Goal: Task Accomplishment & Management: Complete application form

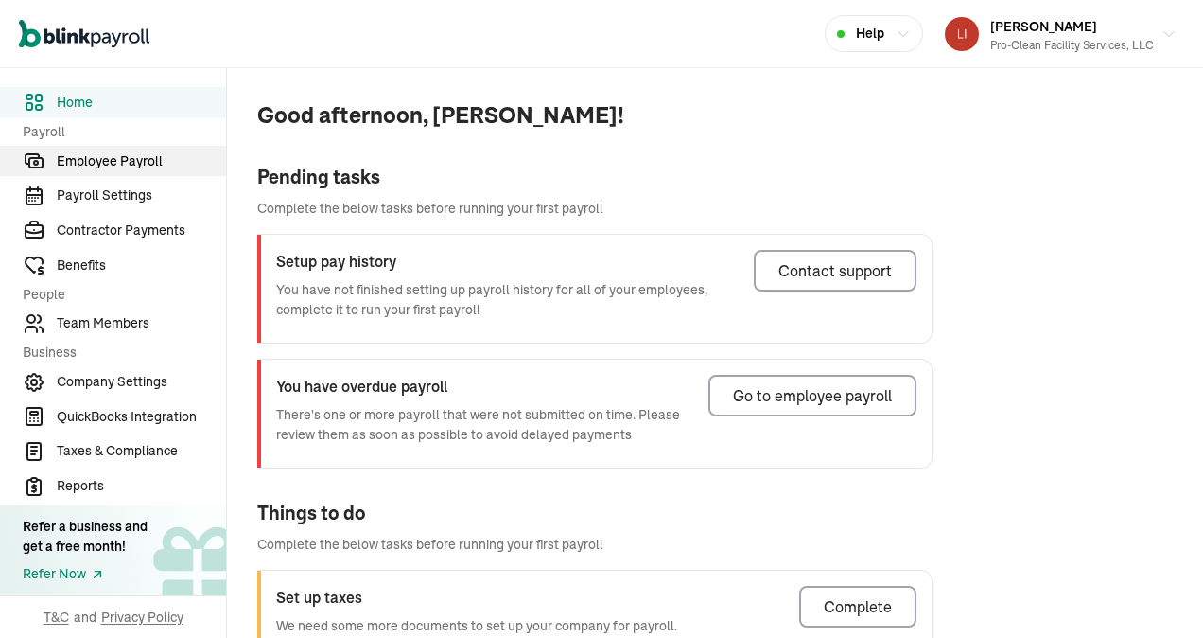
click at [118, 161] on span "Employee Payroll" at bounding box center [141, 161] width 169 height 20
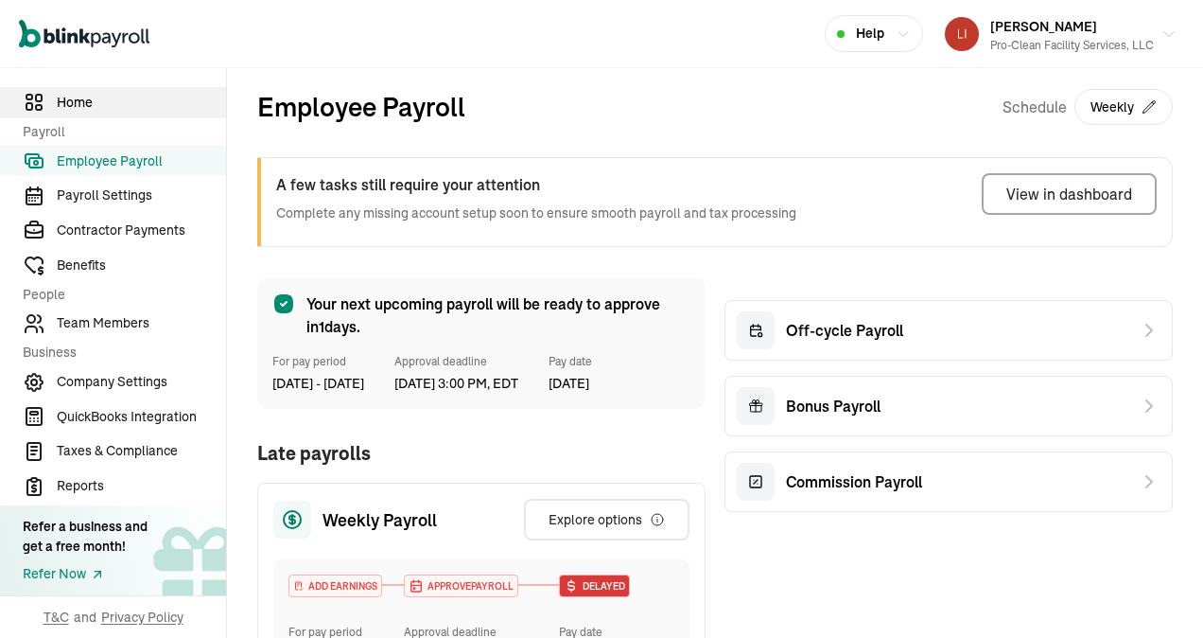
click at [74, 100] on span "Home" at bounding box center [141, 103] width 169 height 20
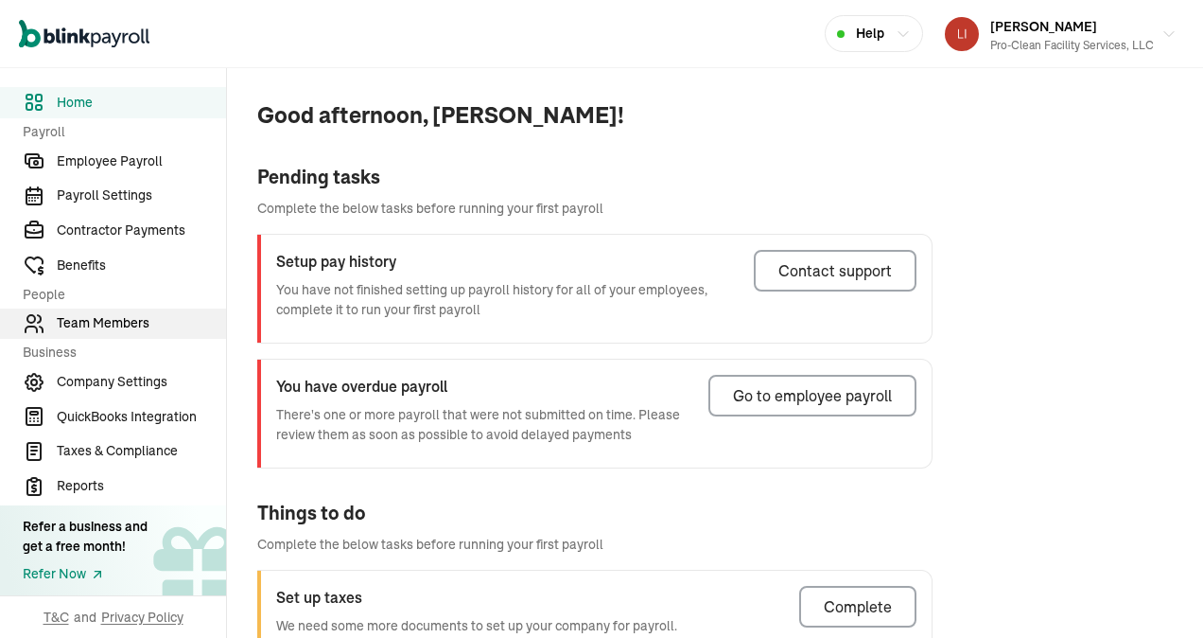
click at [106, 322] on span "Team Members" at bounding box center [141, 323] width 169 height 20
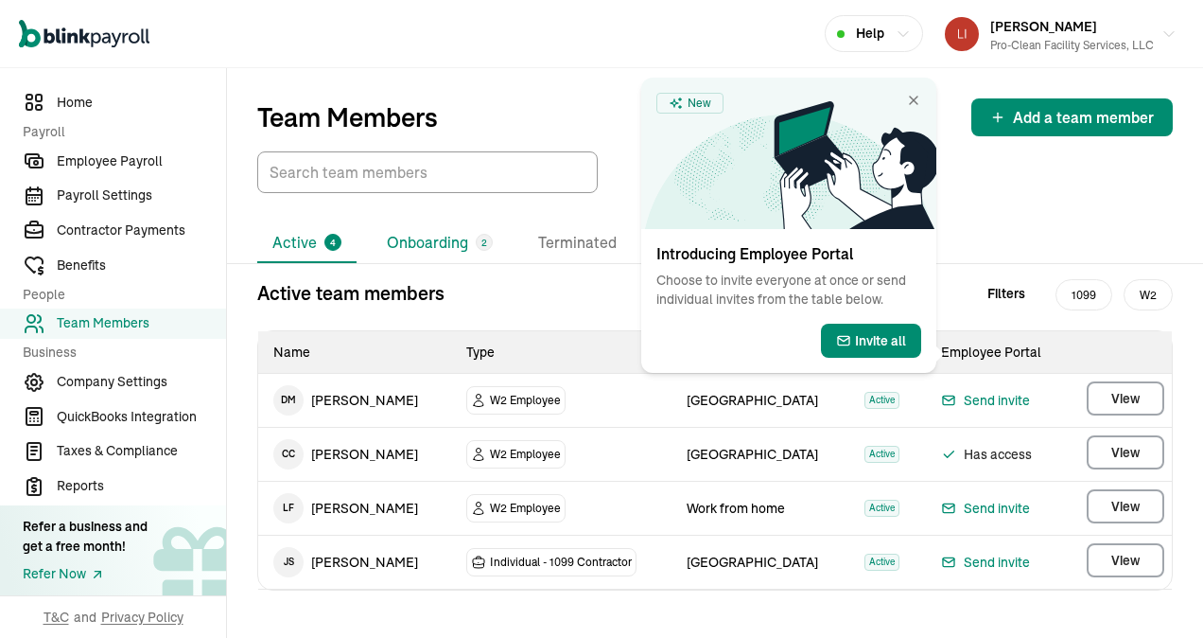
click at [442, 248] on li "Onboarding 2" at bounding box center [440, 243] width 136 height 40
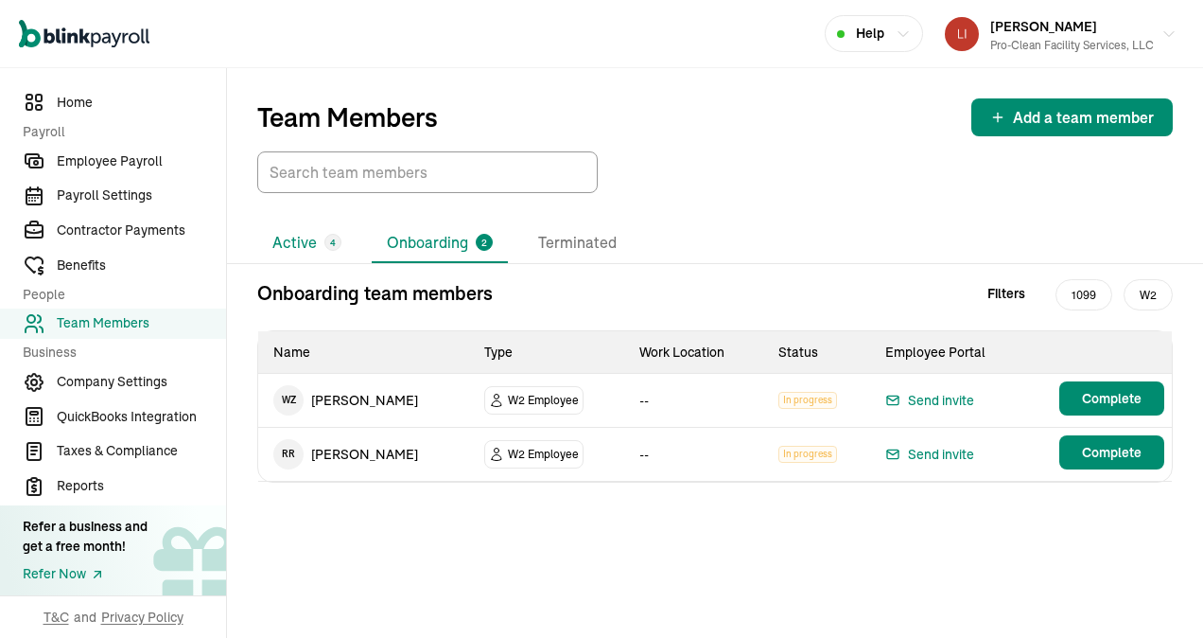
click at [289, 251] on li "Active 4" at bounding box center [306, 243] width 99 height 40
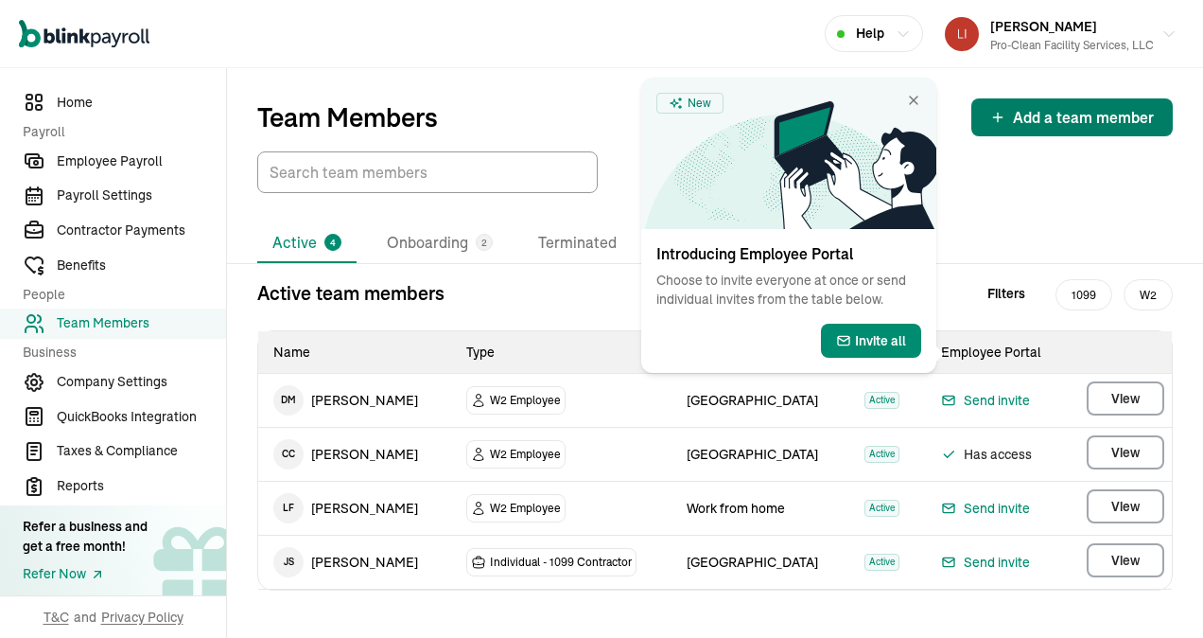
click at [1034, 114] on span "Add a team member" at bounding box center [1083, 117] width 141 height 23
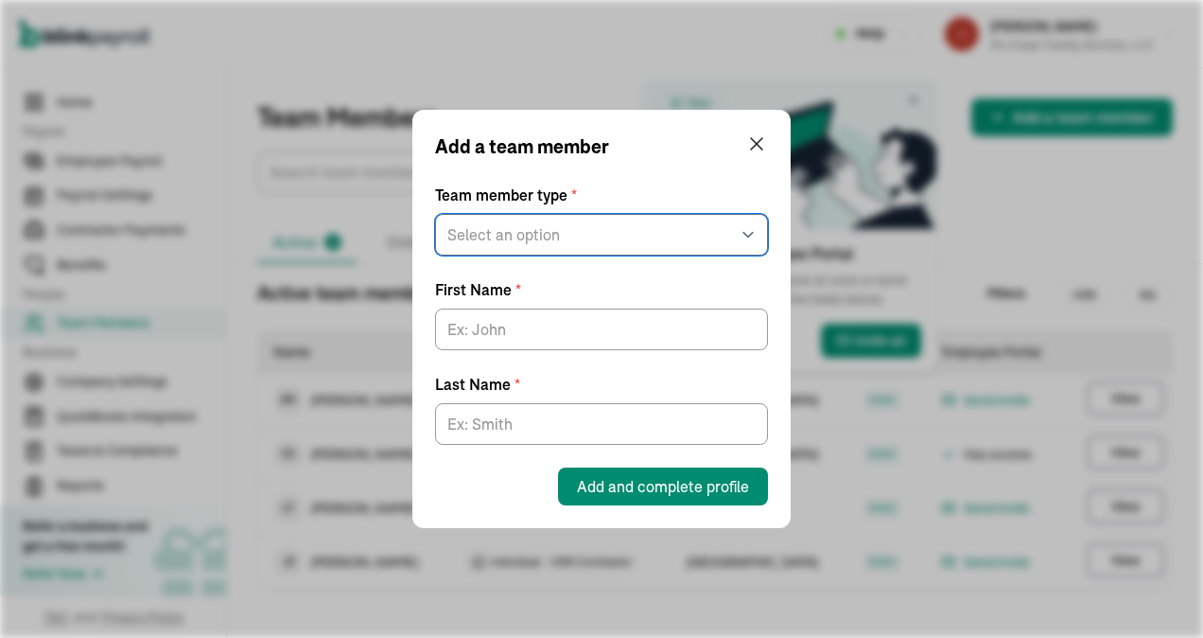
click at [607, 239] on select "Select an option W2 Employee Individual - 1099 Contractor Business - 1099 Contr…" at bounding box center [601, 235] width 333 height 42
select select "employee"
click at [435, 214] on select "Select an option W2 Employee Individual - 1099 Contractor Business - 1099 Contr…" at bounding box center [601, 235] width 333 height 42
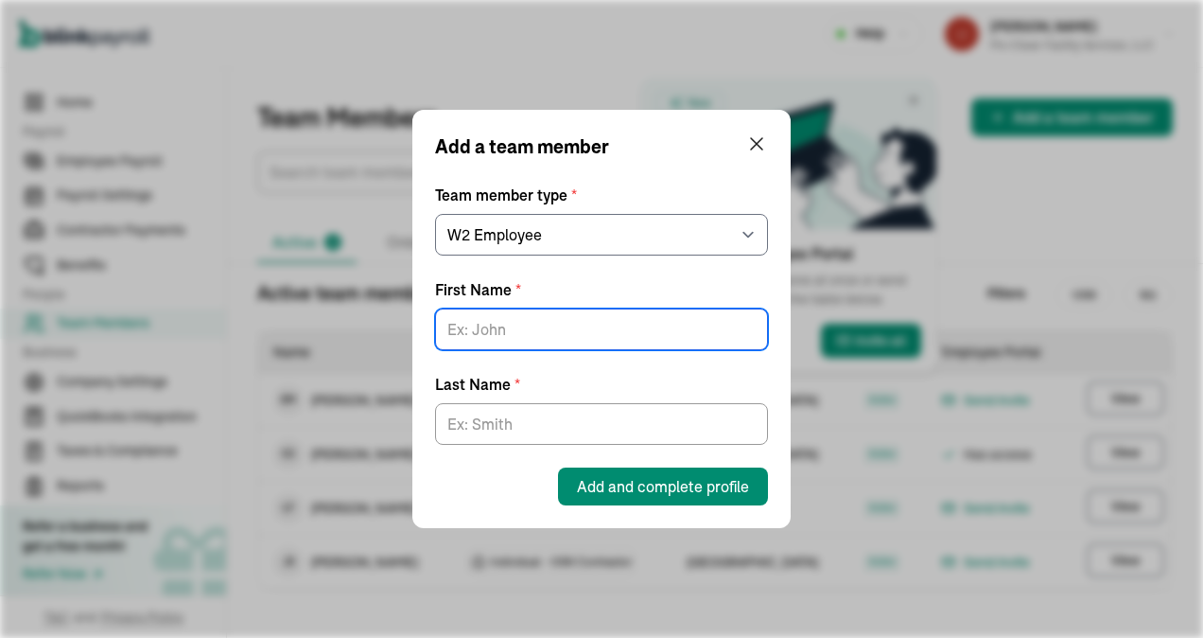
click at [560, 329] on input "First Name *" at bounding box center [601, 329] width 333 height 42
type input "[PERSON_NAME]"
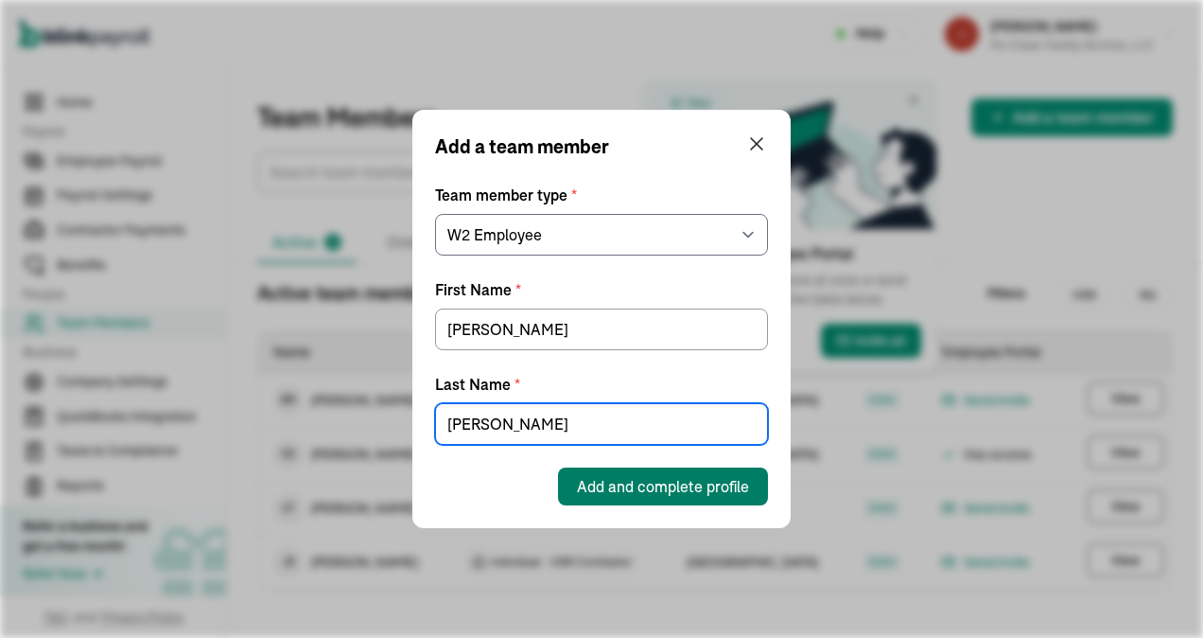
type input "[PERSON_NAME]"
click at [677, 488] on span "Add and complete profile" at bounding box center [663, 486] width 172 height 23
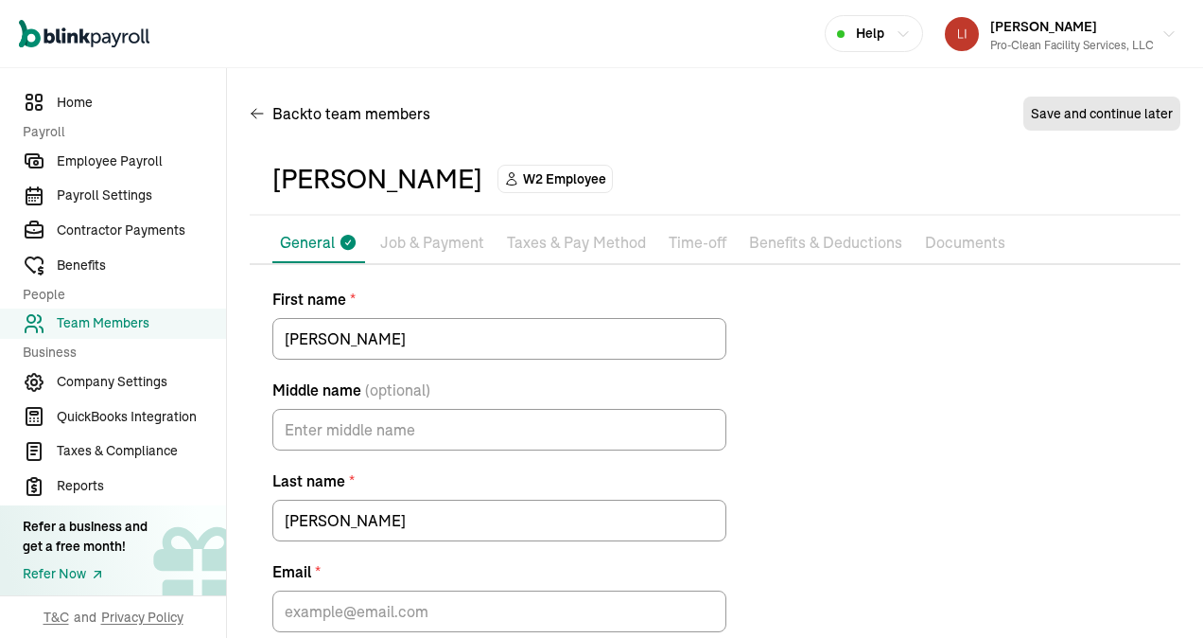
scroll to position [96, 0]
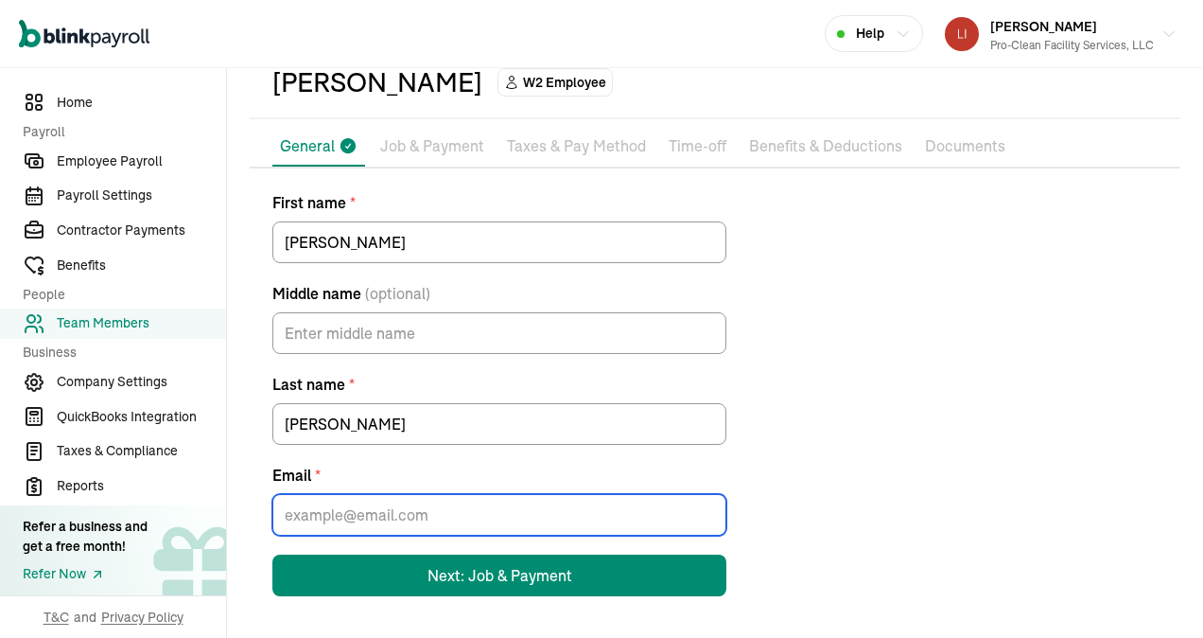
click at [409, 508] on input "Email *" at bounding box center [499, 515] width 454 height 42
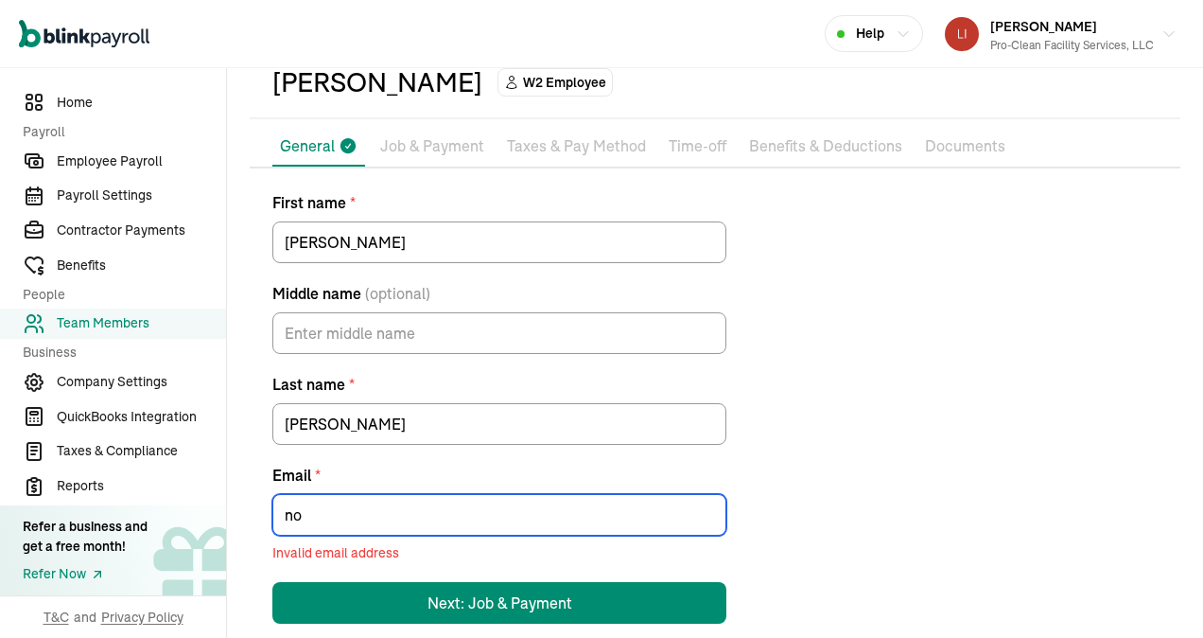
type input "noemail@noemail.com"
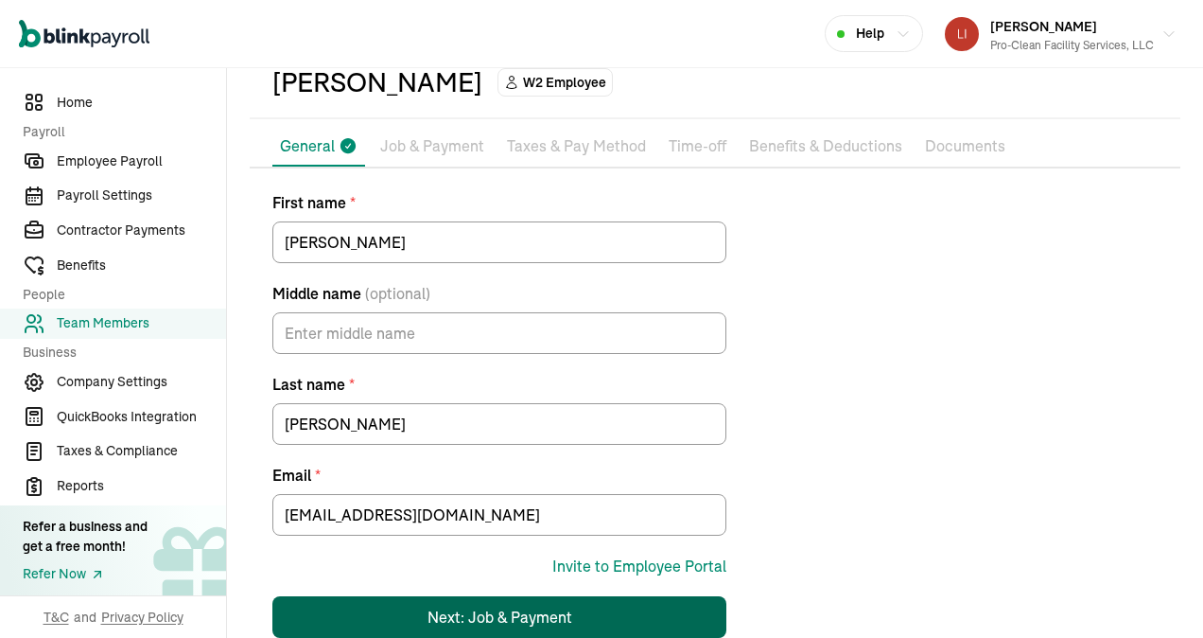
click at [521, 608] on div "Next: Job & Payment" at bounding box center [500, 616] width 145 height 23
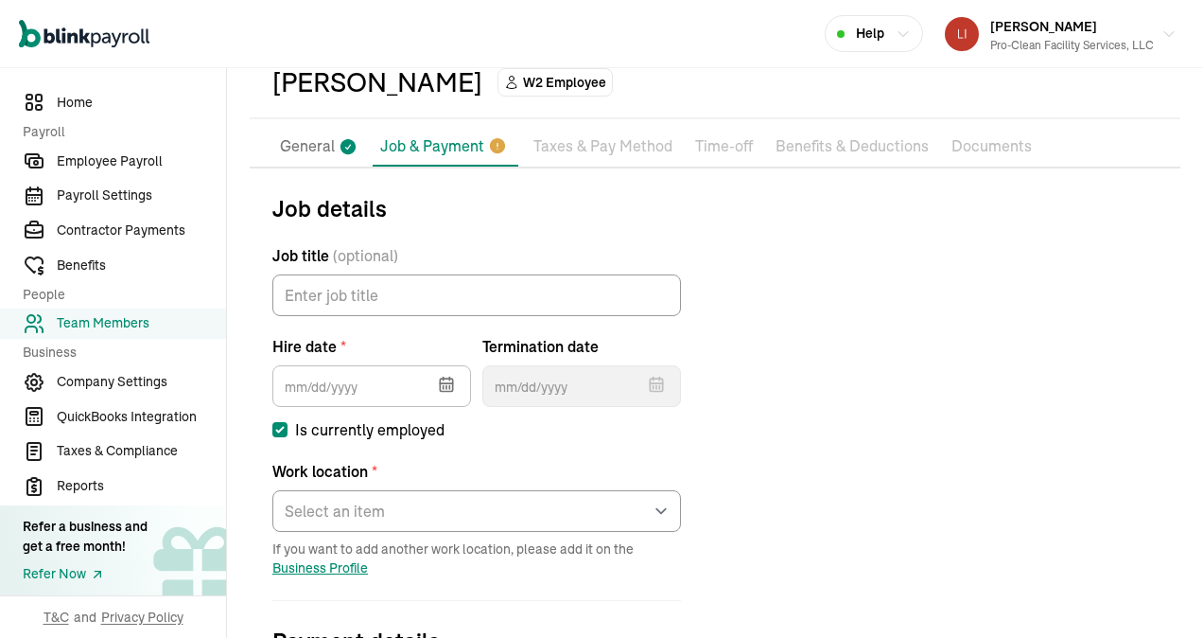
scroll to position [223, 0]
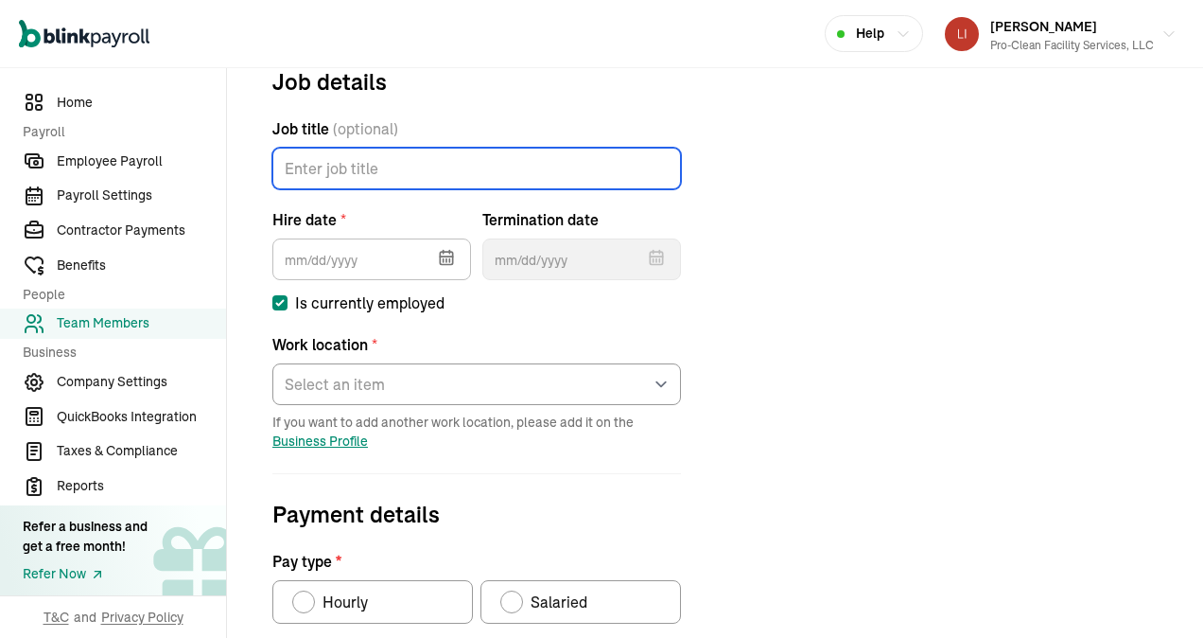
click at [379, 172] on input "Job title (optional)" at bounding box center [476, 169] width 409 height 42
type input "Laborer"
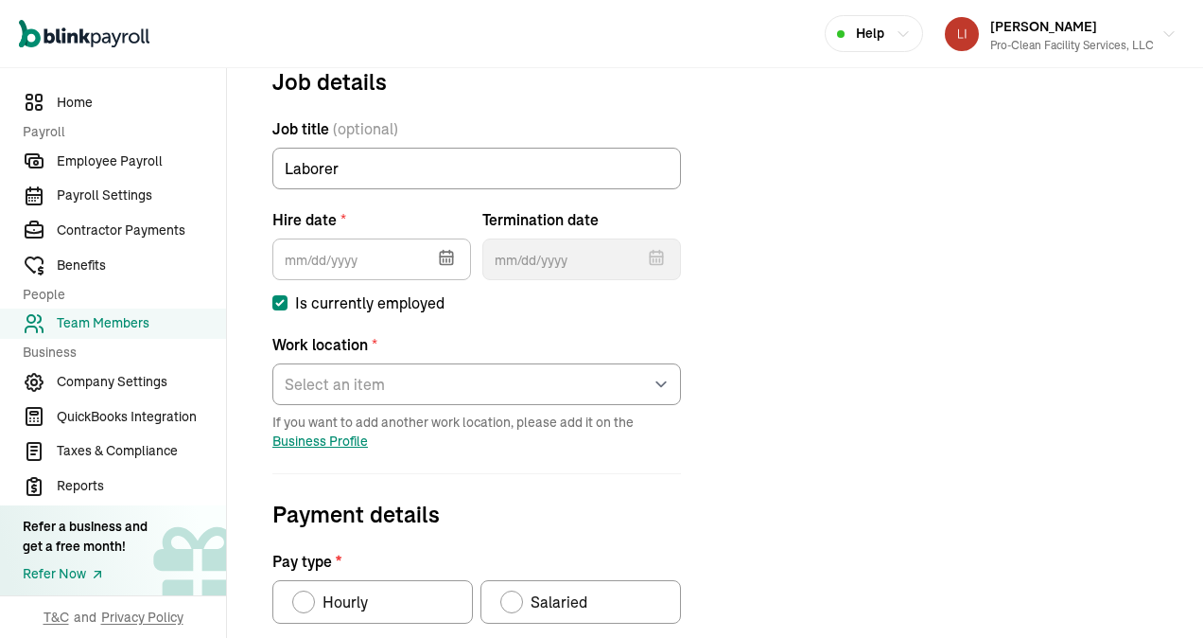
click at [441, 259] on icon "button" at bounding box center [446, 258] width 12 height 12
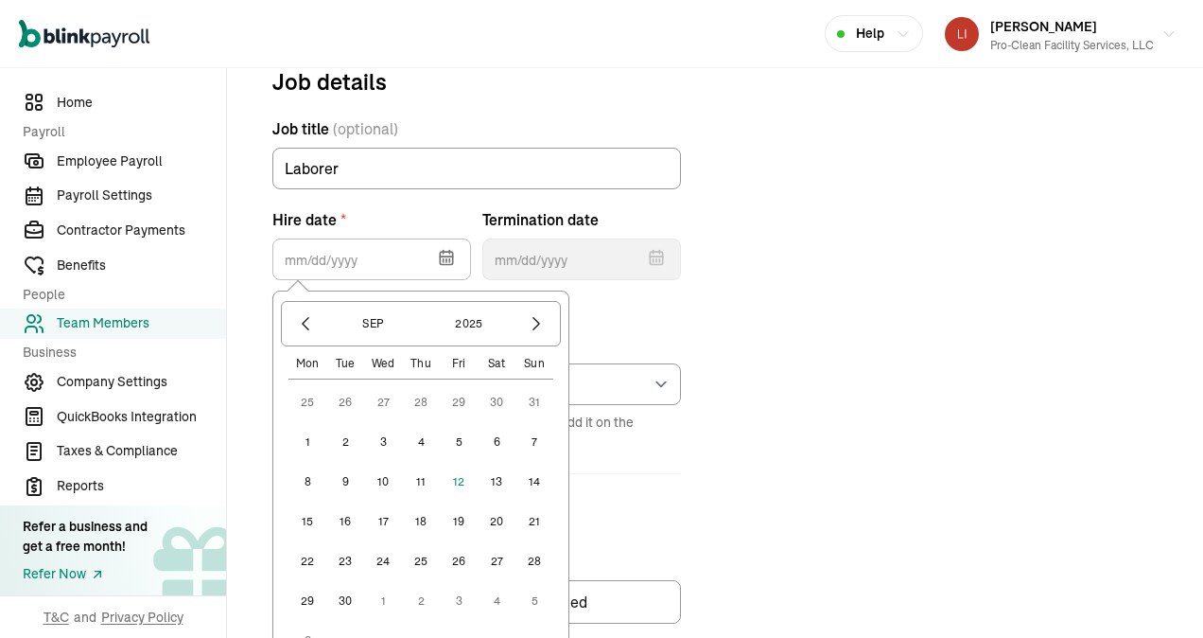
click at [308, 434] on button "1" at bounding box center [308, 442] width 38 height 38
type input "09/01/2025"
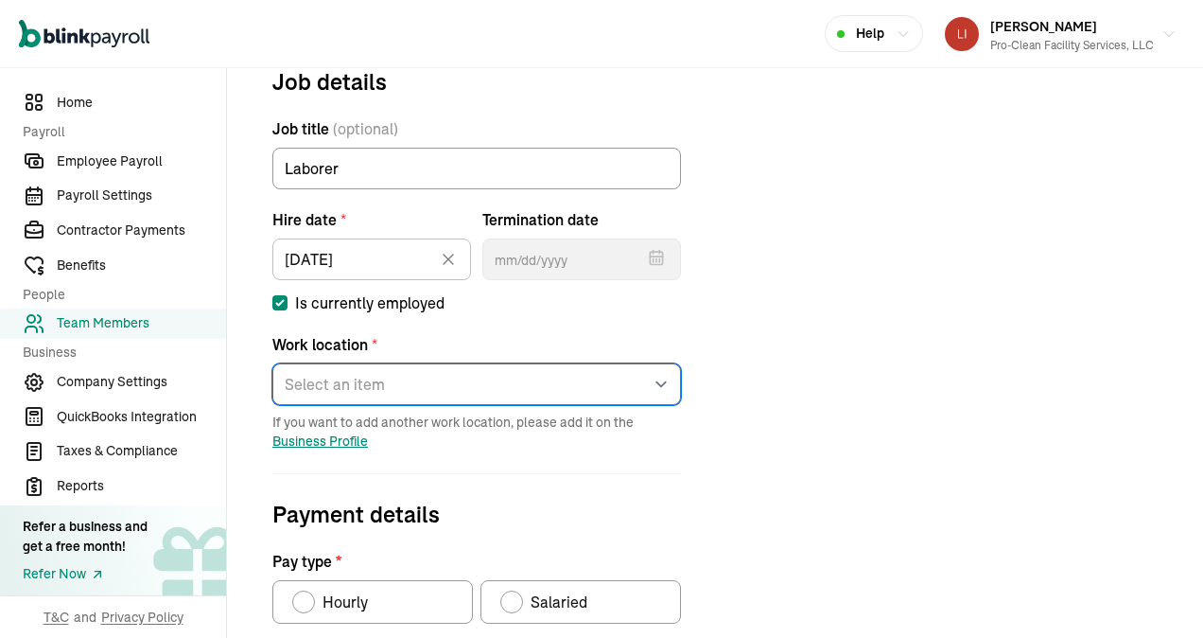
click at [392, 380] on select "Select an item Deer Park Lisa's home address Works from home" at bounding box center [476, 384] width 409 height 42
select select "21 Main St"
click at [272, 363] on select "Select an item Deer Park Lisa's home address Works from home" at bounding box center [476, 384] width 409 height 42
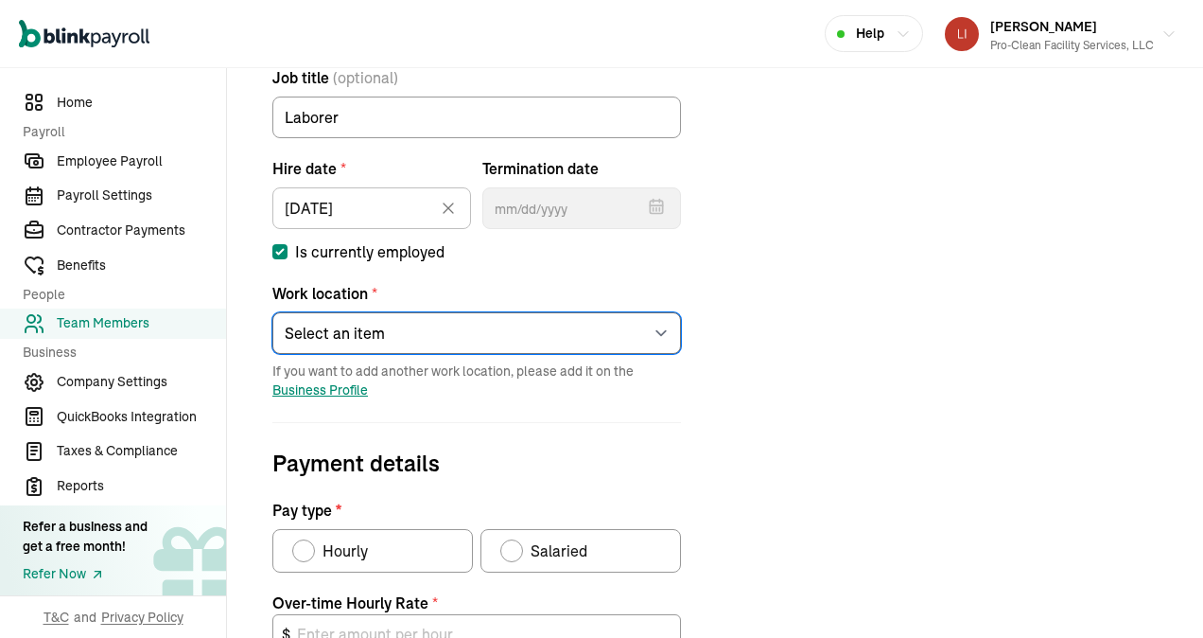
scroll to position [412, 0]
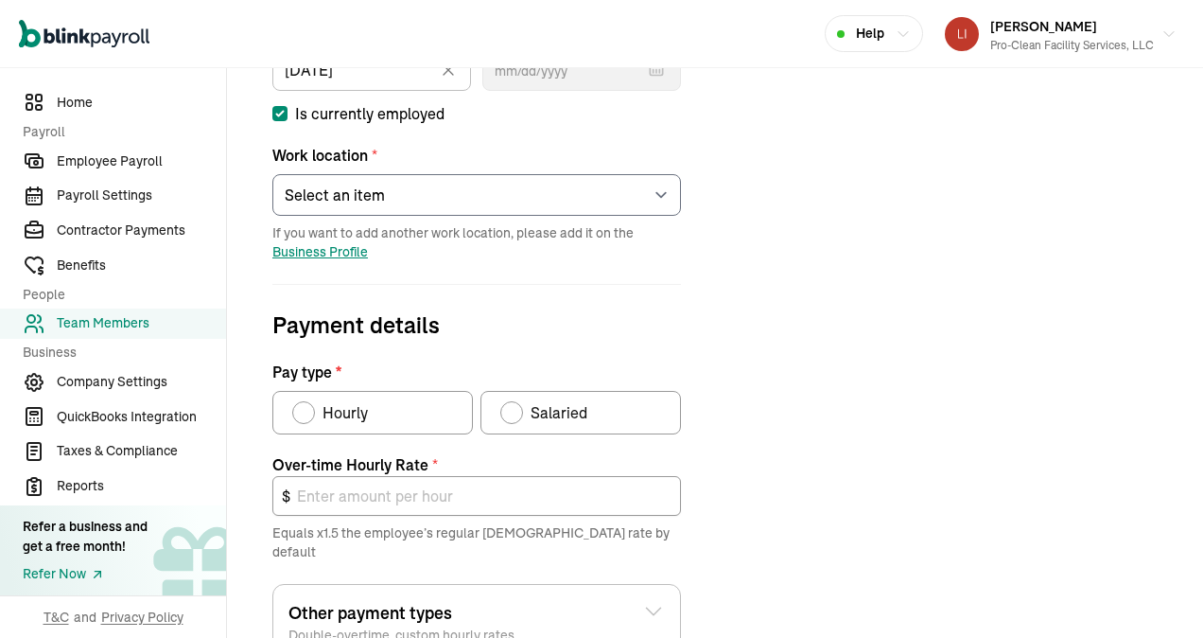
click at [309, 412] on div "Pay type" at bounding box center [303, 412] width 15 height 15
click at [307, 412] on input "Hourly" at bounding box center [298, 407] width 15 height 15
radio input "true"
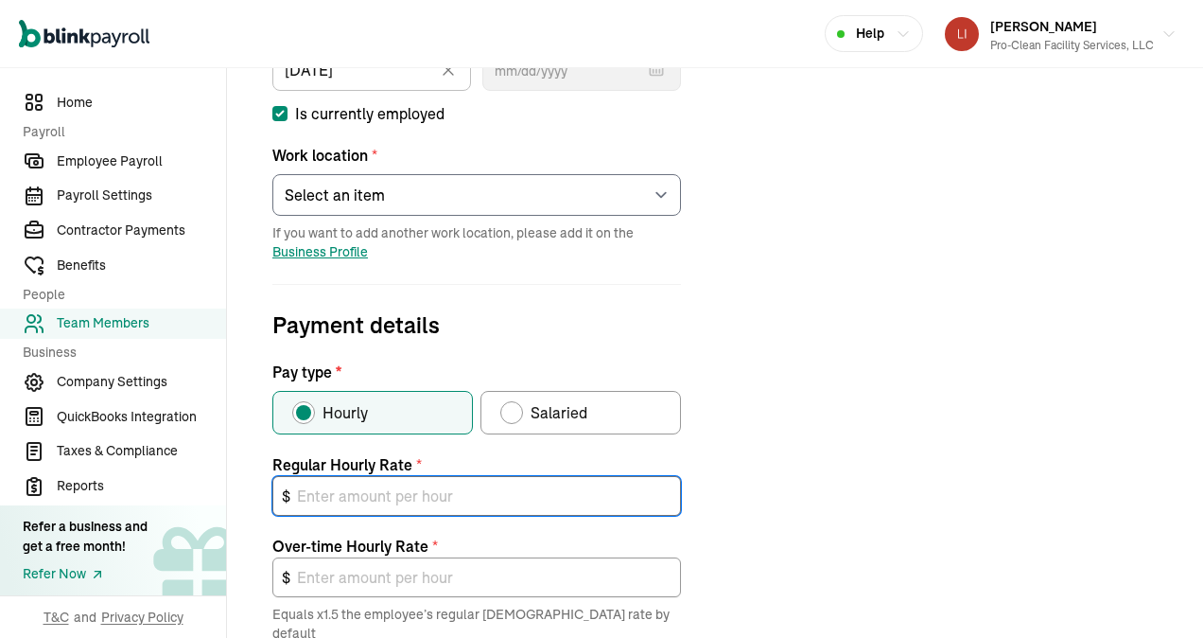
click at [355, 496] on input "text" at bounding box center [476, 496] width 409 height 40
type input "1"
type input "1.50"
type input "17"
type input "25.50"
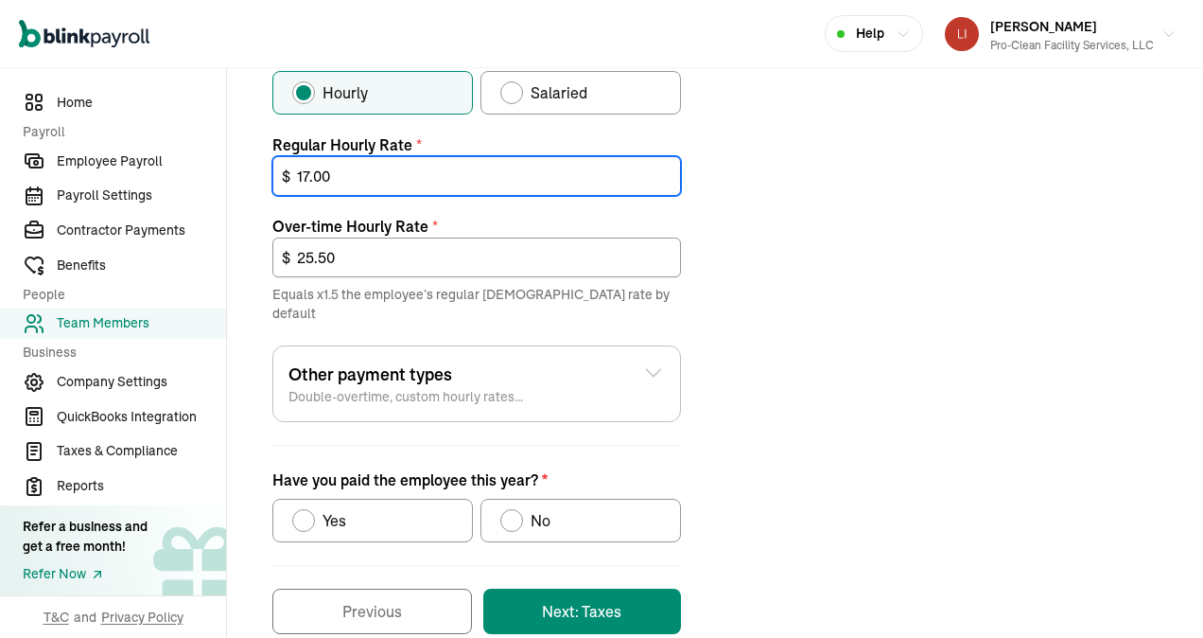
scroll to position [751, 0]
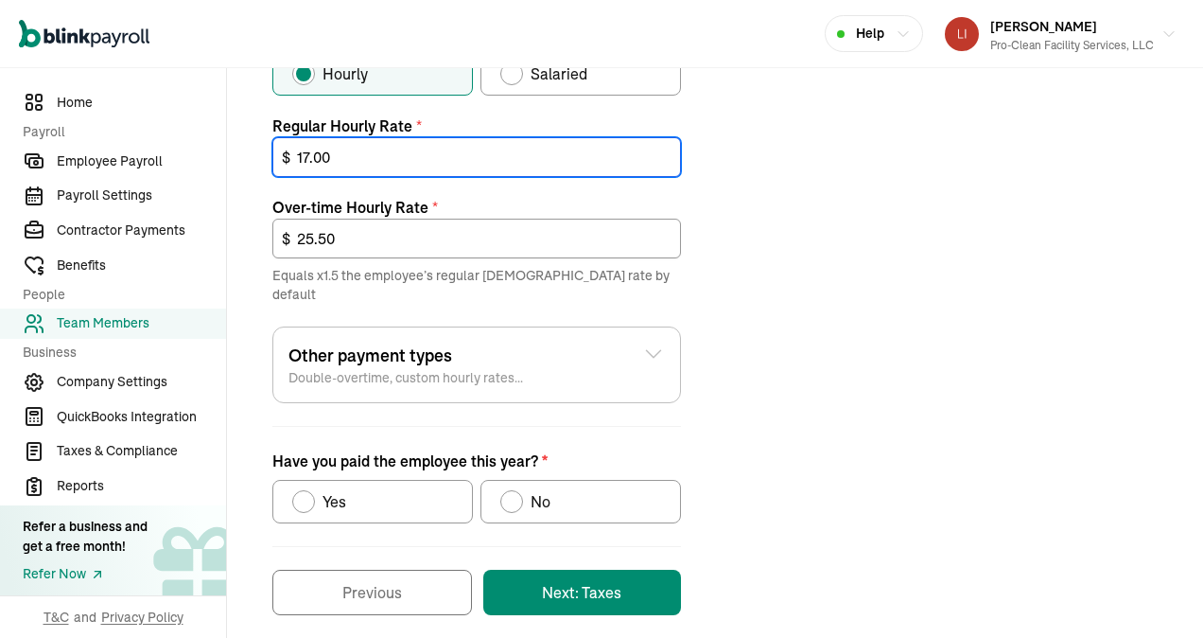
type input "17.00"
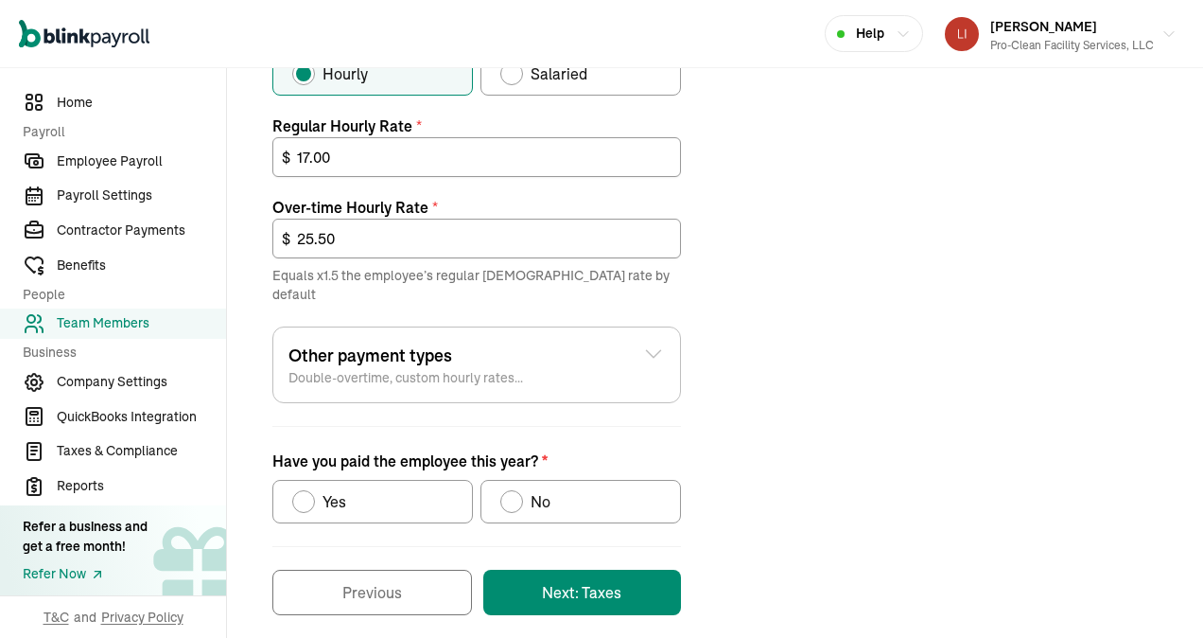
click at [507, 494] on div "Have you paid the employee this year?" at bounding box center [511, 501] width 15 height 15
click at [507, 489] on input "No" at bounding box center [506, 496] width 15 height 15
radio input "true"
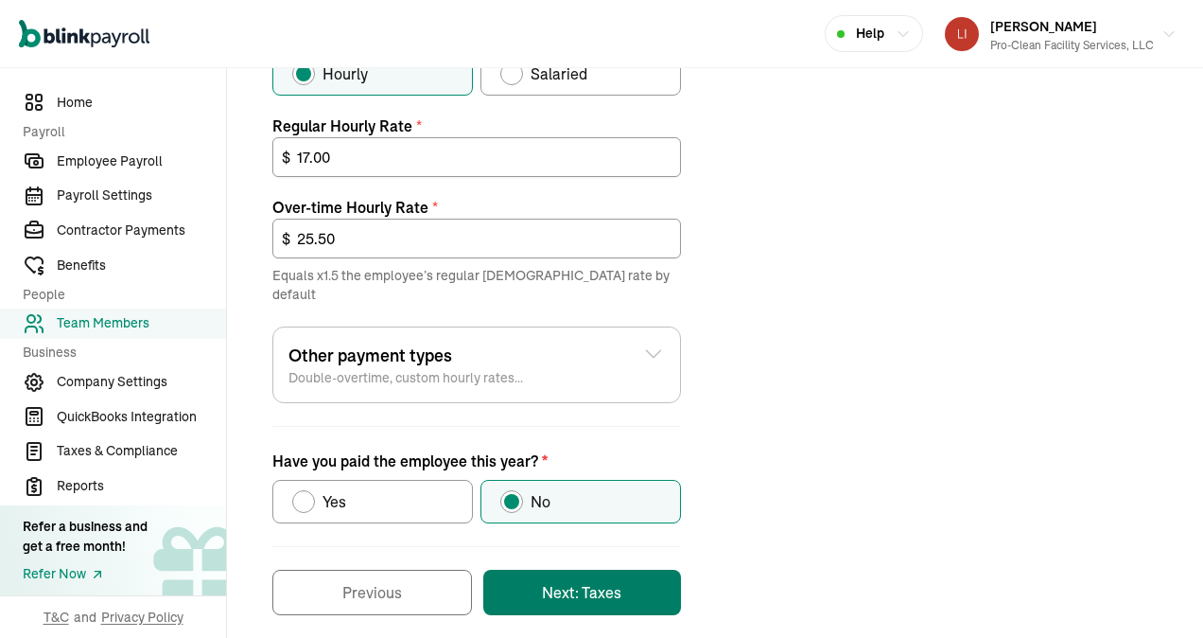
click at [582, 569] on button "Next: Taxes" at bounding box center [582, 591] width 198 height 45
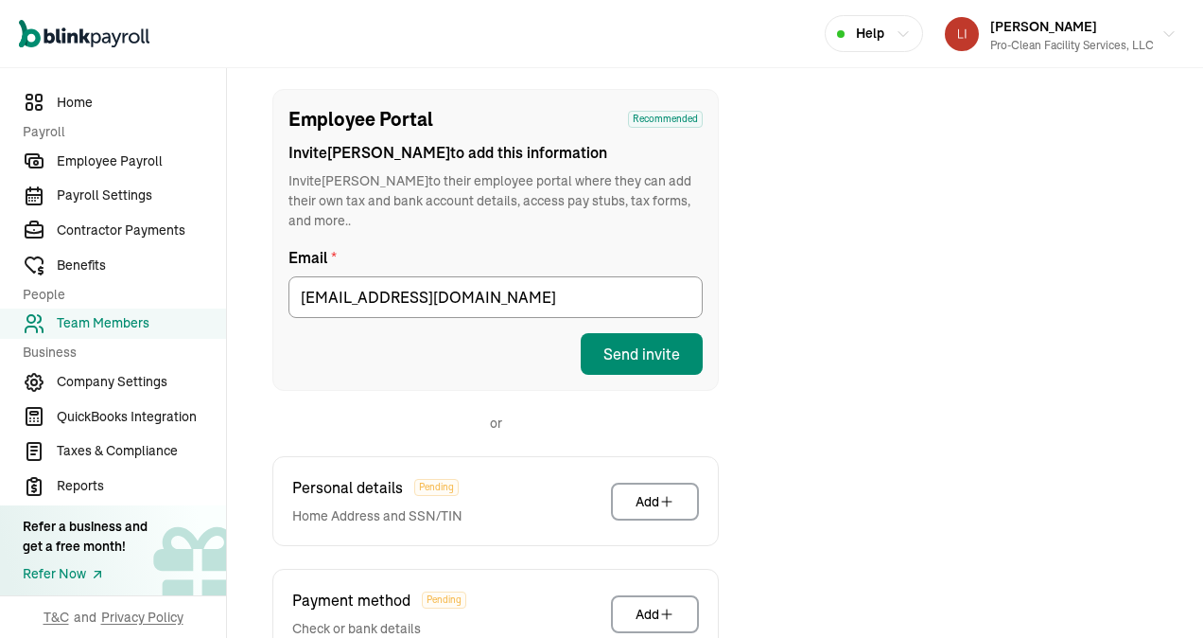
scroll to position [223, 0]
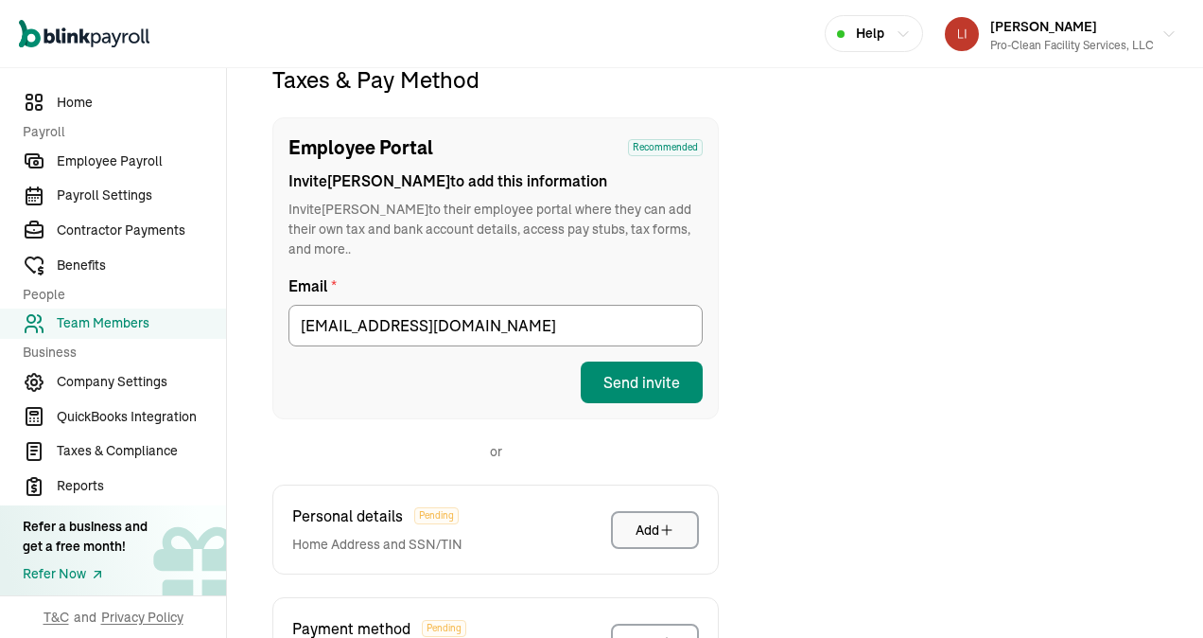
click at [651, 520] on div "Add" at bounding box center [655, 529] width 39 height 19
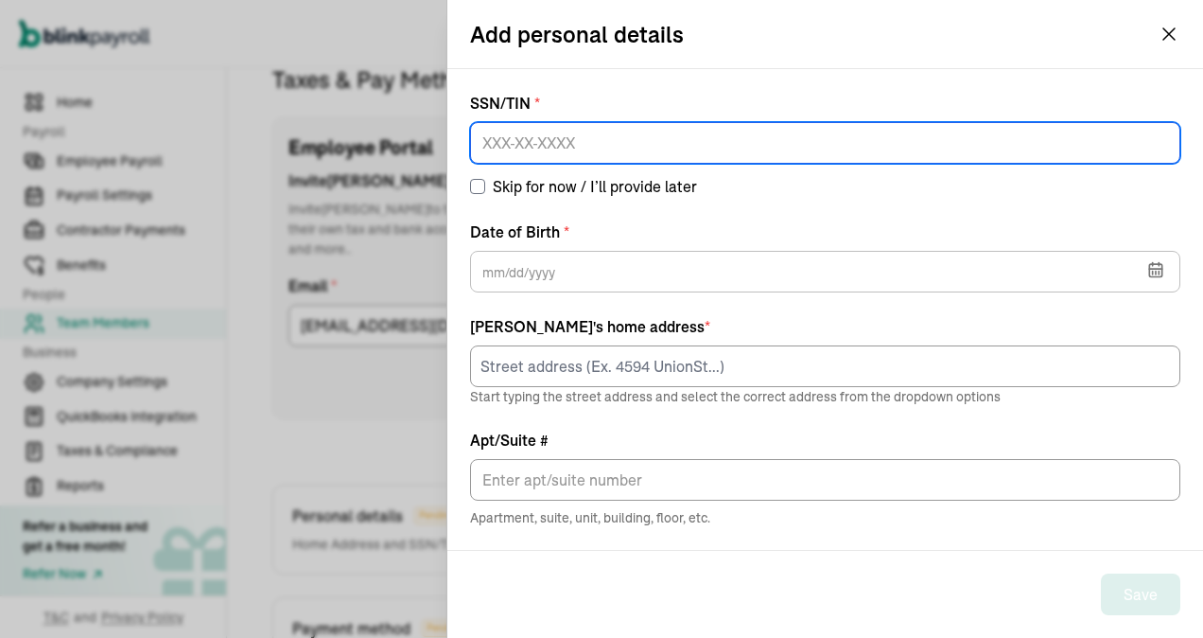
click at [500, 142] on input at bounding box center [825, 143] width 710 height 42
type input "219-86-1113"
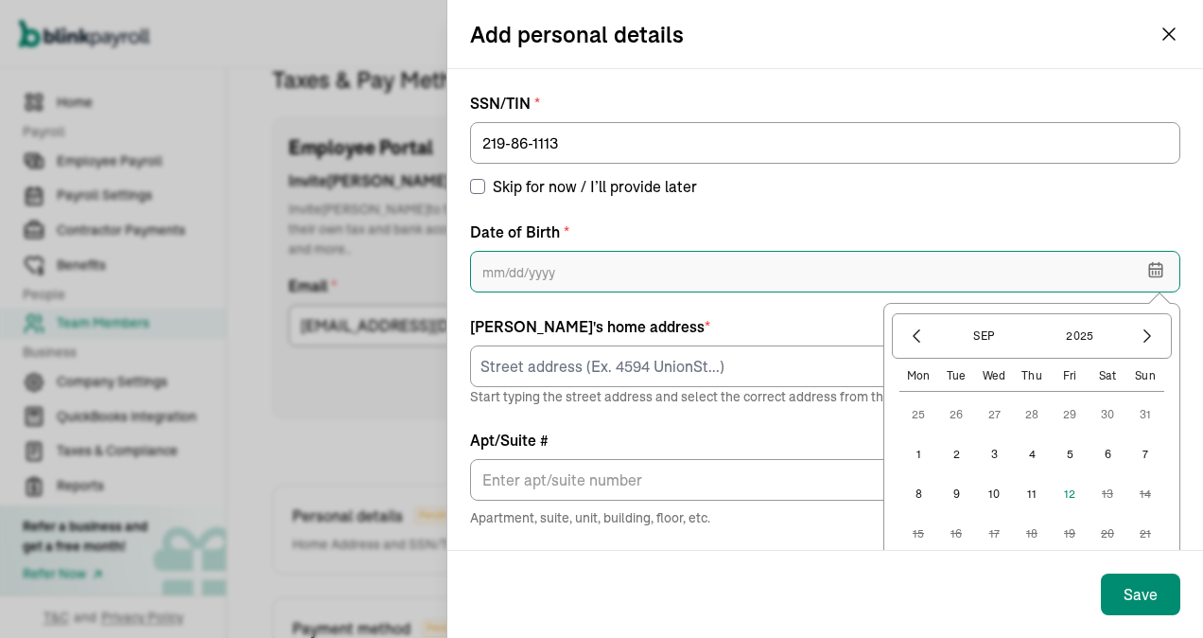
click at [508, 271] on input "text" at bounding box center [825, 272] width 710 height 42
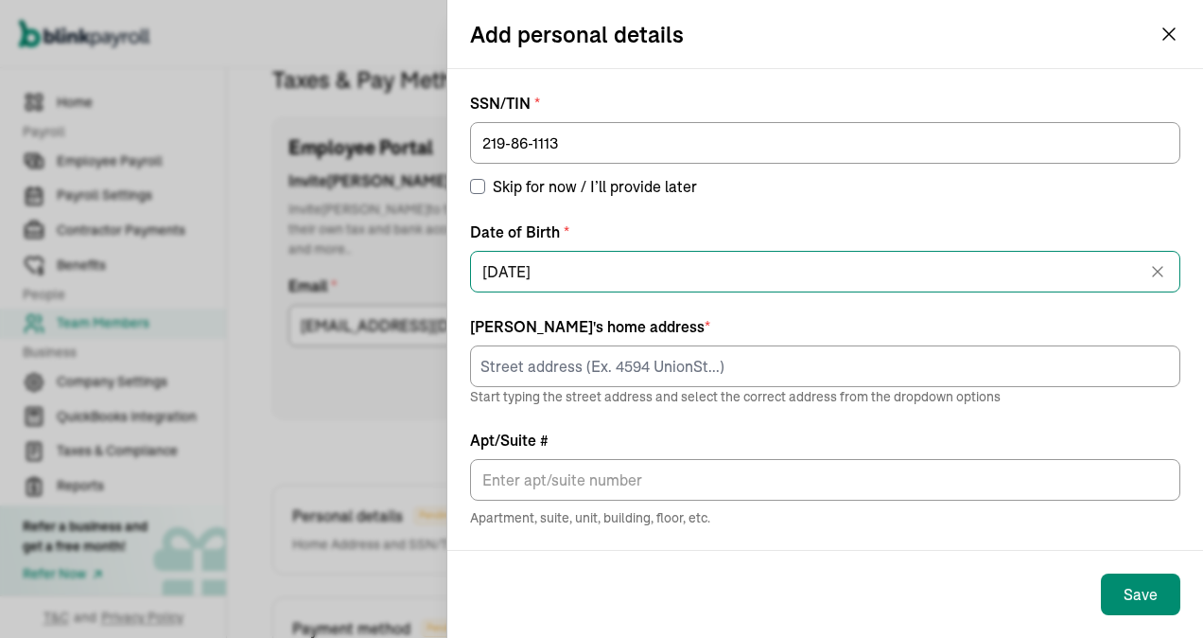
type input "05/01/1976"
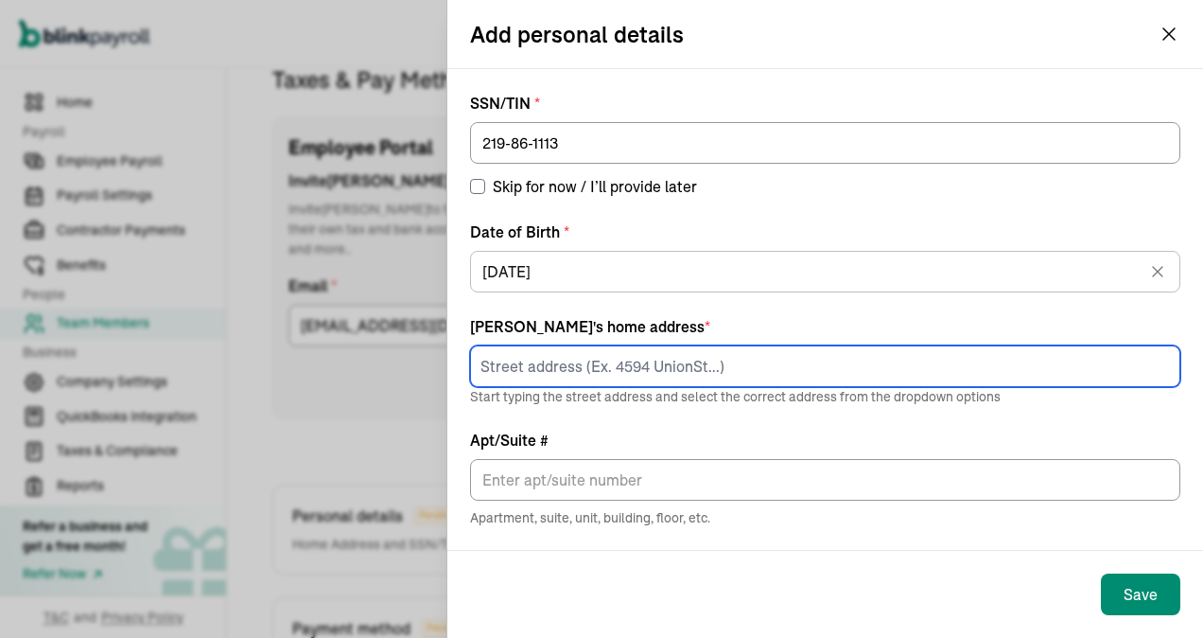
click at [550, 364] on input at bounding box center [825, 366] width 710 height 42
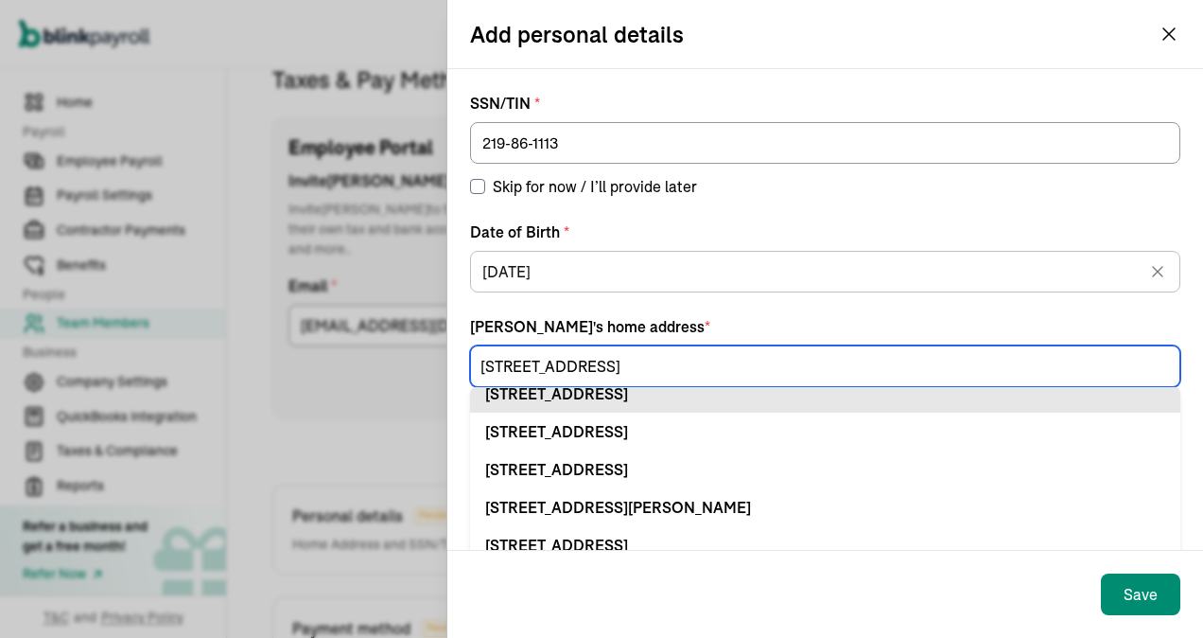
scroll to position [98, 0]
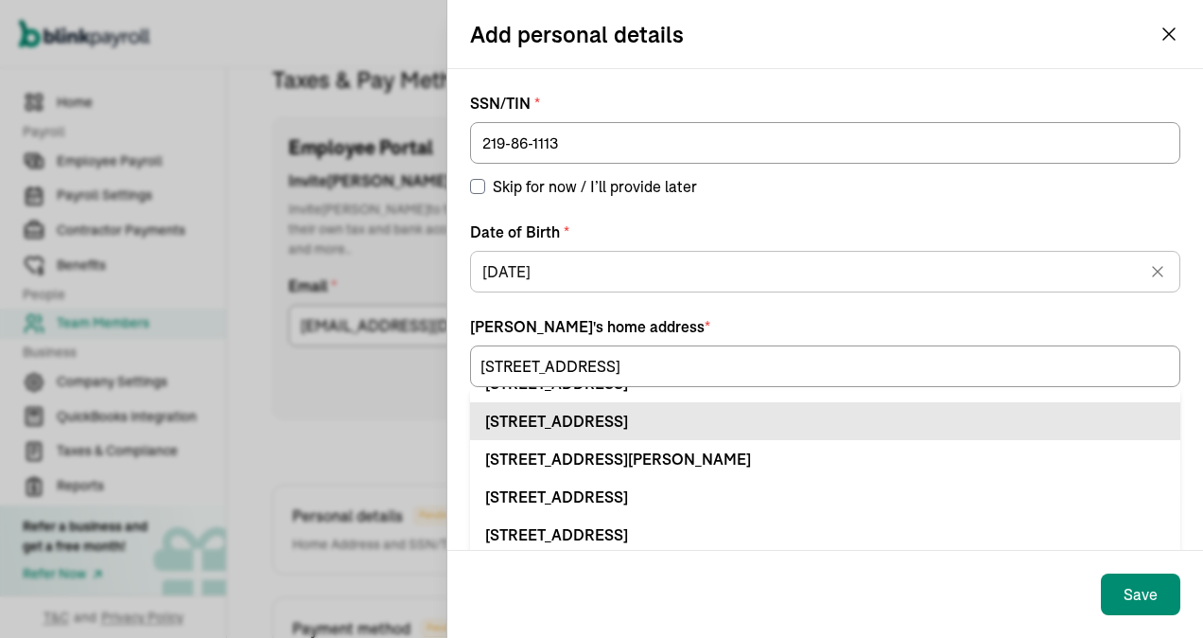
click at [470, 430] on li "803 Q St Oakland, MD 21550" at bounding box center [825, 421] width 710 height 38
type input "803 Q St"
type input "Oakland"
type input "MD"
type input "21550"
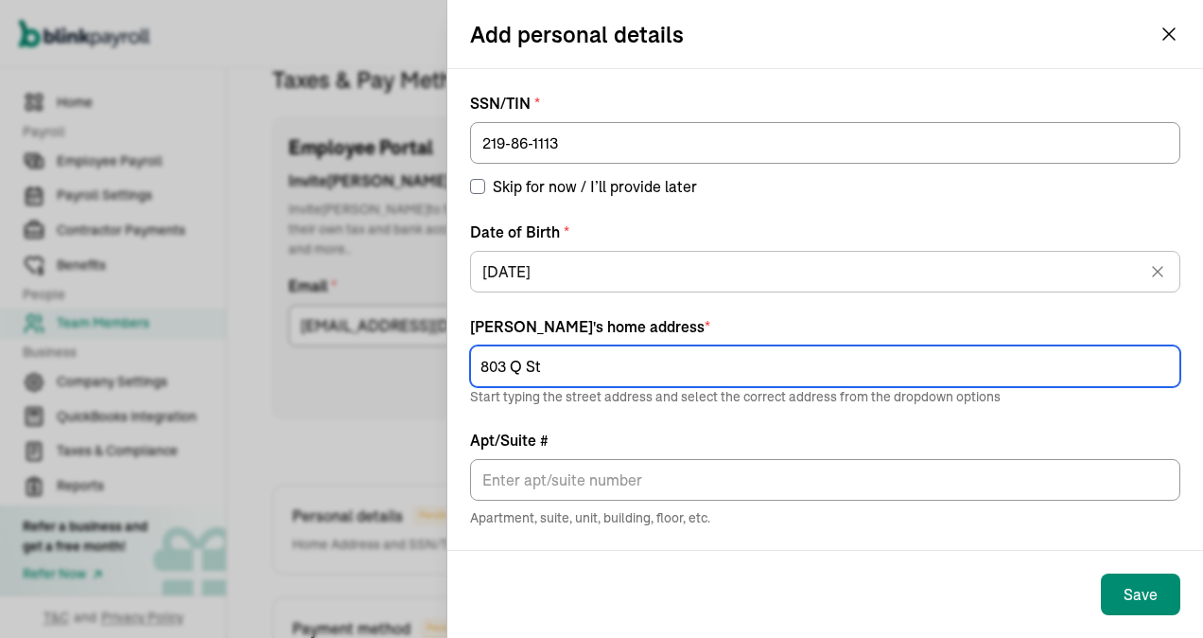
click at [549, 375] on input "803 Q St" at bounding box center [825, 366] width 710 height 42
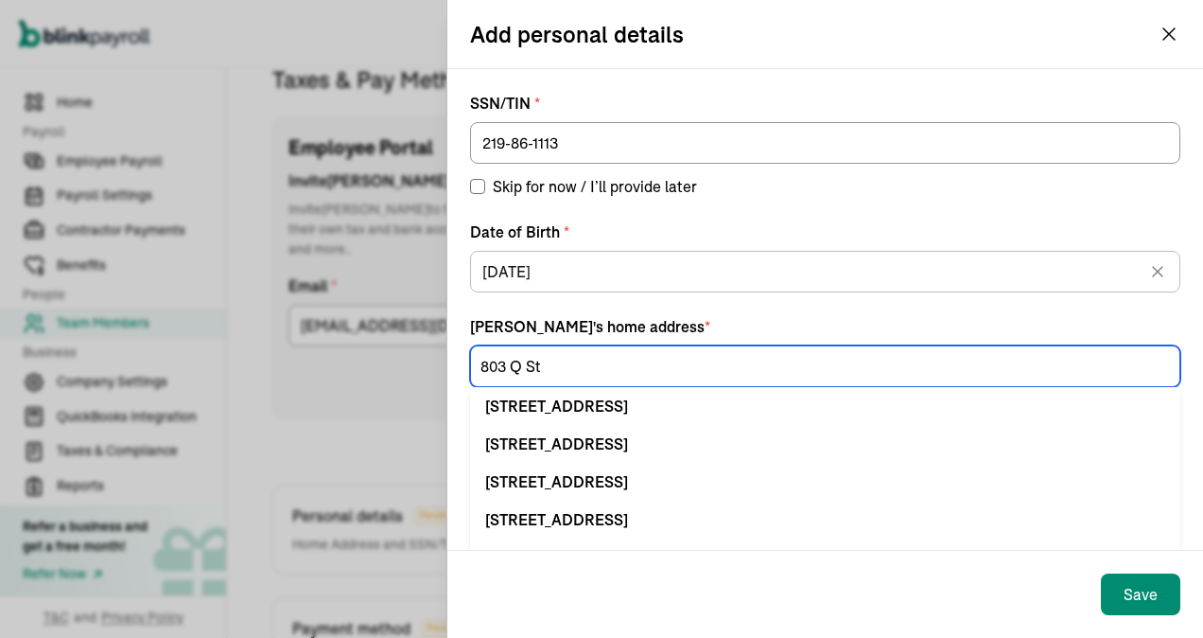
click at [566, 364] on input "803 Q St" at bounding box center [825, 366] width 710 height 42
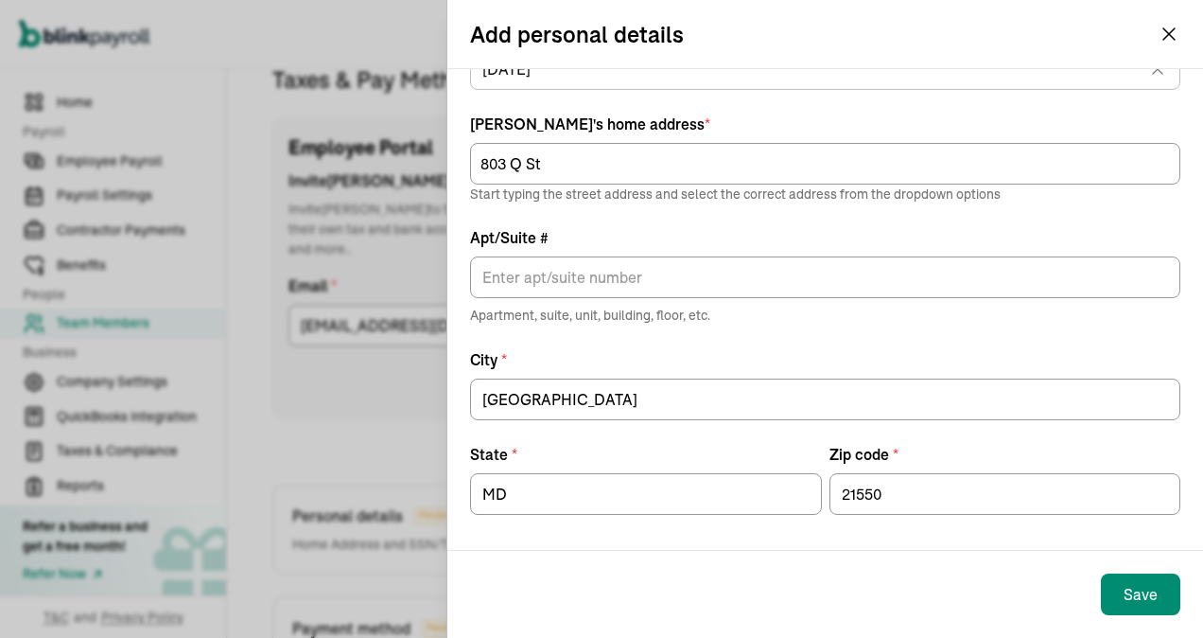
scroll to position [205, 0]
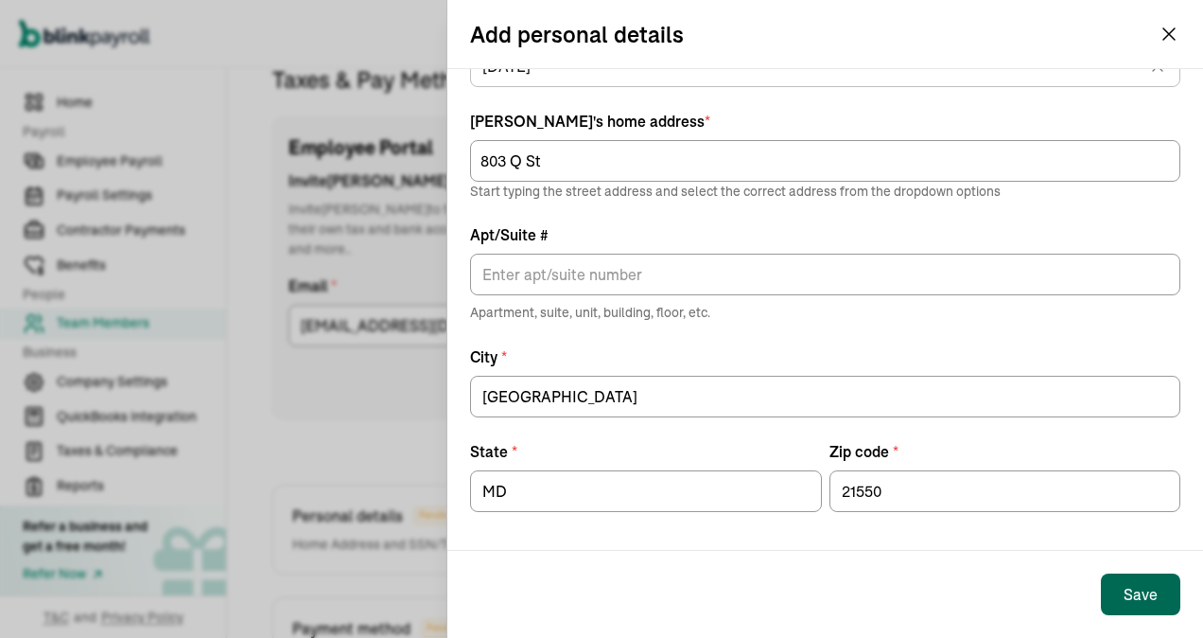
click at [1130, 587] on div "Save" at bounding box center [1141, 594] width 34 height 23
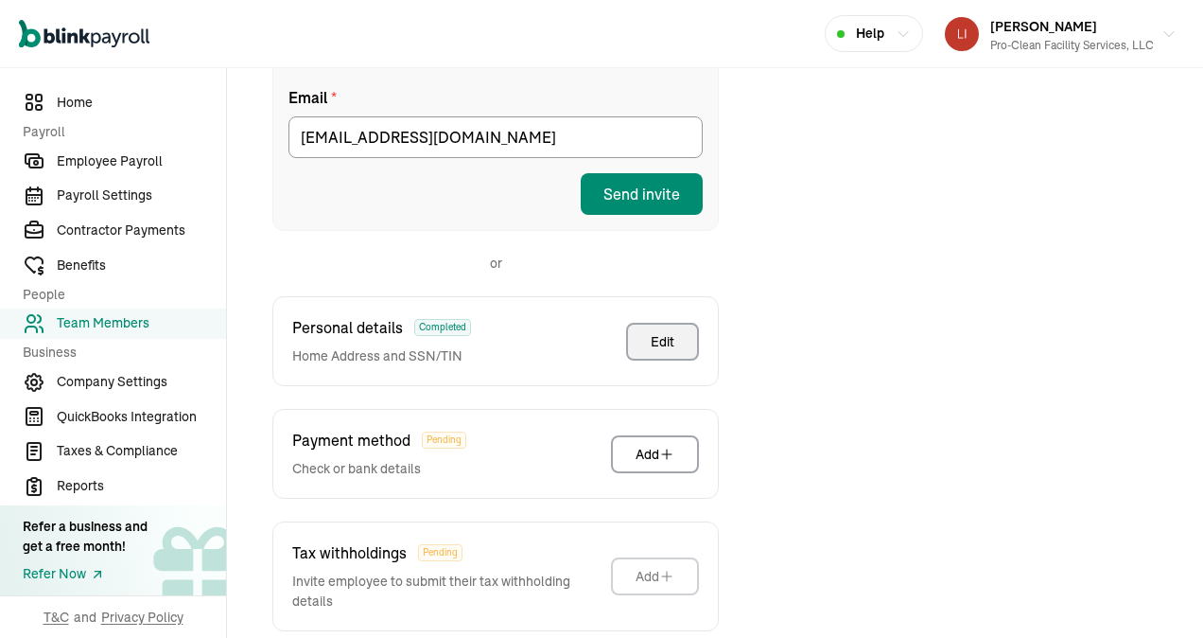
scroll to position [412, 0]
click at [656, 444] on div "Add" at bounding box center [655, 453] width 39 height 19
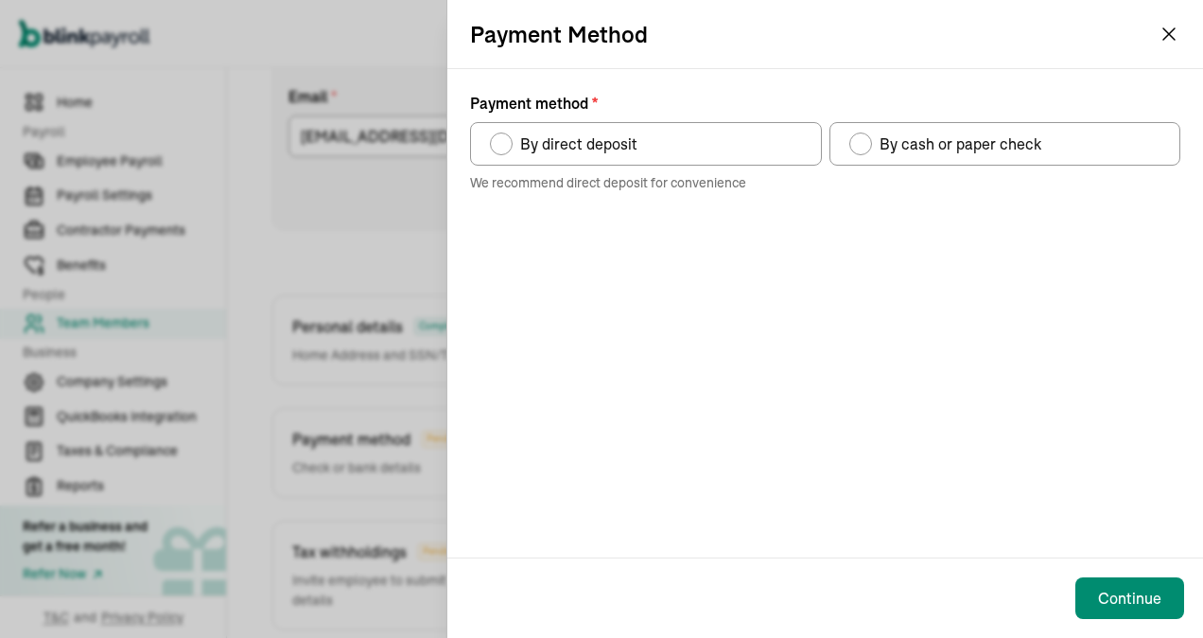
drag, startPoint x: 859, startPoint y: 147, endPoint x: 888, endPoint y: 266, distance: 122.8
click at [863, 149] on div "Payment method" at bounding box center [860, 143] width 15 height 15
click at [863, 147] on input "By cash or paper check" at bounding box center [856, 138] width 15 height 15
radio input "true"
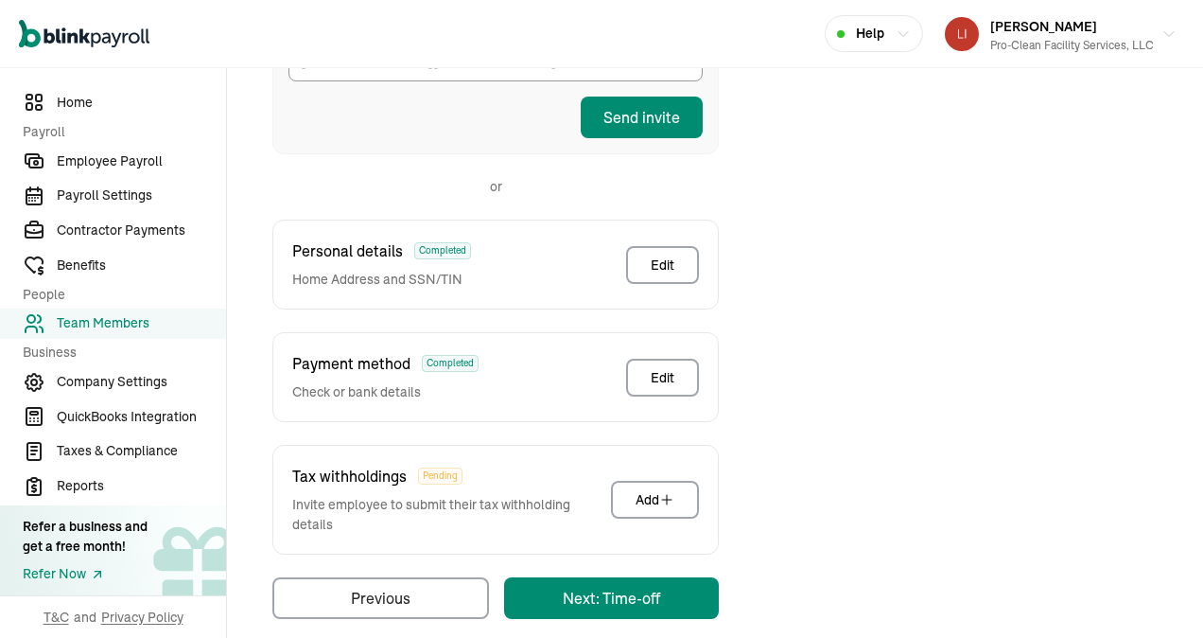
scroll to position [491, 0]
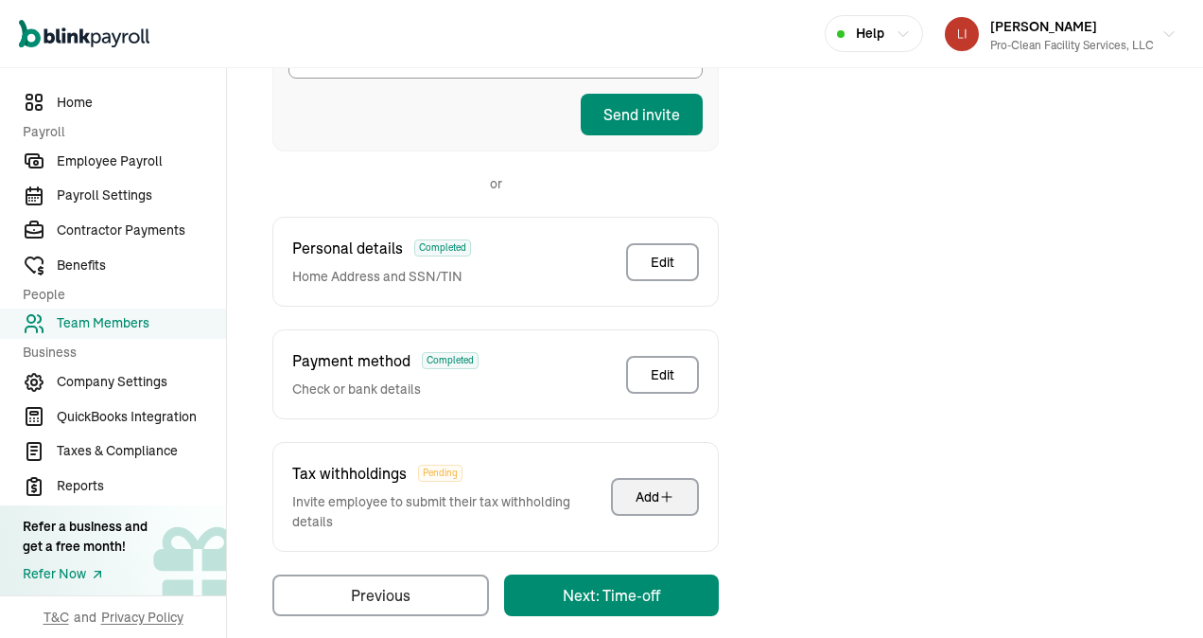
click at [655, 487] on div "Add" at bounding box center [655, 496] width 39 height 19
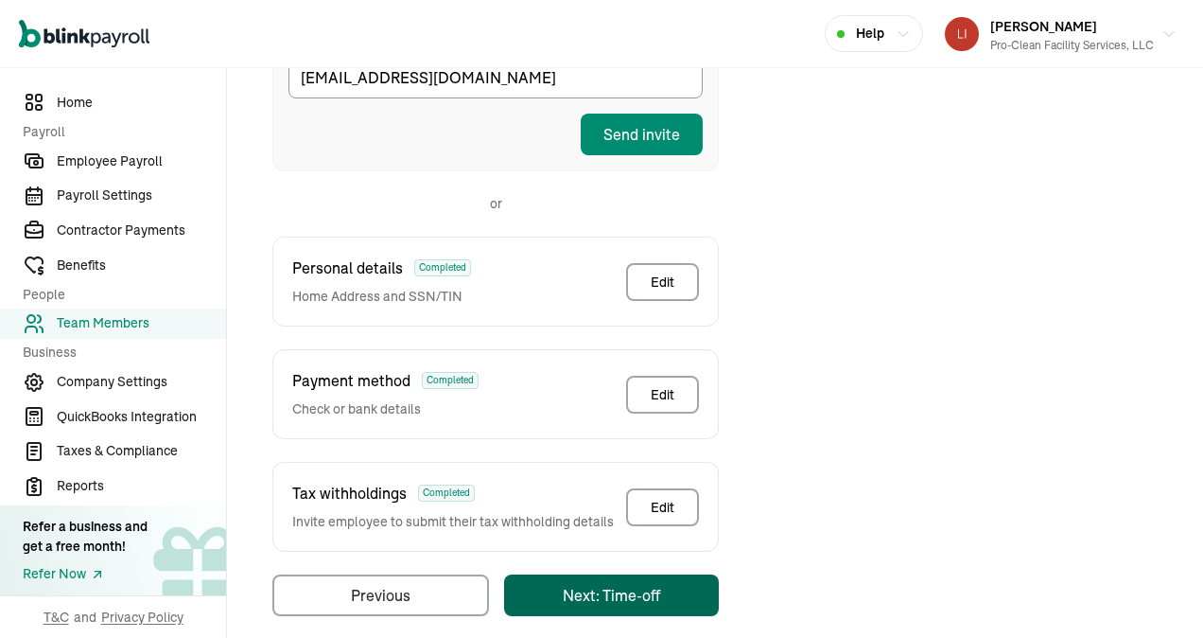
scroll to position [84, 0]
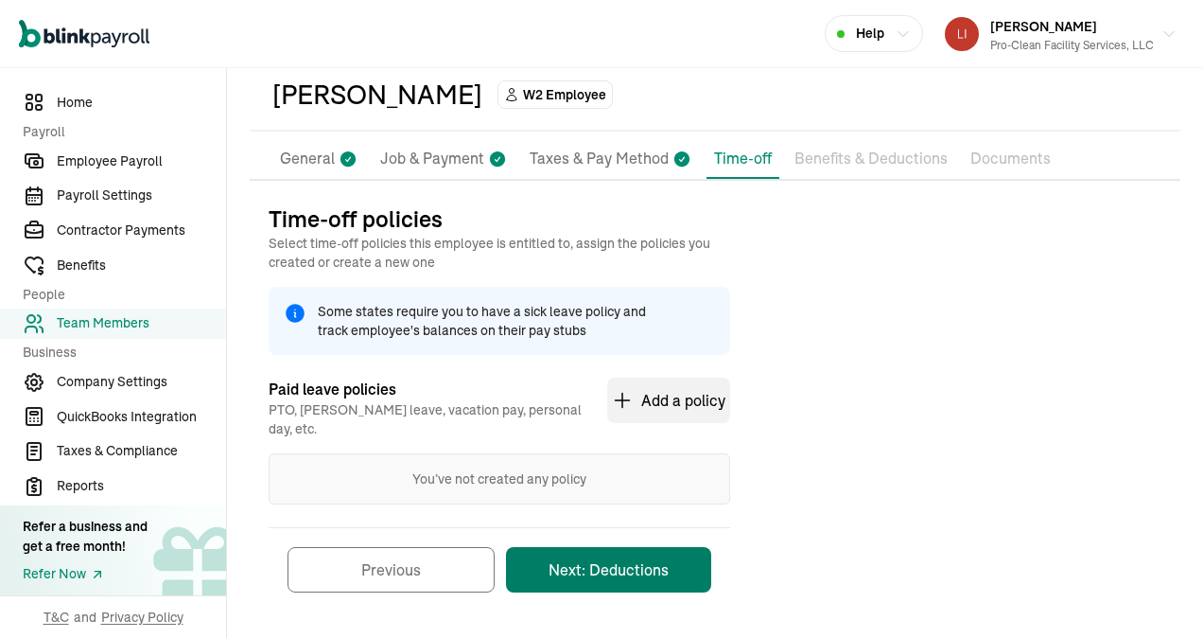
click at [611, 554] on button "Next: Deductions" at bounding box center [608, 569] width 205 height 45
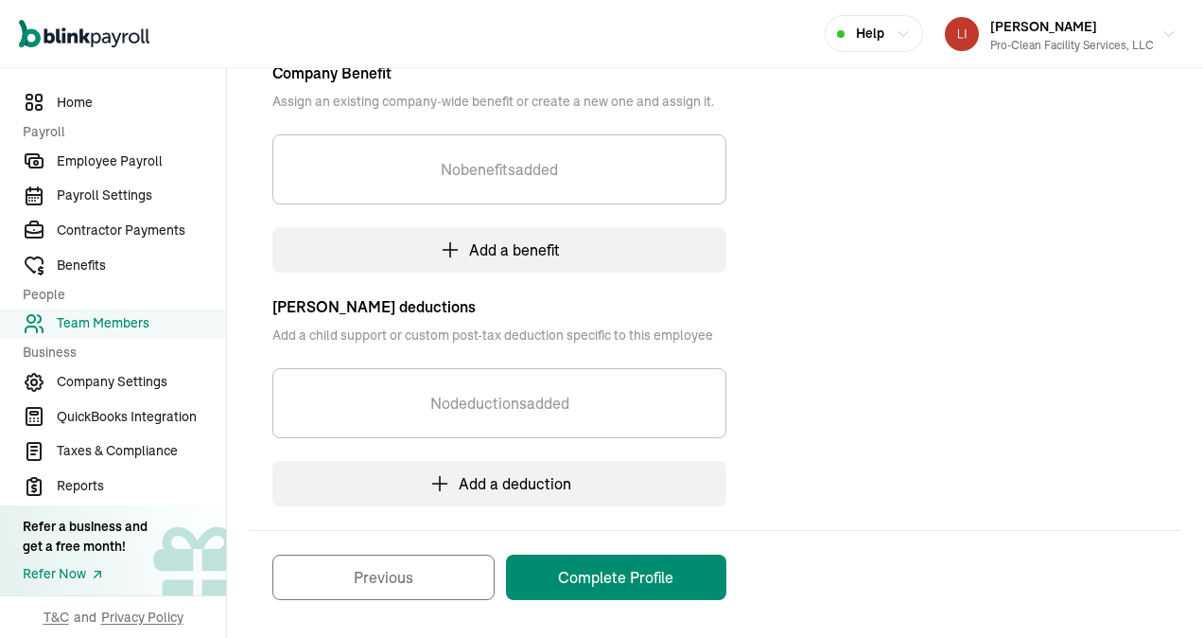
scroll to position [432, 0]
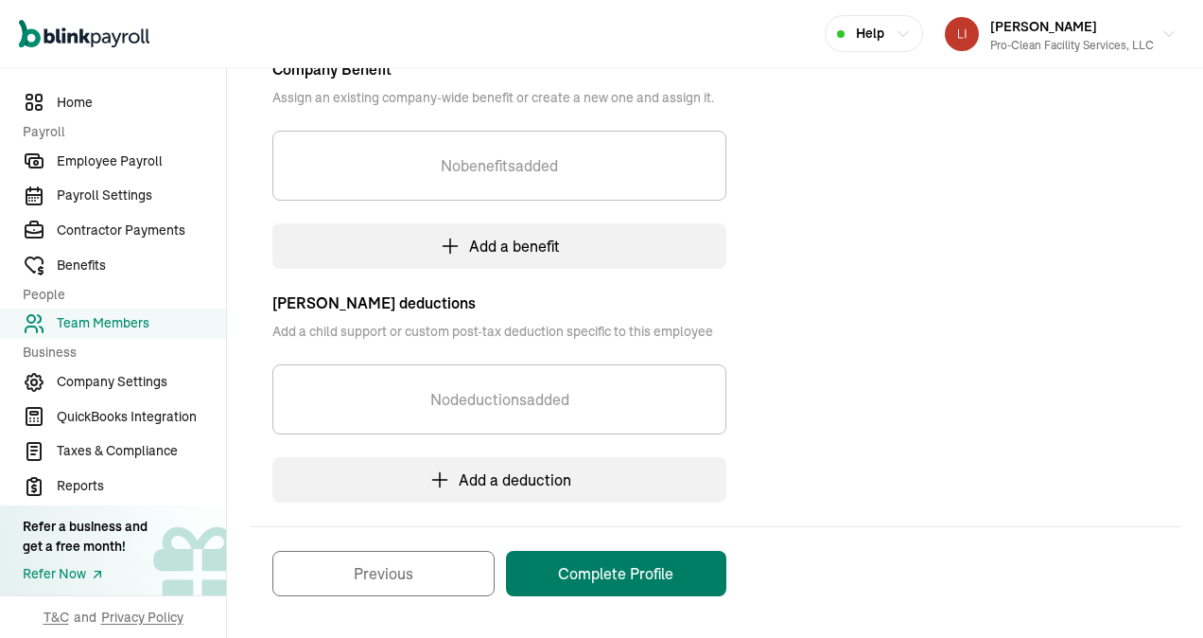
click at [631, 569] on button "Complete Profile" at bounding box center [616, 573] width 220 height 45
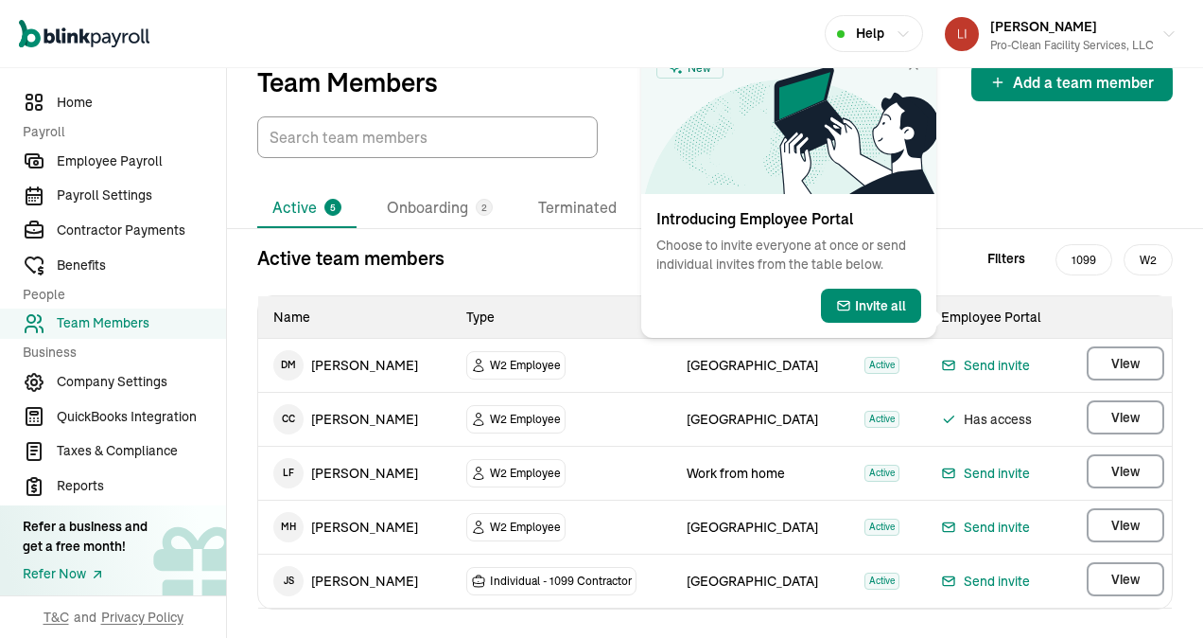
scroll to position [67, 0]
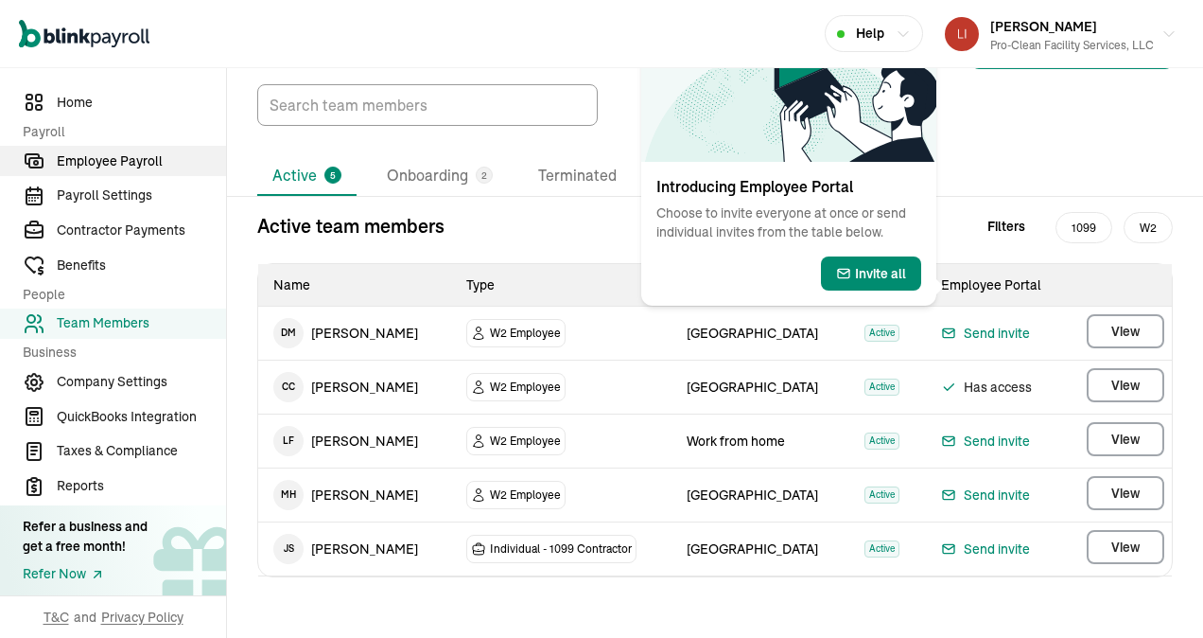
click at [86, 162] on span "Employee Payroll" at bounding box center [141, 161] width 169 height 20
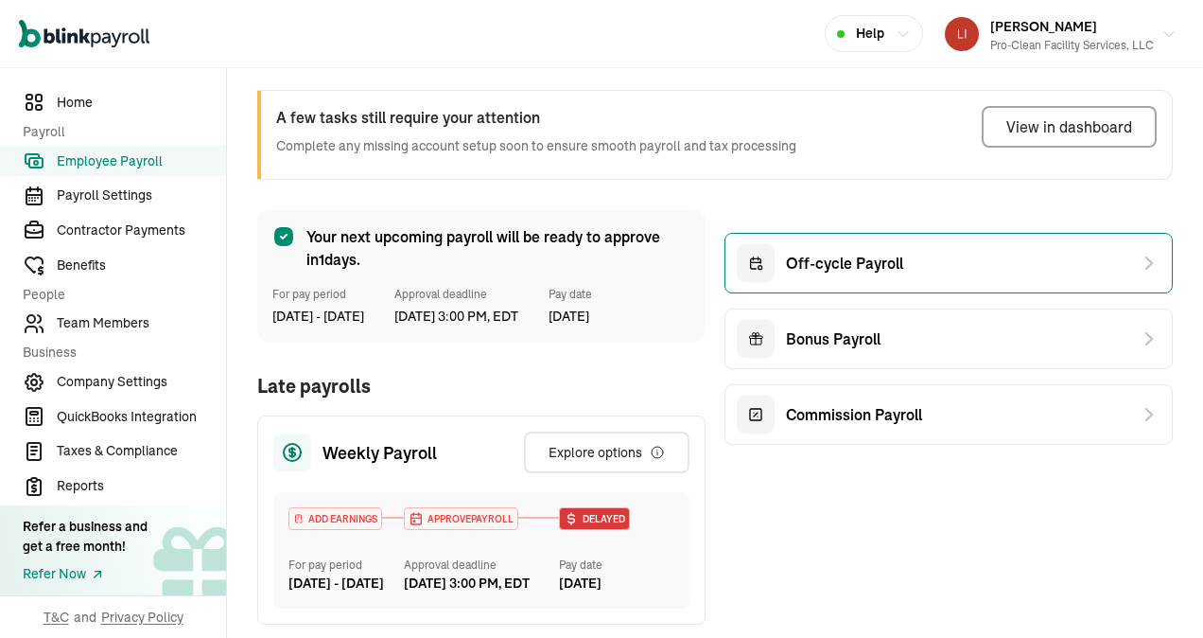
click at [903, 268] on div "Off-cycle Payroll" at bounding box center [949, 263] width 448 height 61
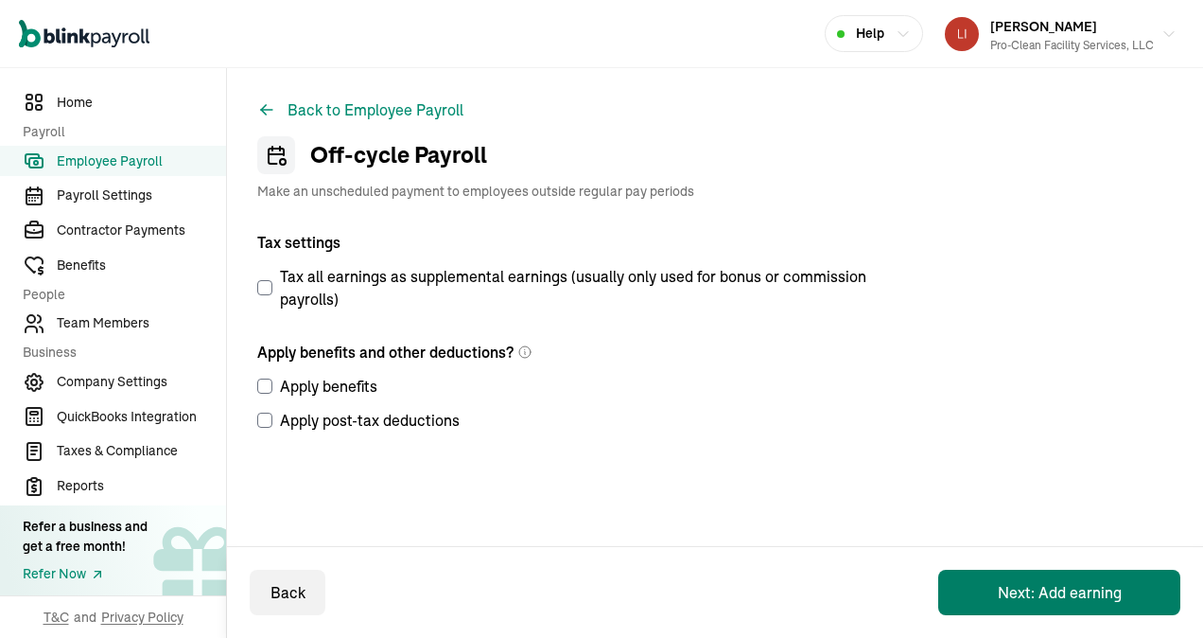
click at [1047, 582] on button "Next: Add earning" at bounding box center [1059, 591] width 242 height 45
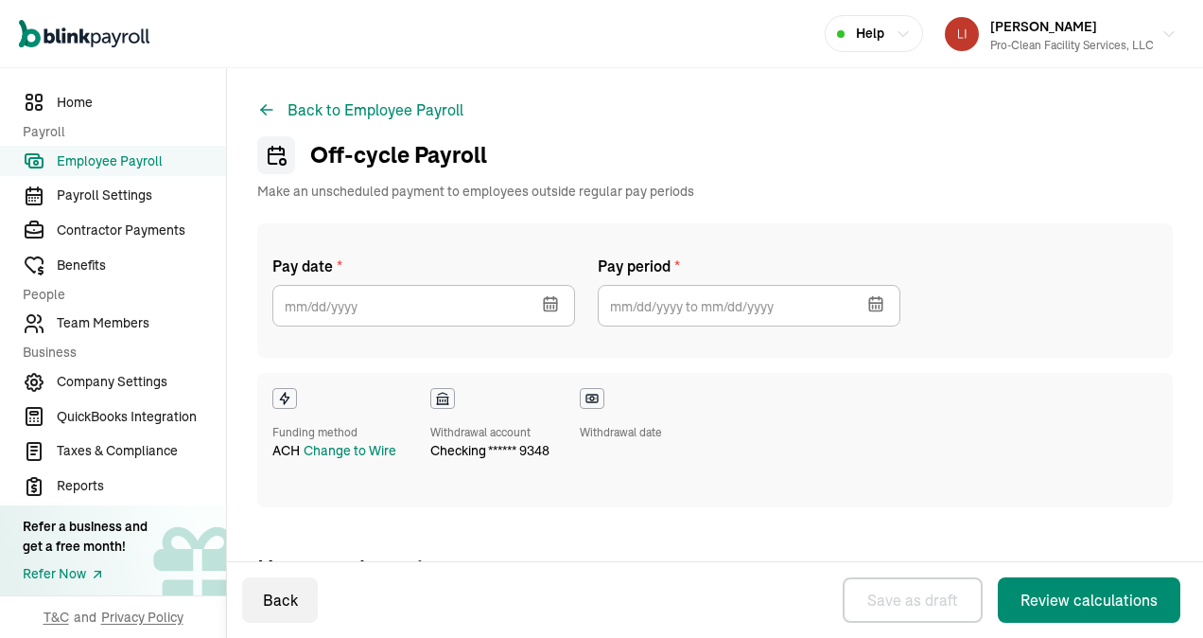
click at [547, 301] on icon "button" at bounding box center [550, 303] width 19 height 19
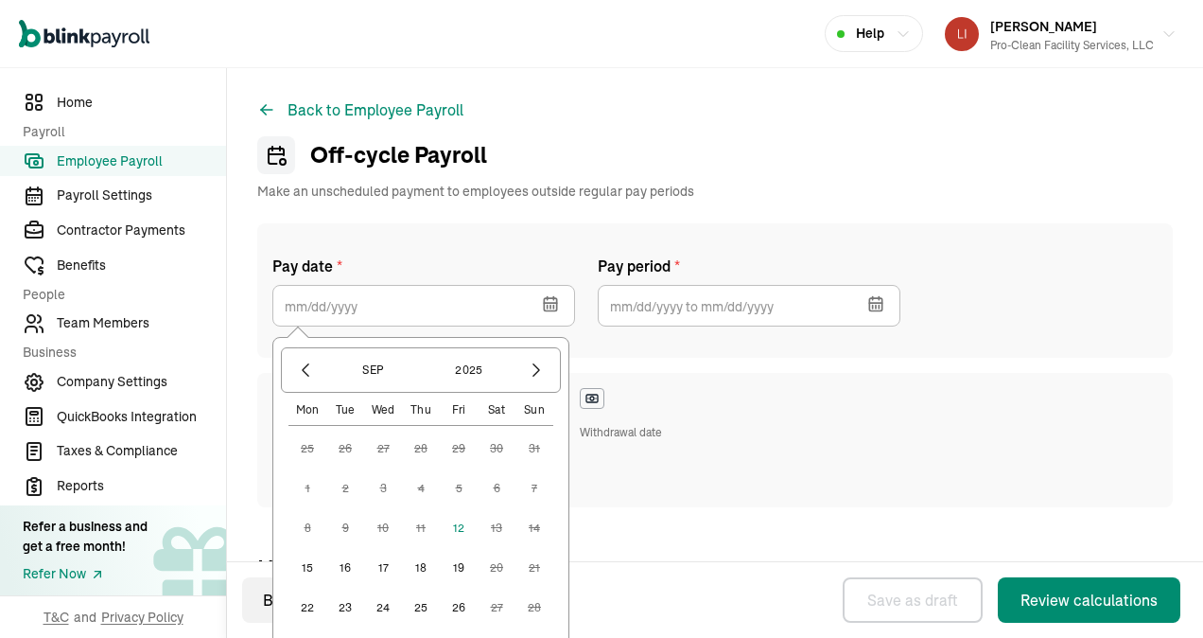
click at [456, 517] on button "12" at bounding box center [459, 528] width 38 height 38
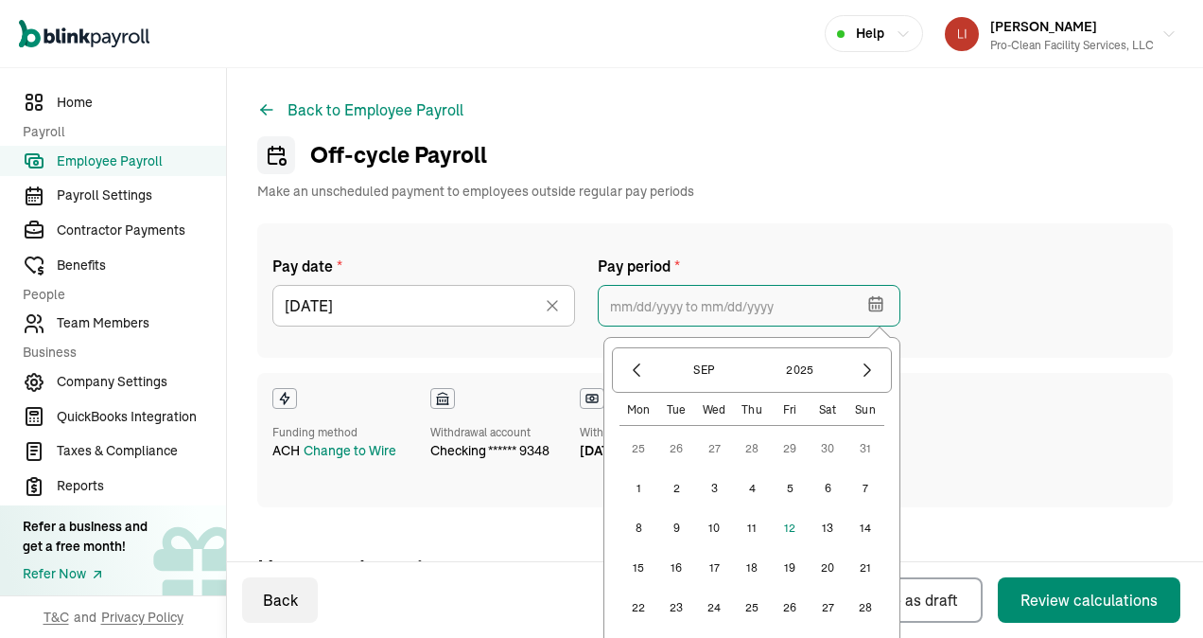
click at [638, 296] on input "text" at bounding box center [749, 306] width 303 height 42
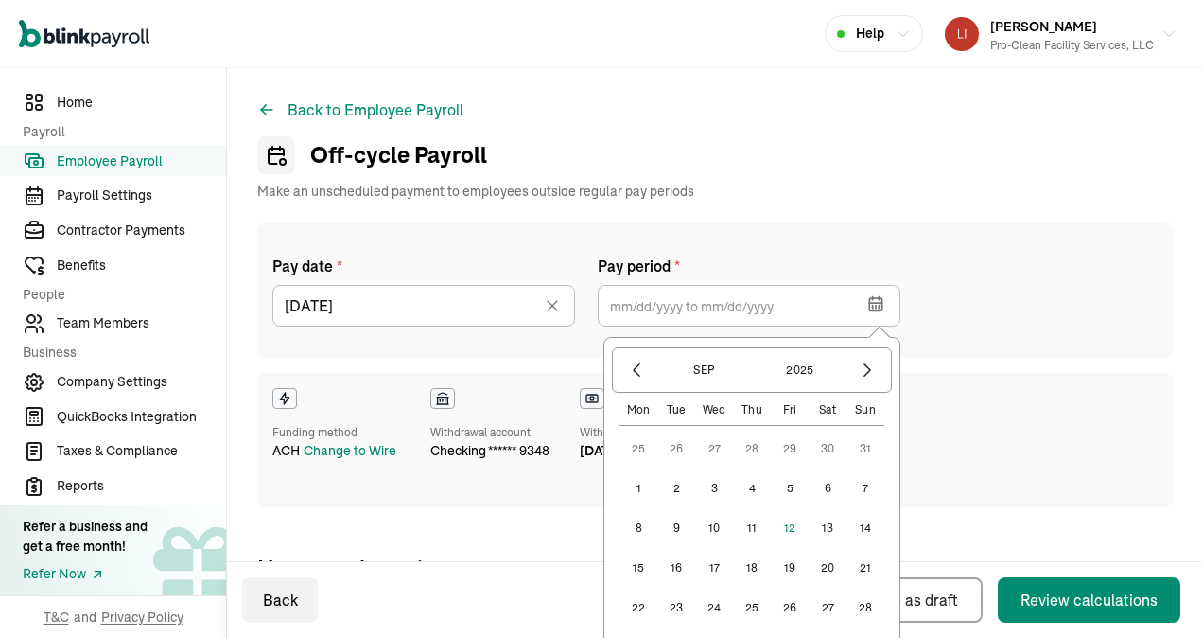
click at [638, 524] on button "8" at bounding box center [639, 528] width 38 height 38
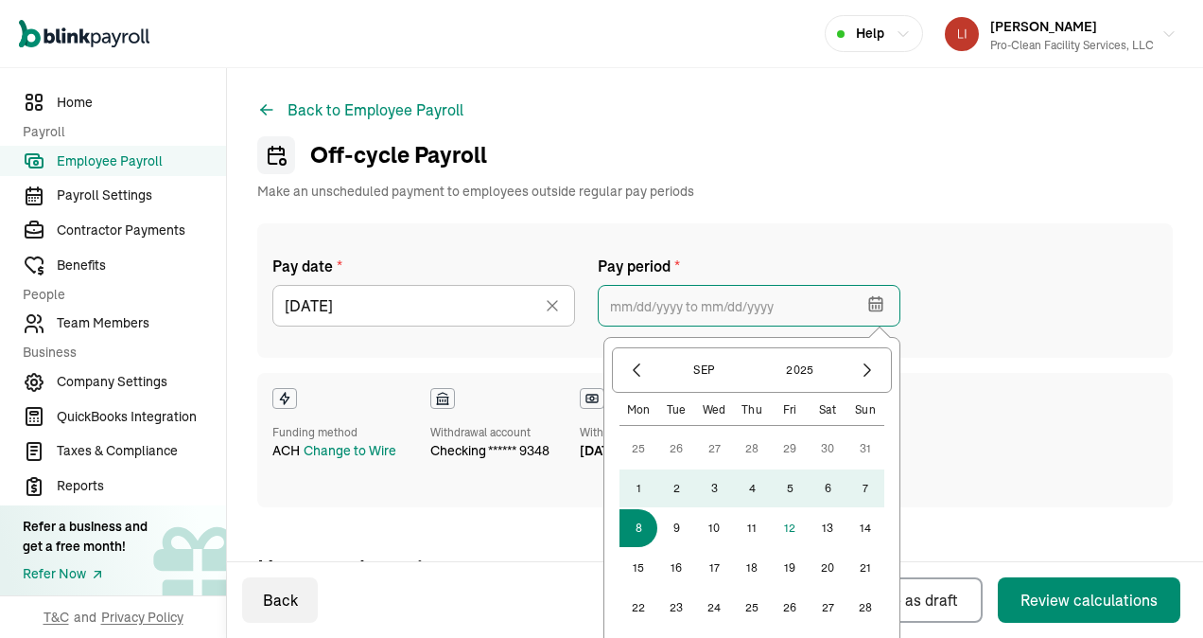
click at [620, 307] on input "text" at bounding box center [749, 306] width 303 height 42
click at [727, 307] on input "[DATE]" at bounding box center [749, 306] width 303 height 42
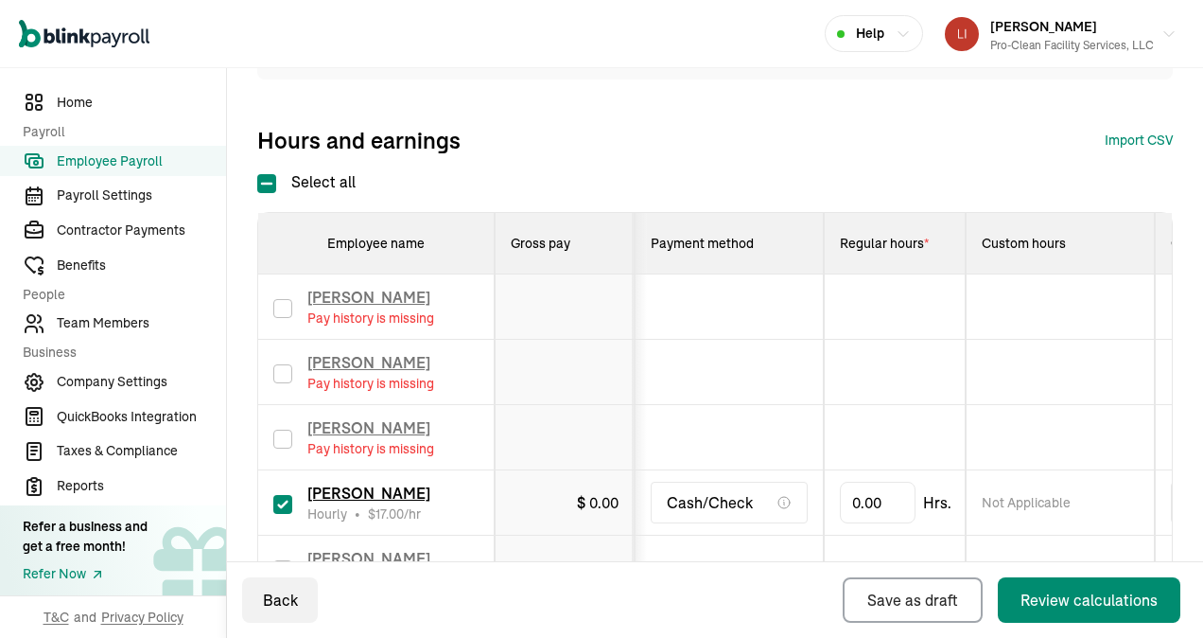
scroll to position [473, 0]
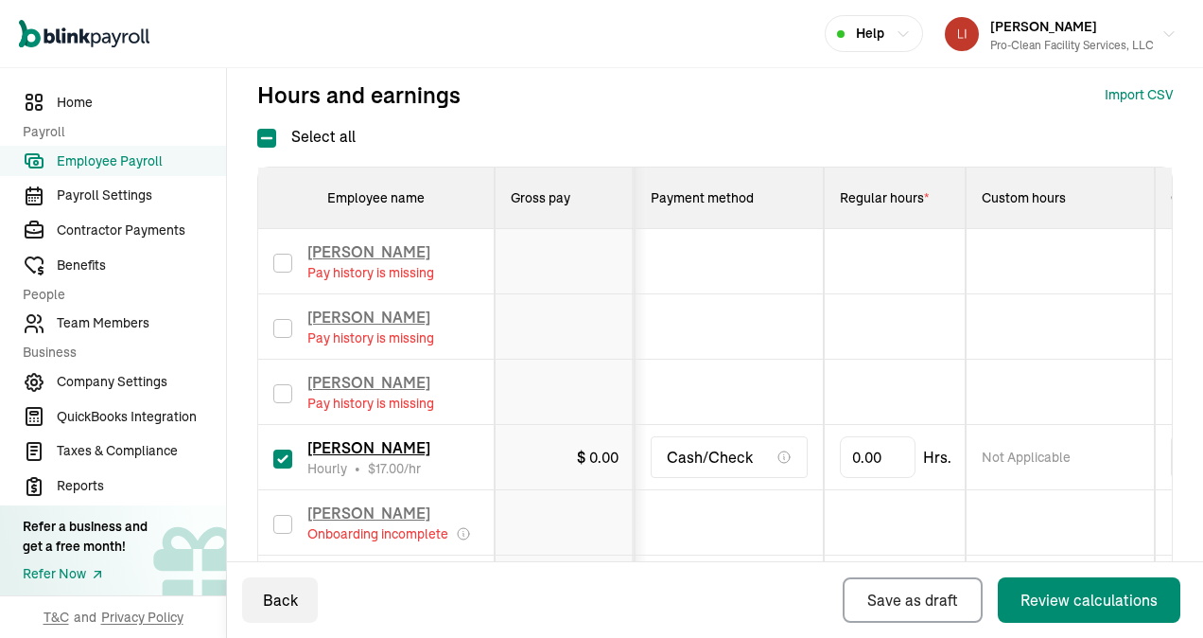
type input "[DATE] ~ [DATE]"
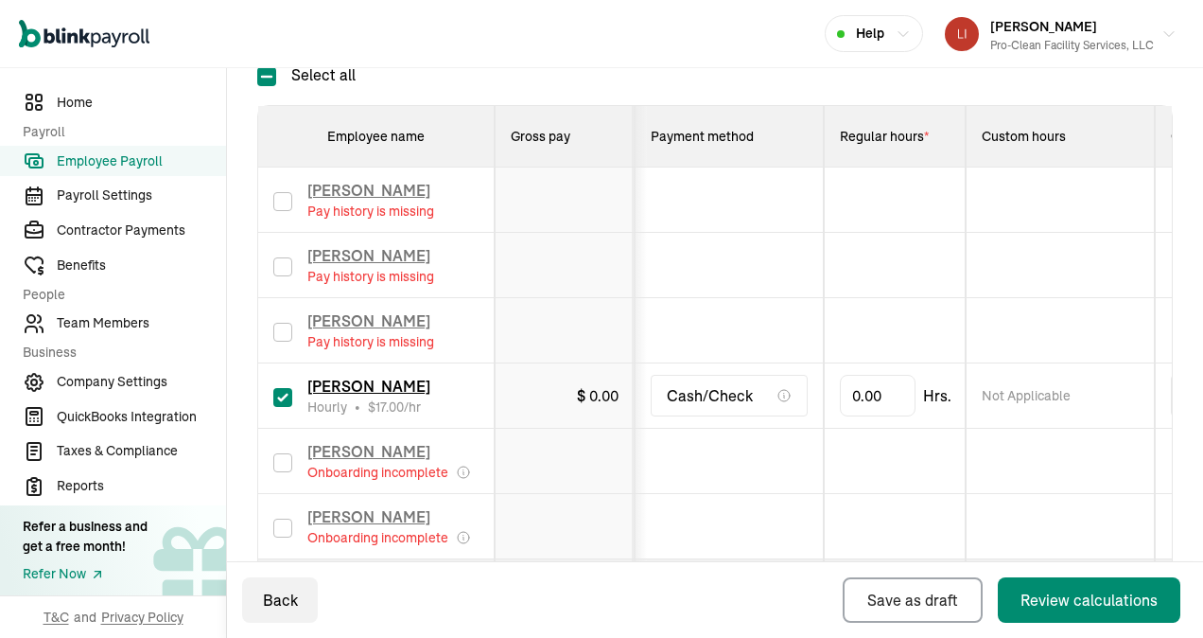
scroll to position [568, 0]
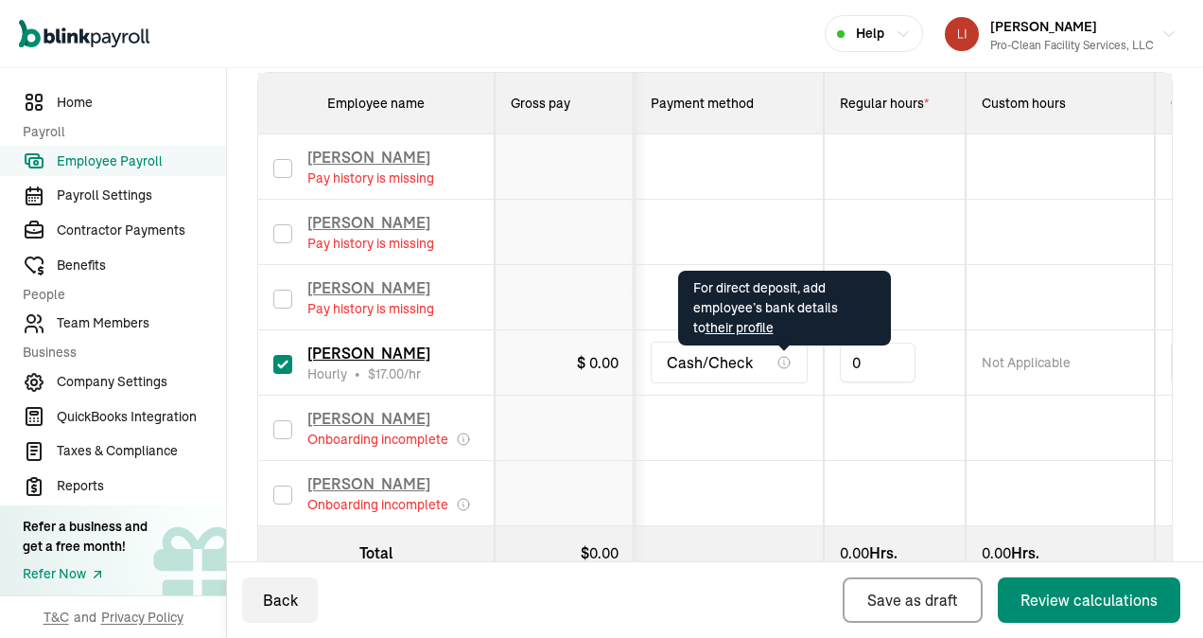
drag, startPoint x: 887, startPoint y: 362, endPoint x: 790, endPoint y: 349, distance: 98.3
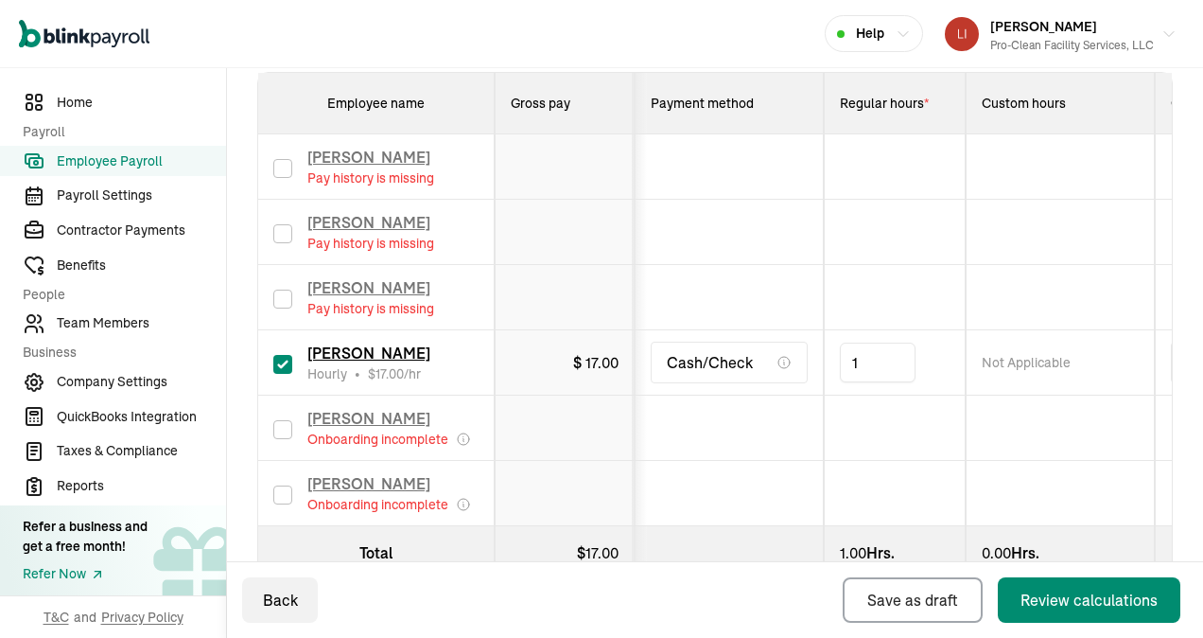
type input "17"
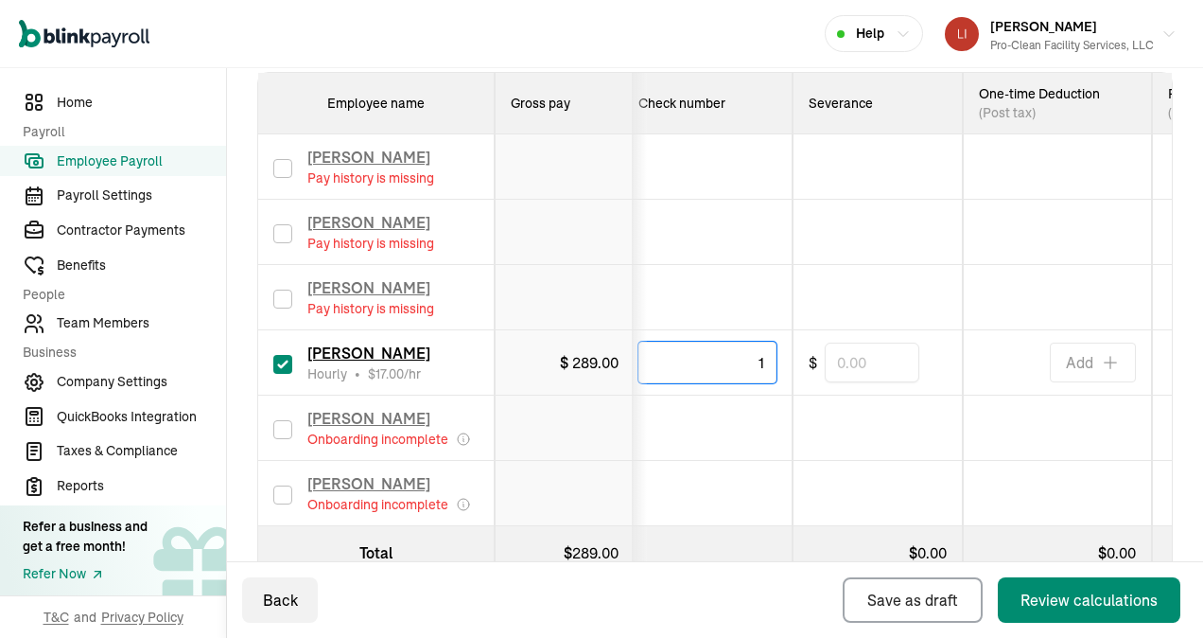
type input "1"
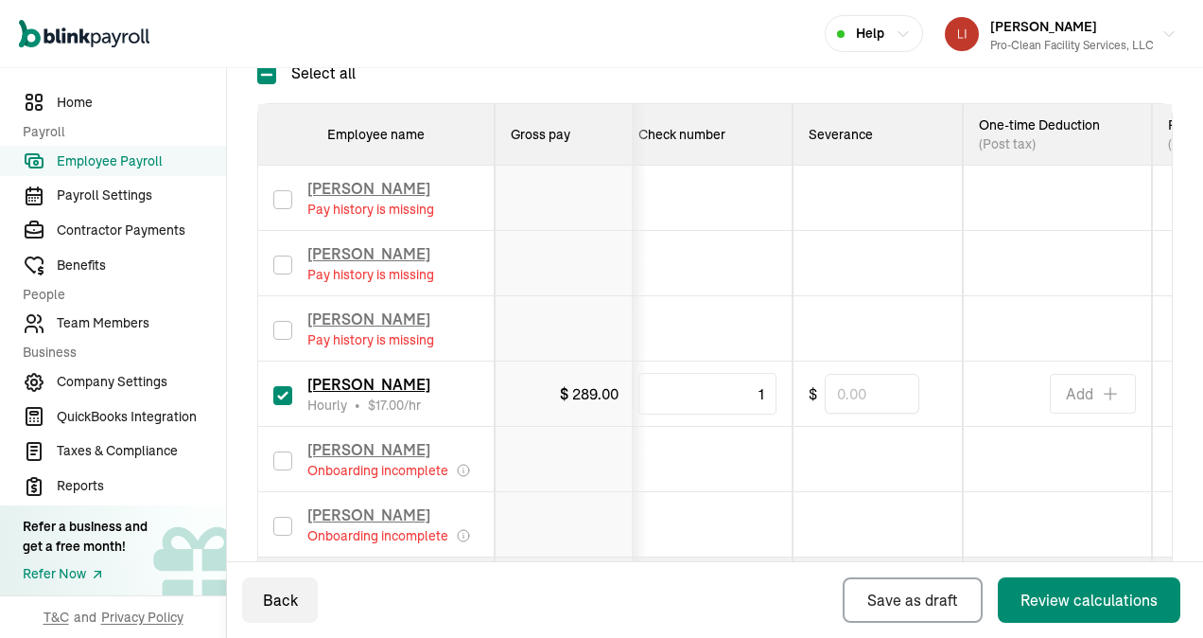
scroll to position [535, 0]
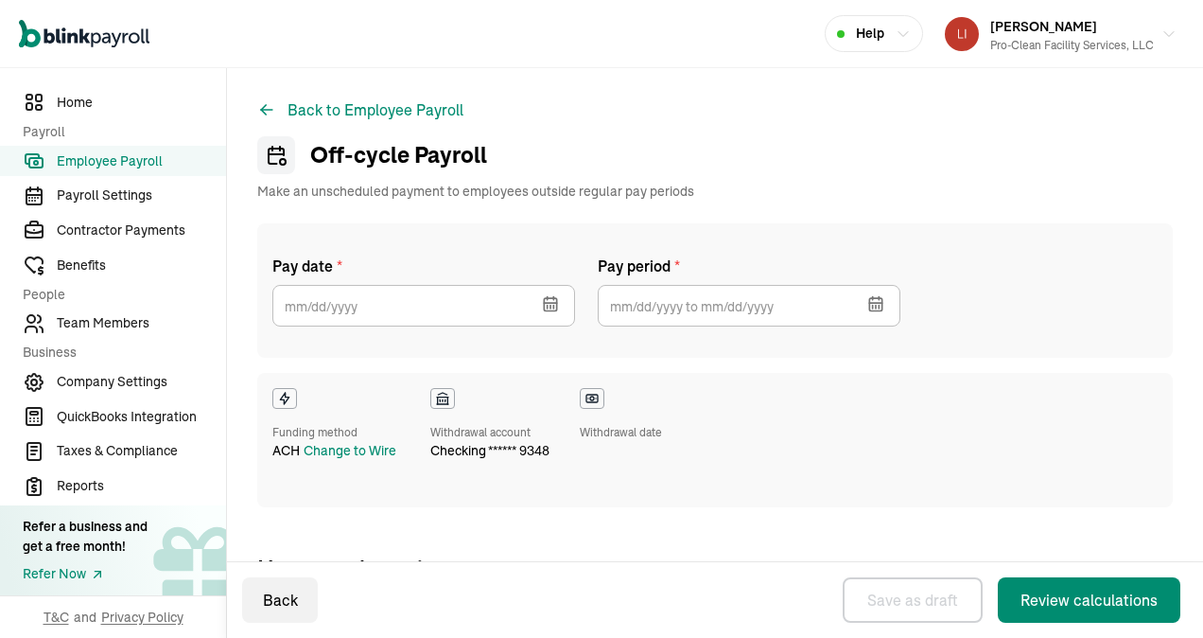
click at [548, 298] on icon "button" at bounding box center [548, 298] width 0 height 3
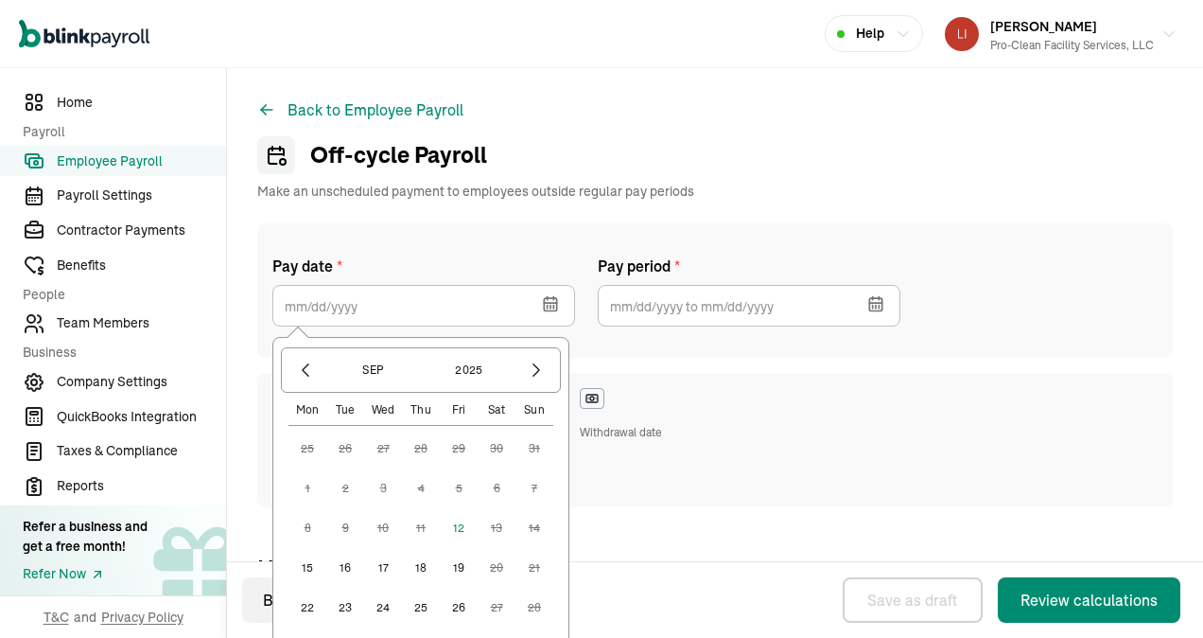
click at [455, 522] on button "12" at bounding box center [459, 528] width 38 height 38
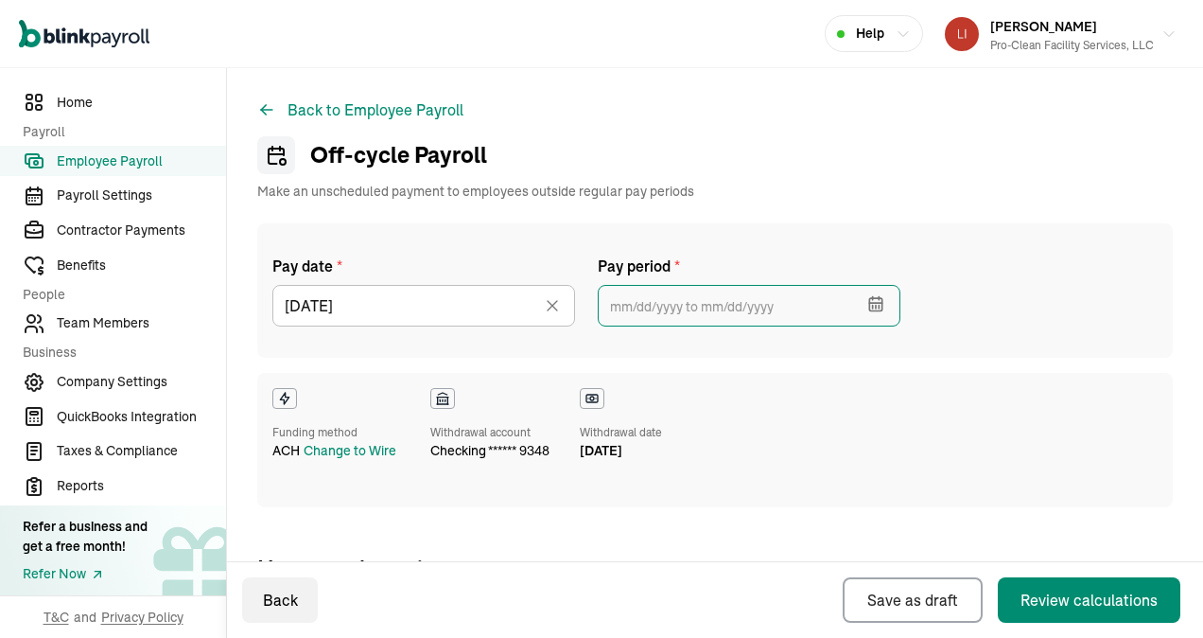
click at [641, 298] on input "text" at bounding box center [749, 306] width 303 height 42
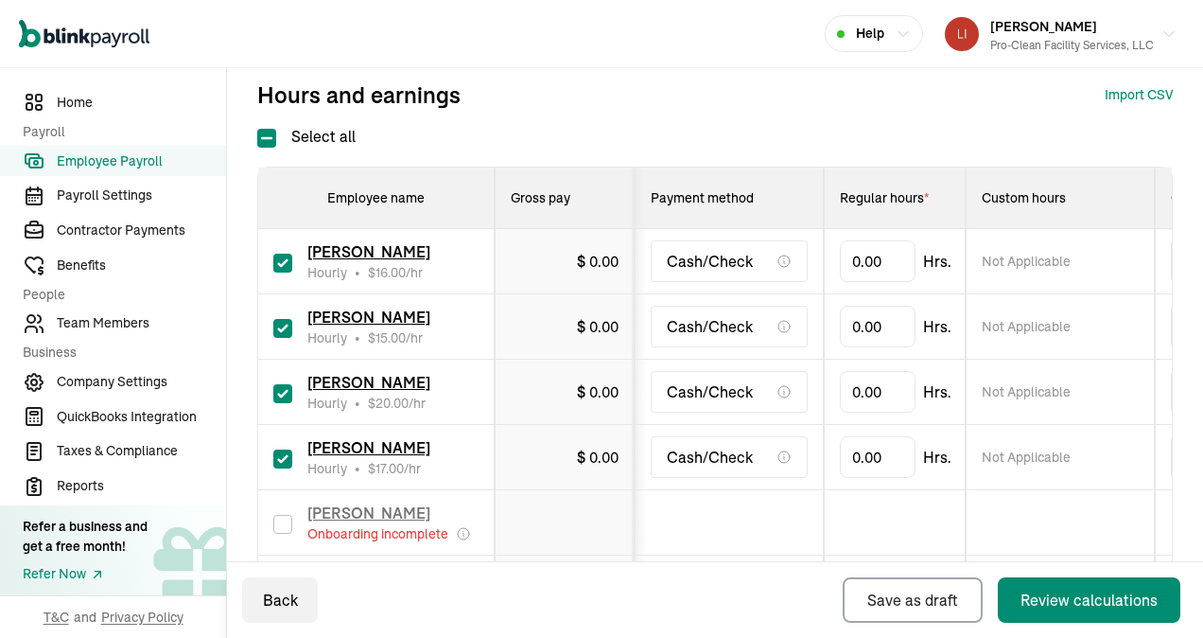
scroll to position [568, 0]
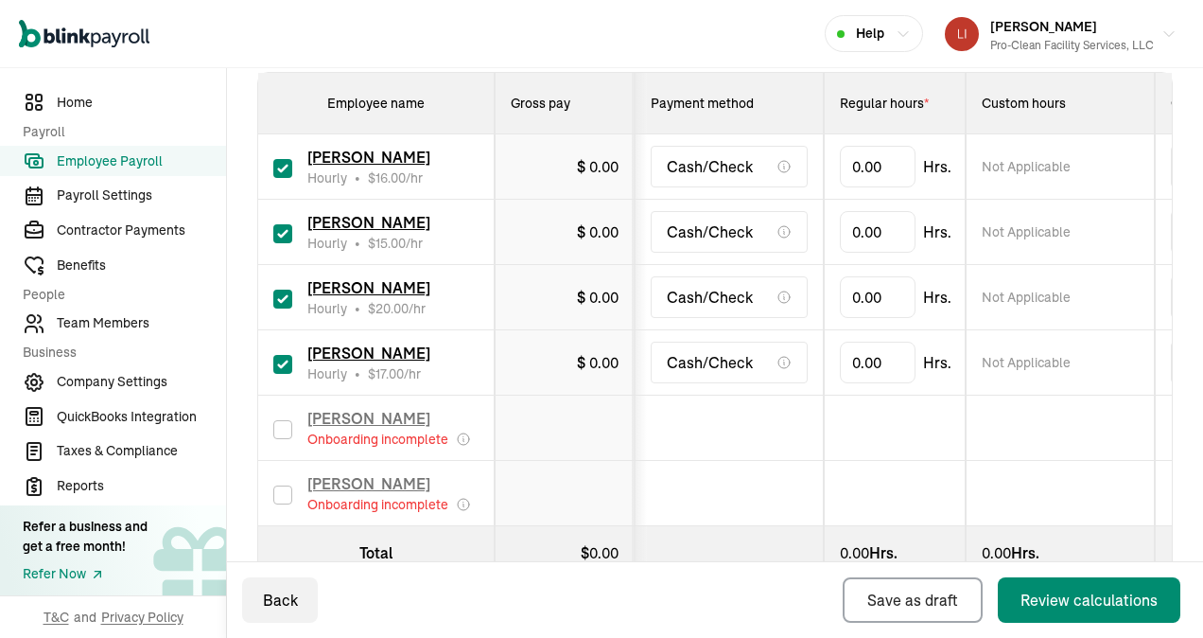
type input "[DATE] ~ [DATE]"
drag, startPoint x: 893, startPoint y: 362, endPoint x: 836, endPoint y: 349, distance: 58.3
type input "17"
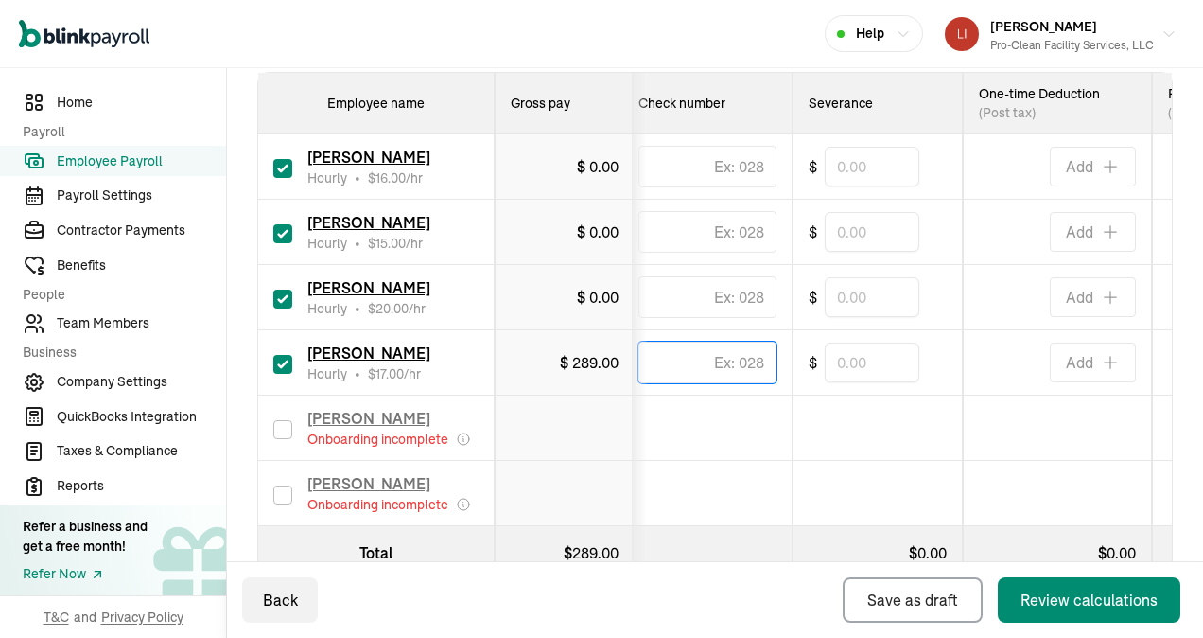
click at [561, 289] on div "$ 0.00" at bounding box center [565, 297] width 108 height 23
click at [569, 295] on div "$ 0.00" at bounding box center [565, 297] width 108 height 23
click at [587, 295] on div "$ 0.00" at bounding box center [598, 297] width 42 height 23
click at [612, 293] on span "0.00" at bounding box center [603, 297] width 29 height 19
click at [610, 291] on span "0.00" at bounding box center [603, 297] width 29 height 19
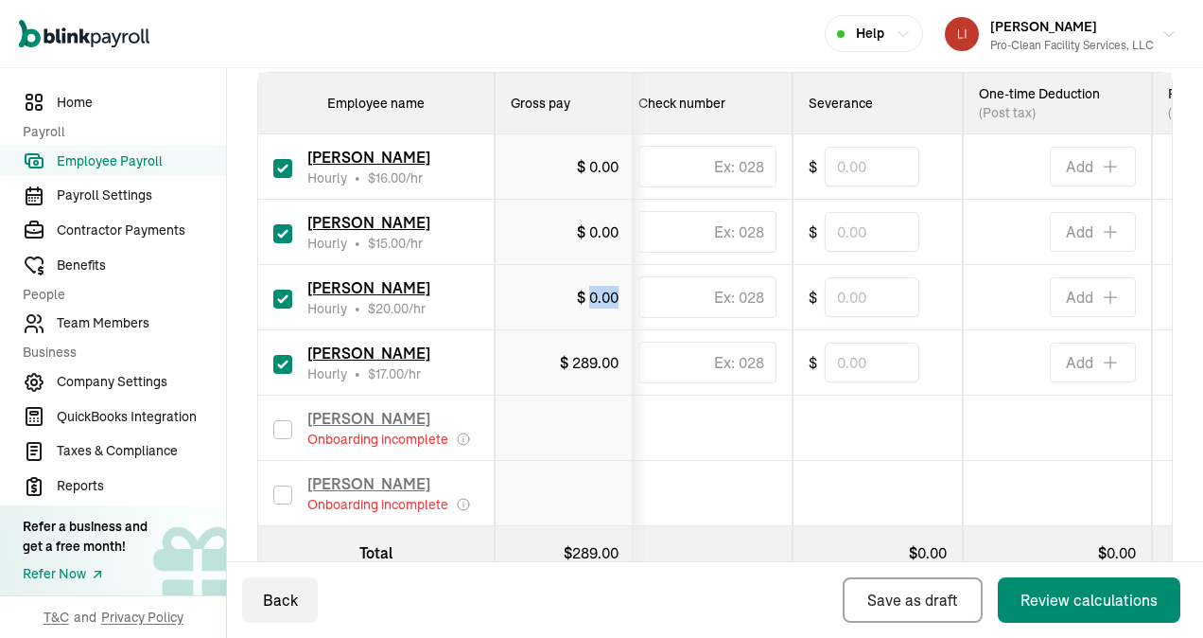
click at [284, 362] on input "checkbox" at bounding box center [282, 364] width 19 height 19
checkbox input "false"
type input "0.00"
click at [283, 360] on input "checkbox" at bounding box center [282, 364] width 19 height 19
checkbox input "true"
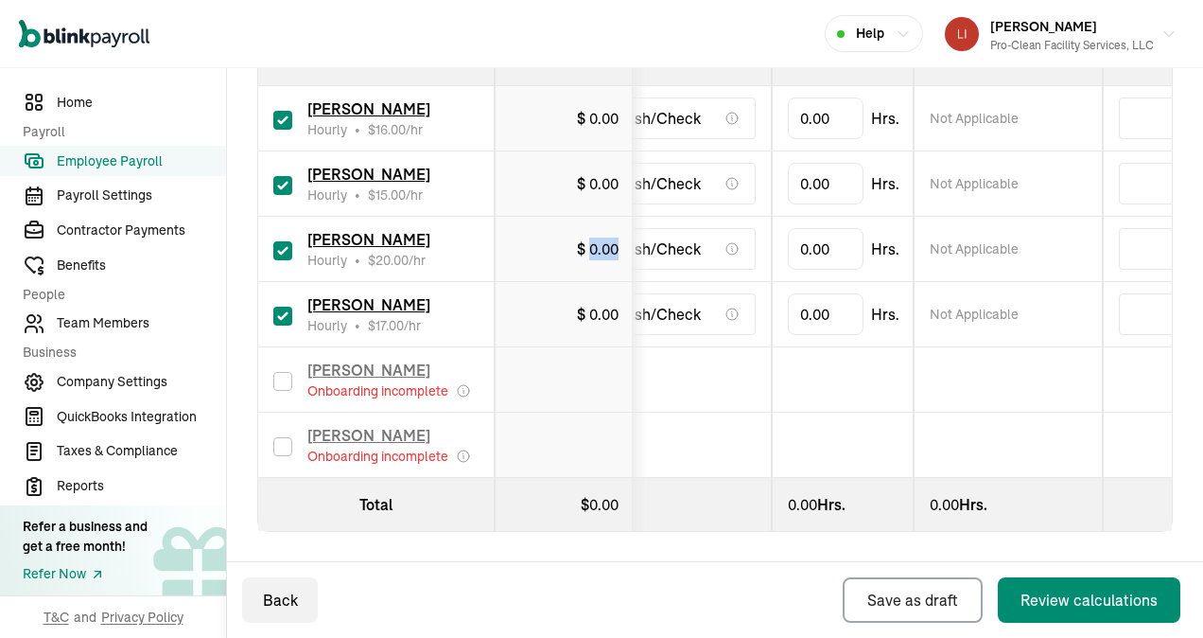
scroll to position [0, 0]
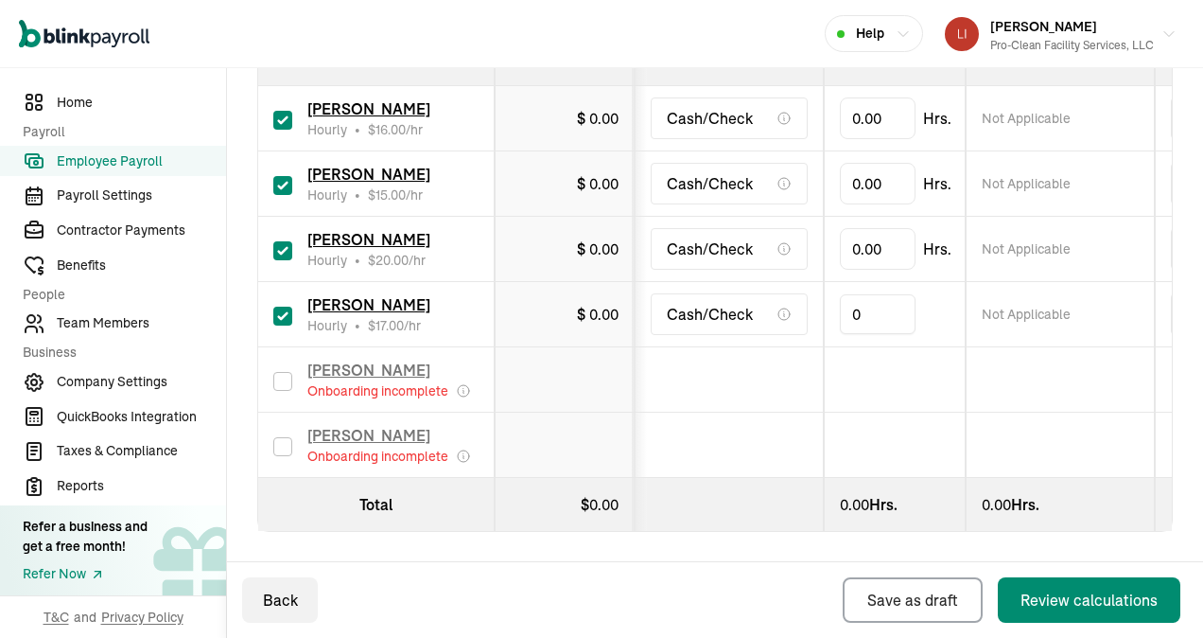
drag, startPoint x: 846, startPoint y: 299, endPoint x: 882, endPoint y: 295, distance: 36.1
type input "17"
drag, startPoint x: 851, startPoint y: 237, endPoint x: 884, endPoint y: 240, distance: 32.3
type input "20"
type input "37.33"
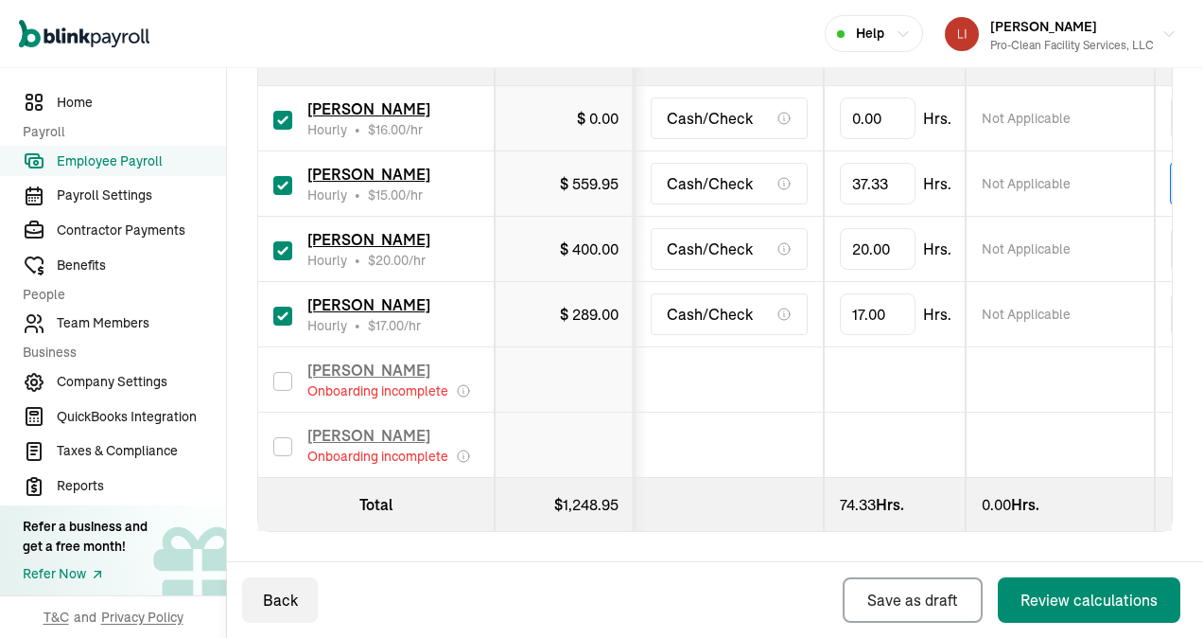
click at [588, 174] on span "559.95" at bounding box center [595, 183] width 46 height 19
click at [615, 174] on span "559.95" at bounding box center [595, 183] width 46 height 19
click at [616, 174] on span "559.95" at bounding box center [595, 183] width 46 height 19
drag, startPoint x: 897, startPoint y: 174, endPoint x: 837, endPoint y: 167, distance: 60.0
type input "3"
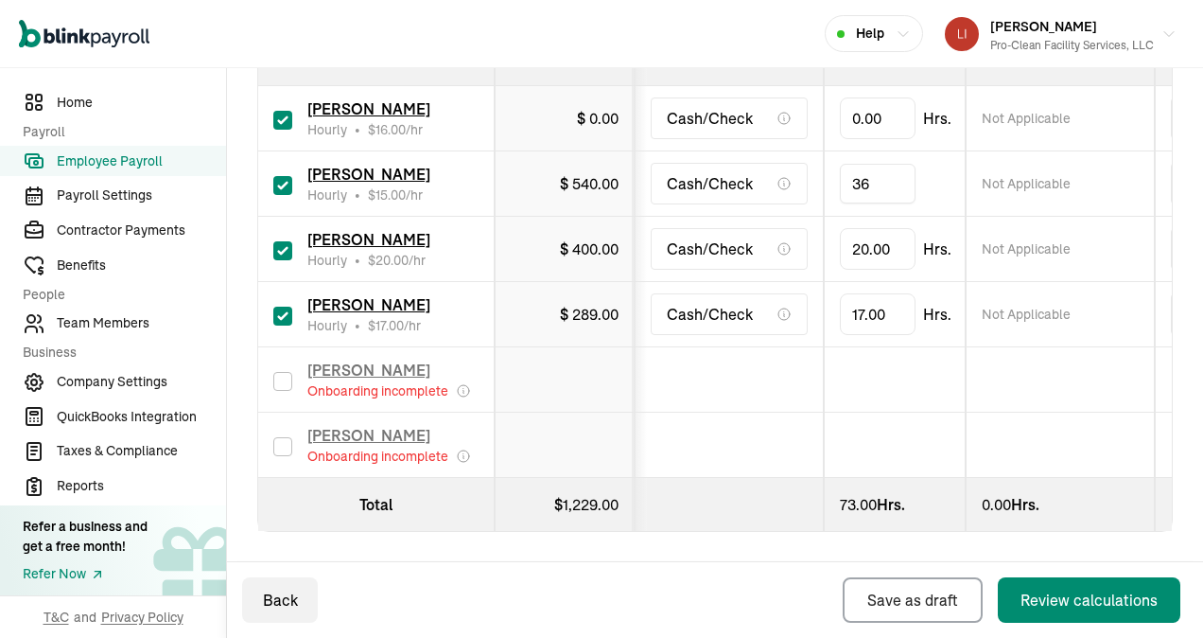
type input "3"
type input "37.33"
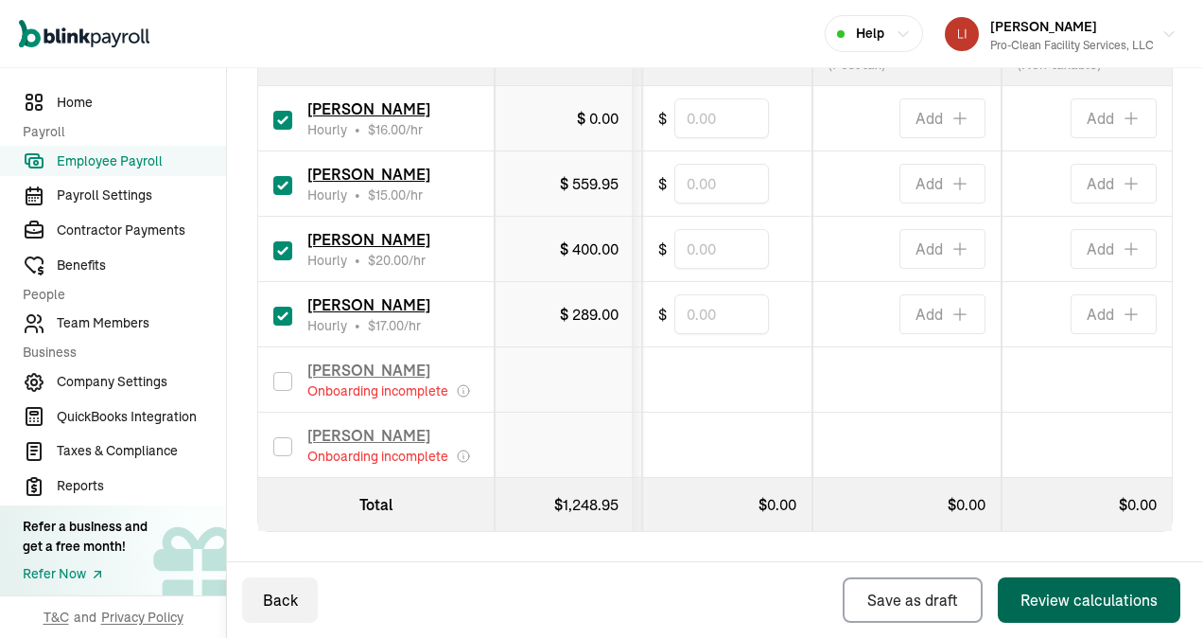
click at [1062, 596] on div "Review calculations" at bounding box center [1089, 599] width 137 height 23
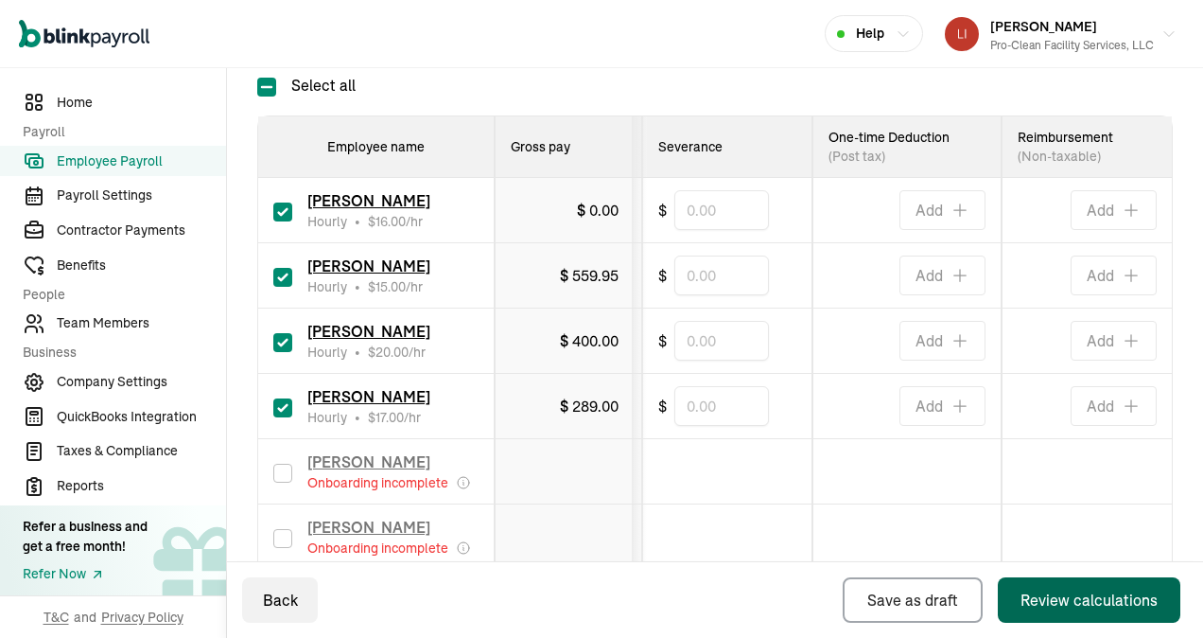
scroll to position [630, 0]
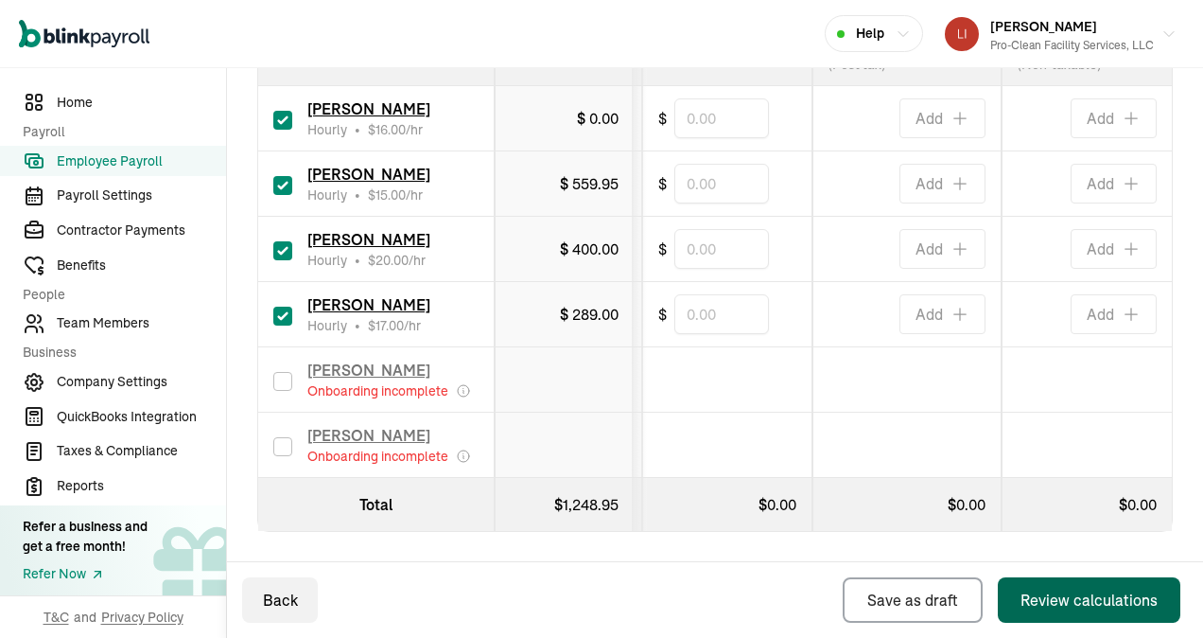
click at [1083, 592] on div "Review calculations" at bounding box center [1089, 599] width 137 height 23
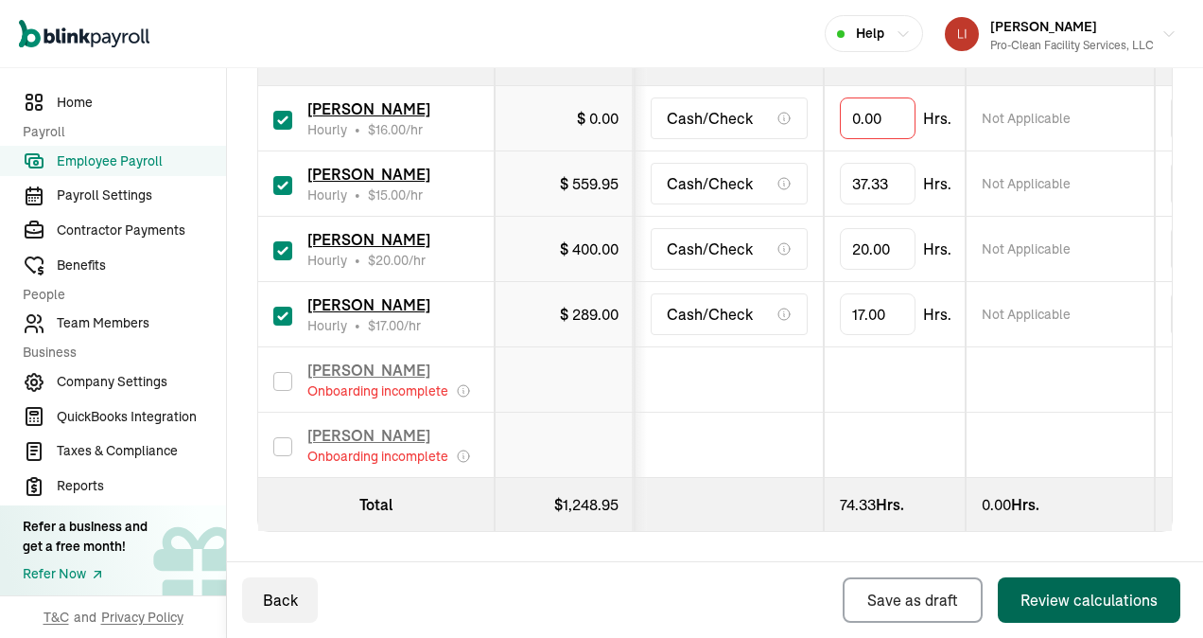
click at [1072, 604] on div "Review calculations" at bounding box center [1089, 599] width 137 height 23
click at [275, 111] on input "checkbox" at bounding box center [282, 120] width 19 height 19
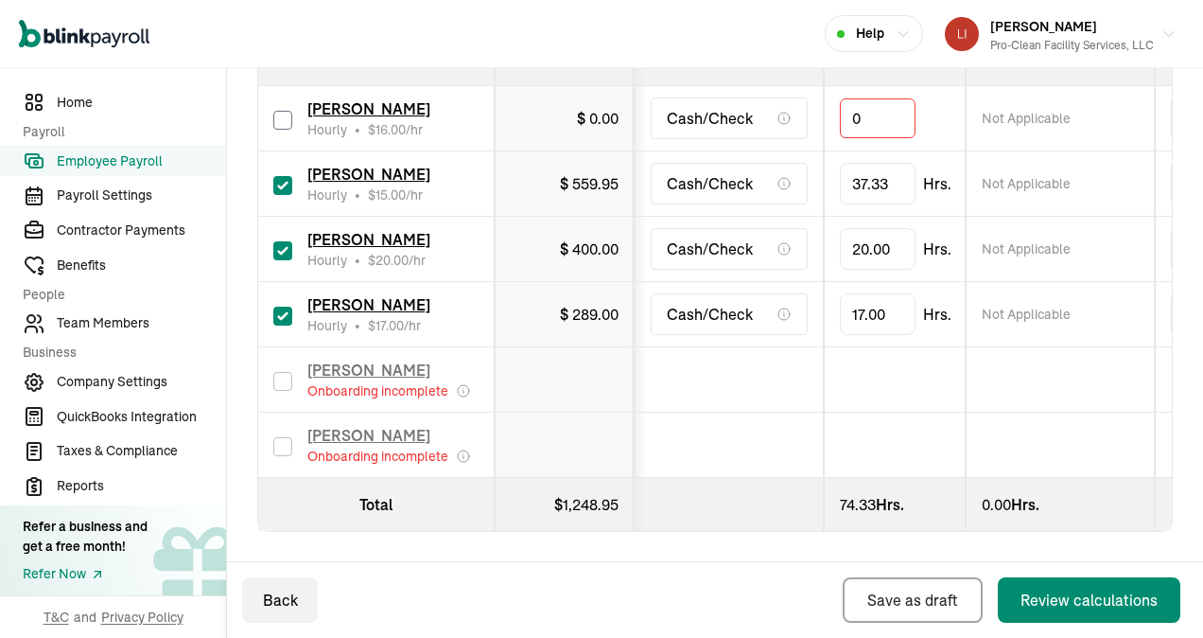
checkbox input "false"
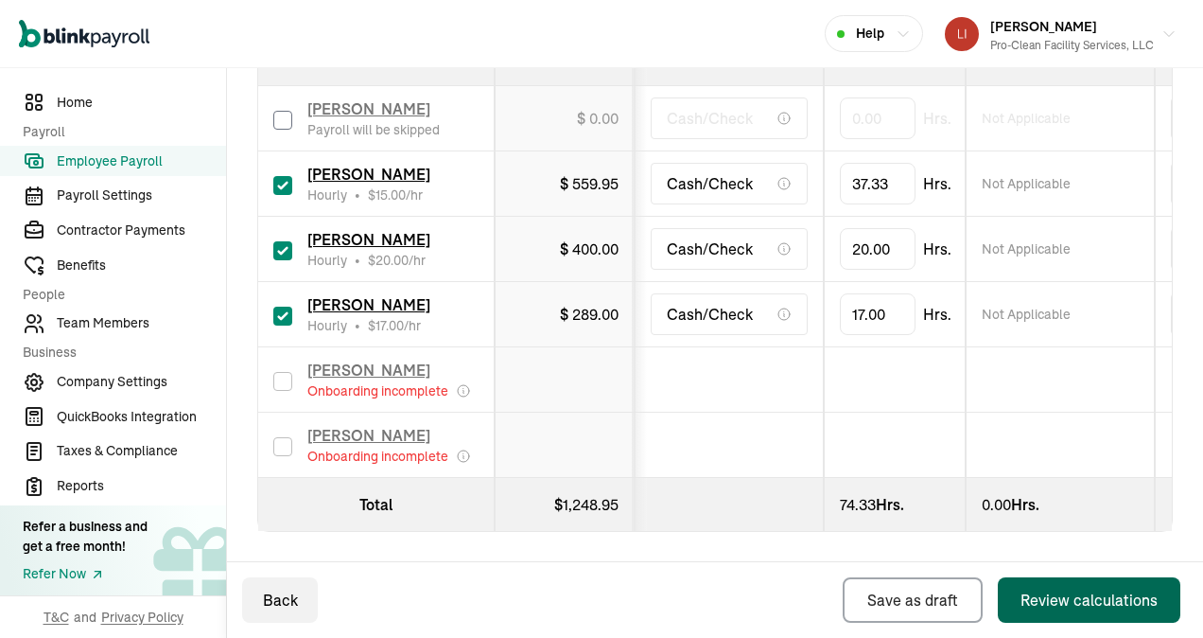
click at [1070, 591] on div "Review calculations" at bounding box center [1089, 599] width 137 height 23
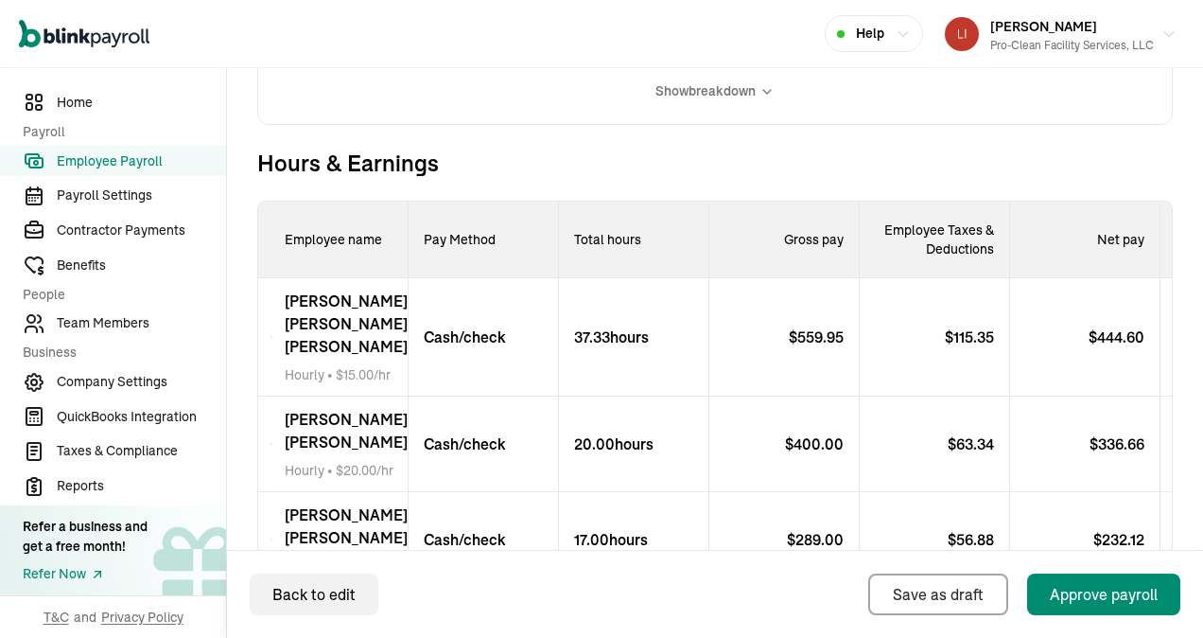
scroll to position [757, 0]
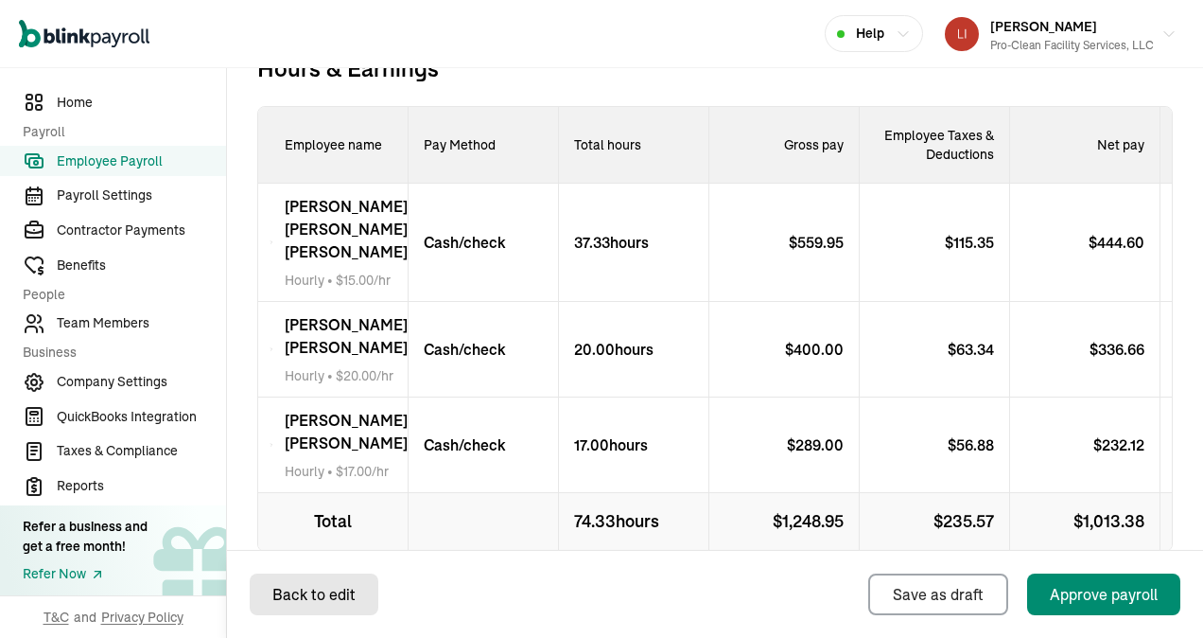
click at [309, 588] on div "Back to edit" at bounding box center [313, 594] width 83 height 23
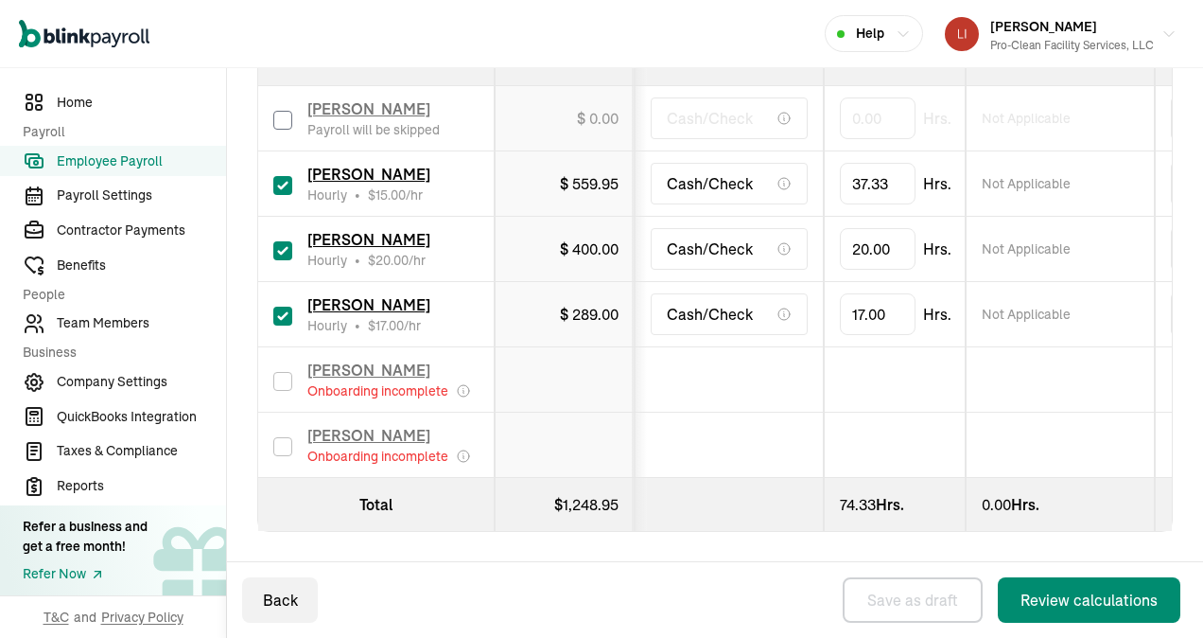
scroll to position [630, 0]
type input "21"
click at [805, 556] on div "Pay date * [DATE] [DATE] Mon Tue Wed Thu Fri Sat Sun 25 26 27 28 29 30 31 1 2 3…" at bounding box center [715, 107] width 916 height 1000
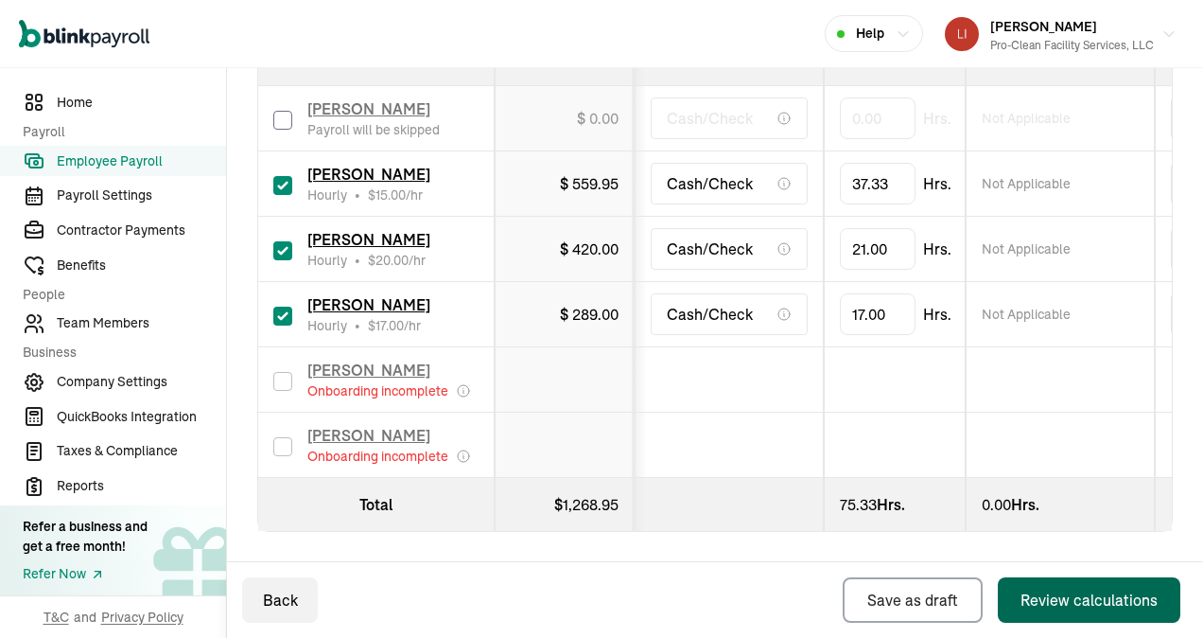
click at [1087, 602] on div "Review calculations" at bounding box center [1089, 599] width 137 height 23
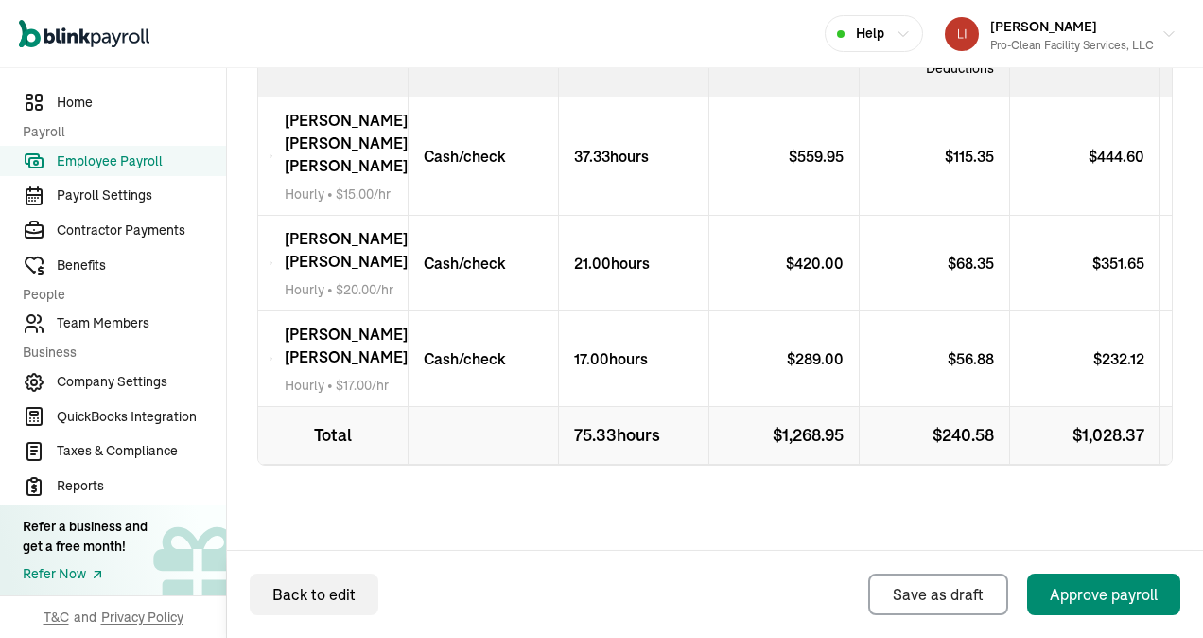
scroll to position [869, 0]
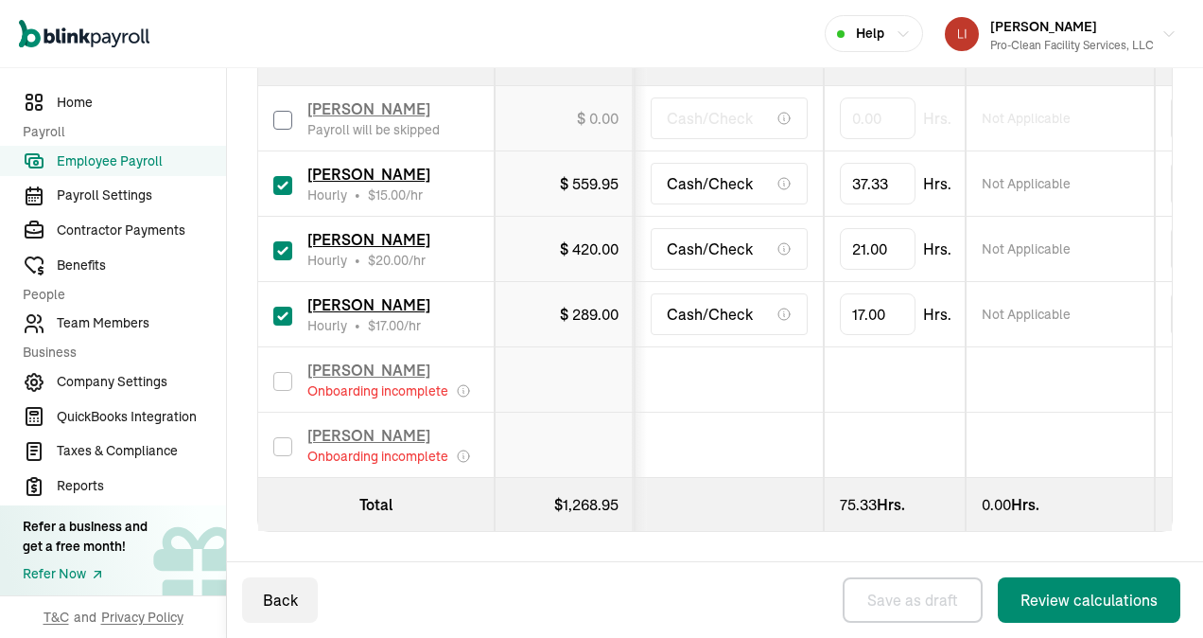
scroll to position [630, 0]
click at [1063, 597] on div "Review calculations" at bounding box center [1089, 599] width 137 height 23
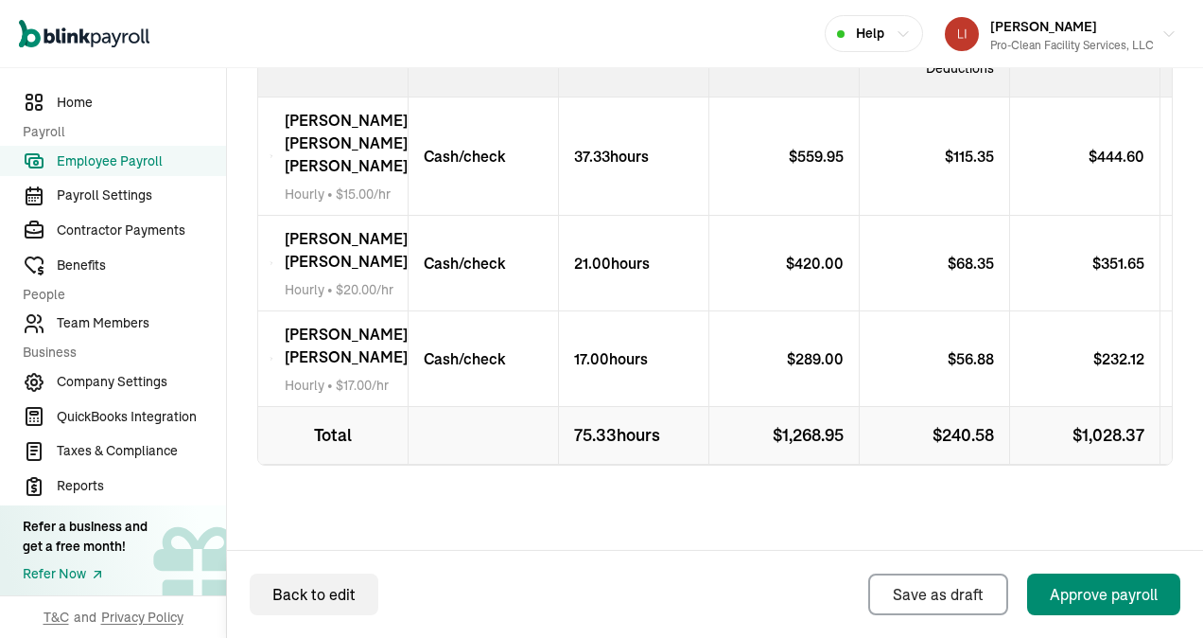
scroll to position [851, 0]
click at [1092, 590] on div "Approve payroll" at bounding box center [1104, 594] width 108 height 23
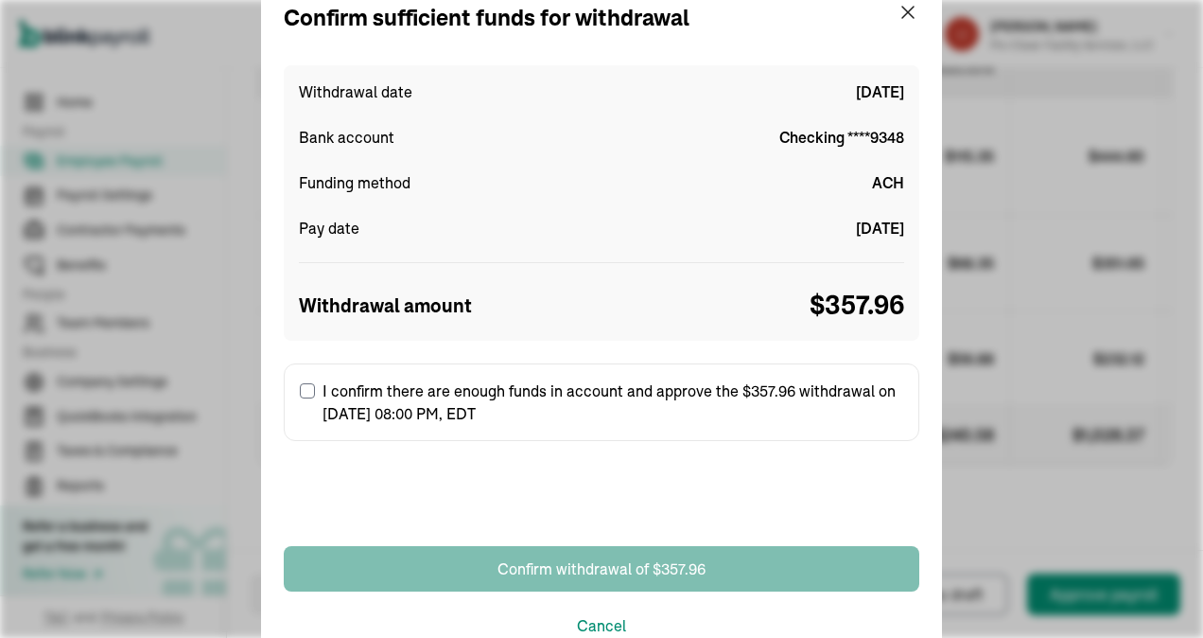
click at [307, 389] on input "I confirm there are enough funds in account and approve the $357.96 withdrawal …" at bounding box center [307, 390] width 15 height 15
checkbox input "true"
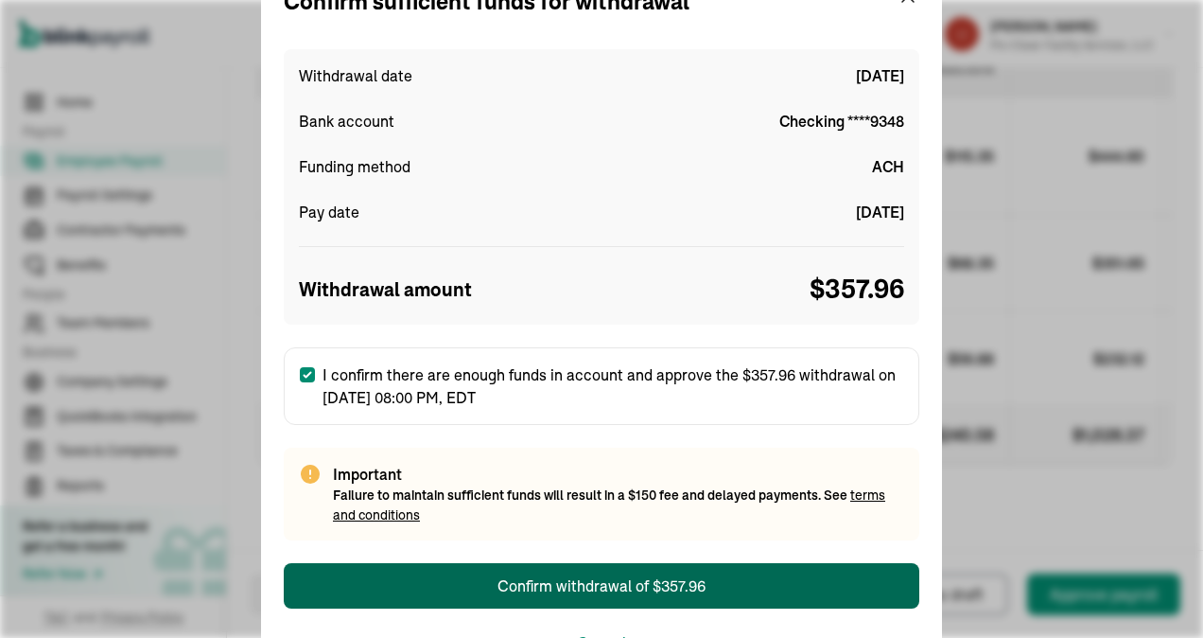
click at [592, 576] on div "Confirm withdrawal of $357.96" at bounding box center [602, 585] width 208 height 23
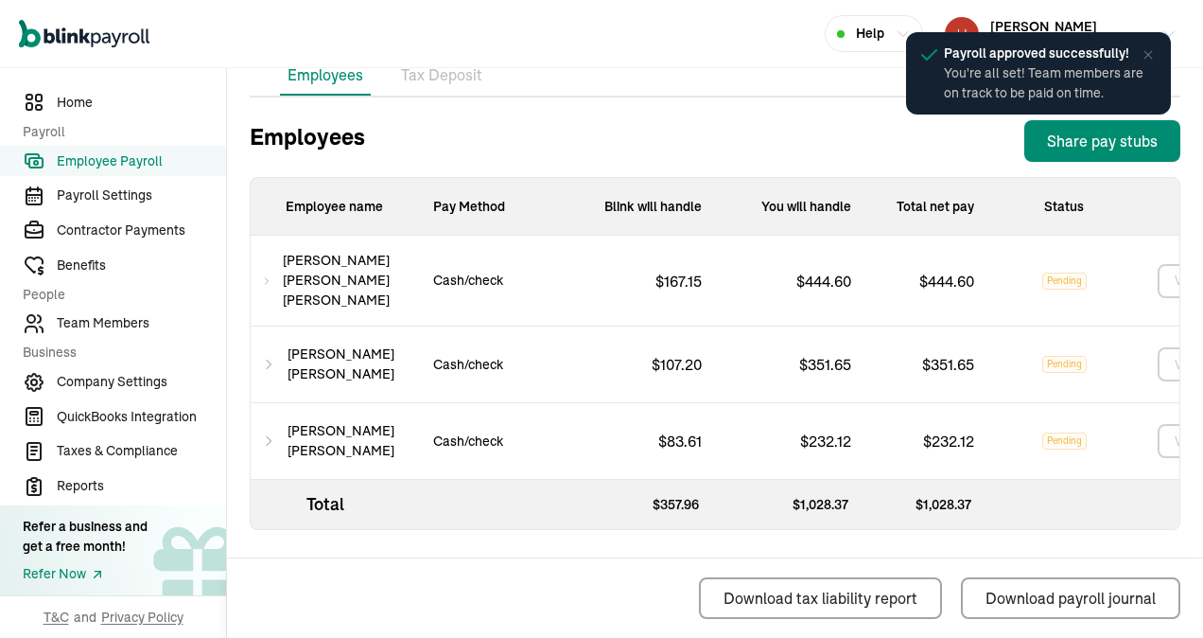
scroll to position [790, 0]
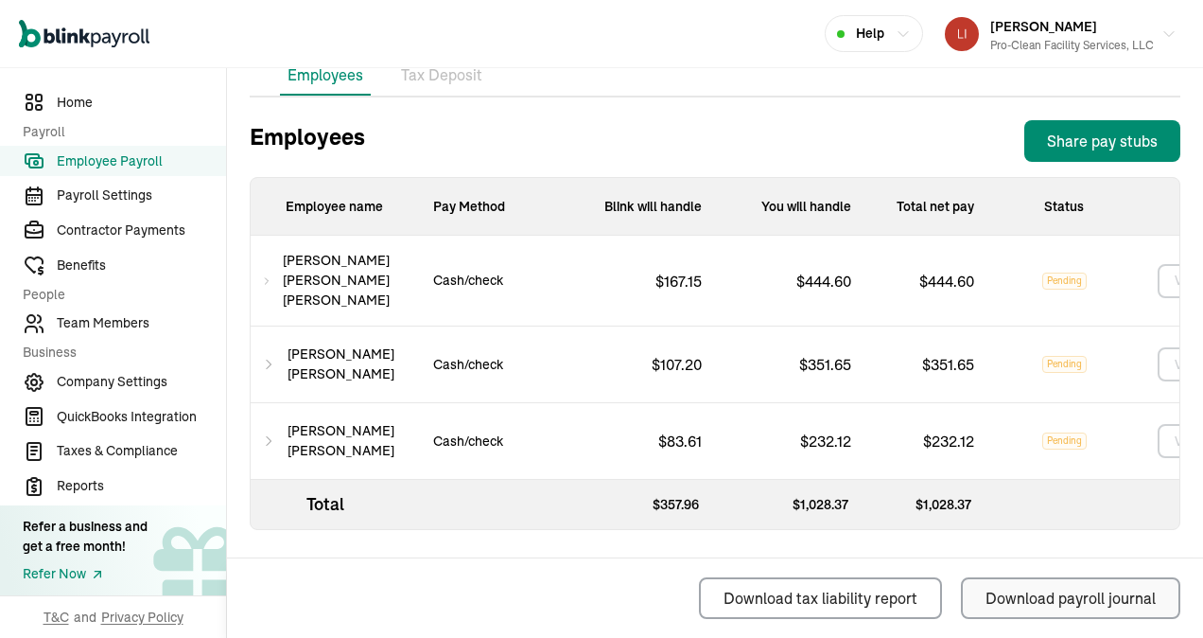
click at [983, 594] on button "Download payroll journal" at bounding box center [1070, 598] width 219 height 42
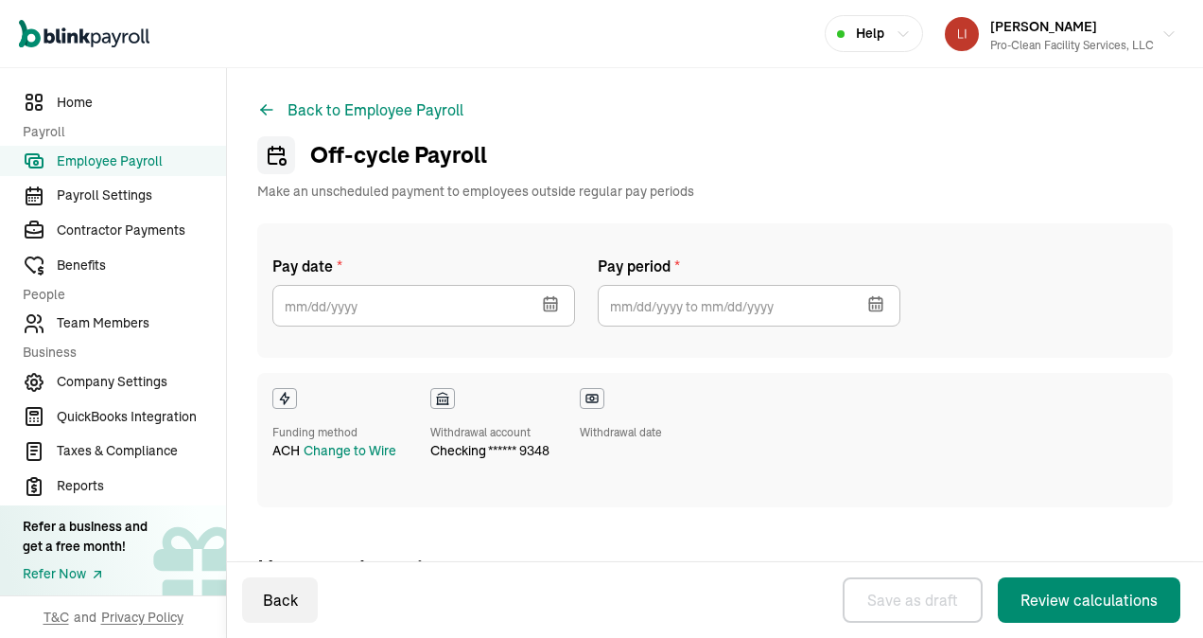
click at [548, 298] on icon "button" at bounding box center [548, 298] width 0 height 3
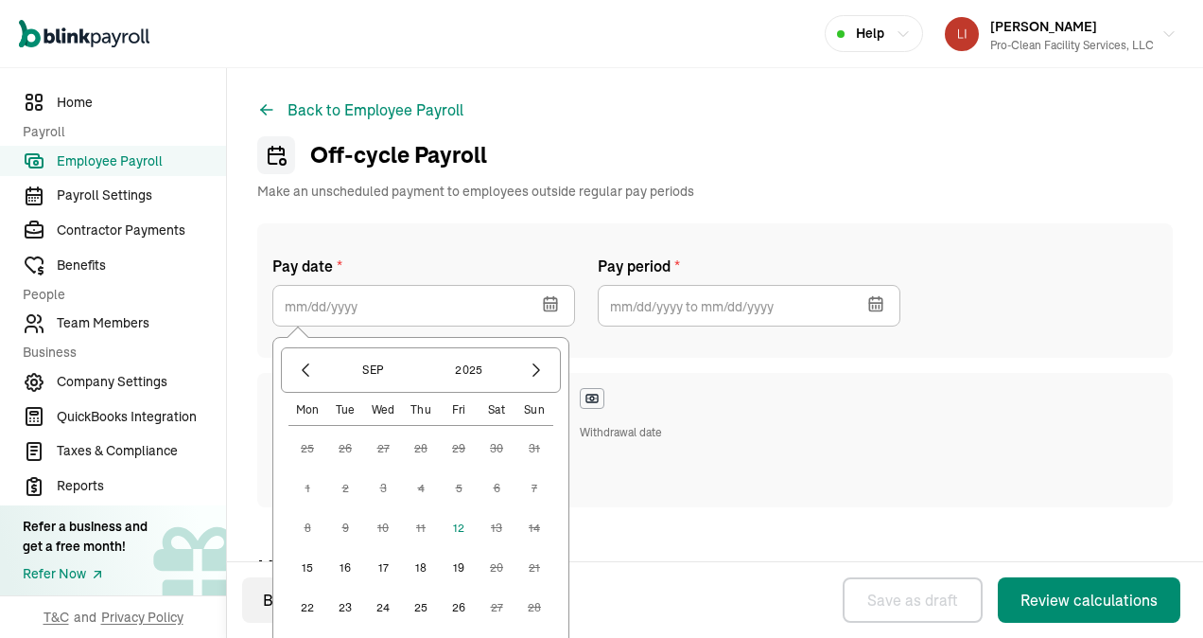
click at [455, 522] on button "12" at bounding box center [459, 528] width 38 height 38
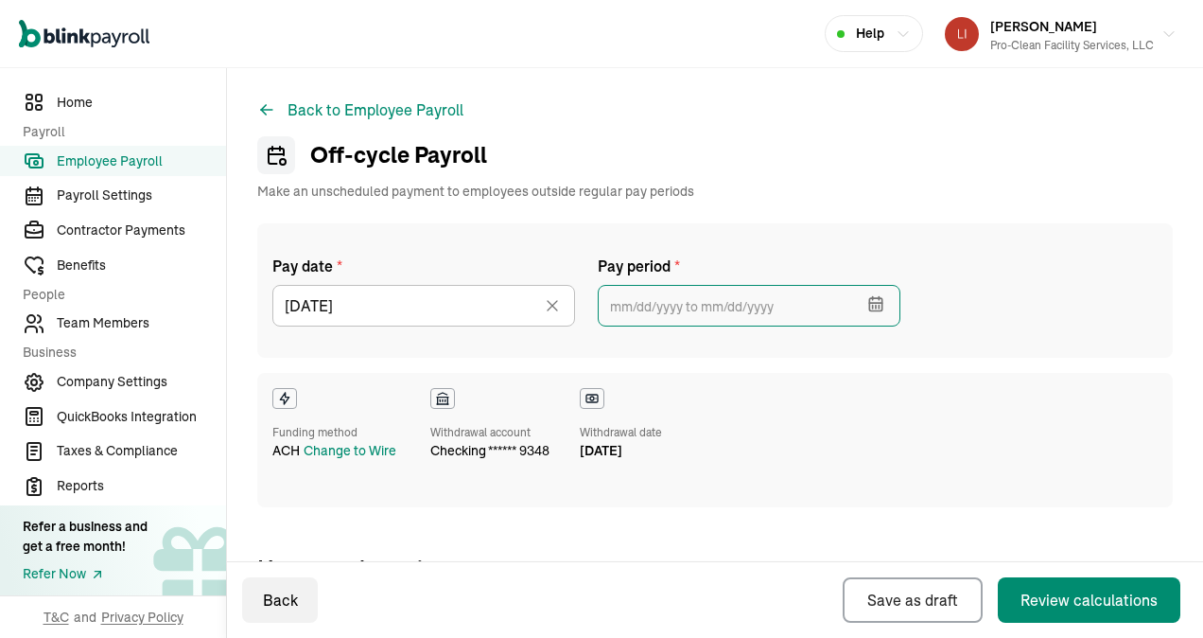
click at [641, 298] on input "text" at bounding box center [749, 306] width 303 height 42
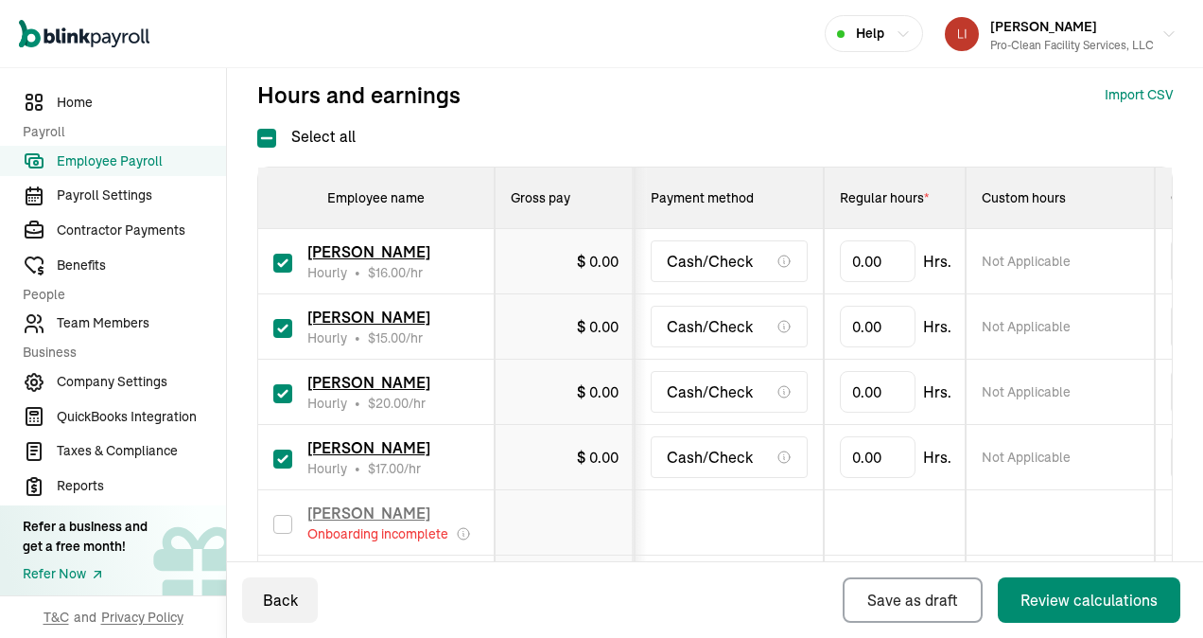
scroll to position [568, 0]
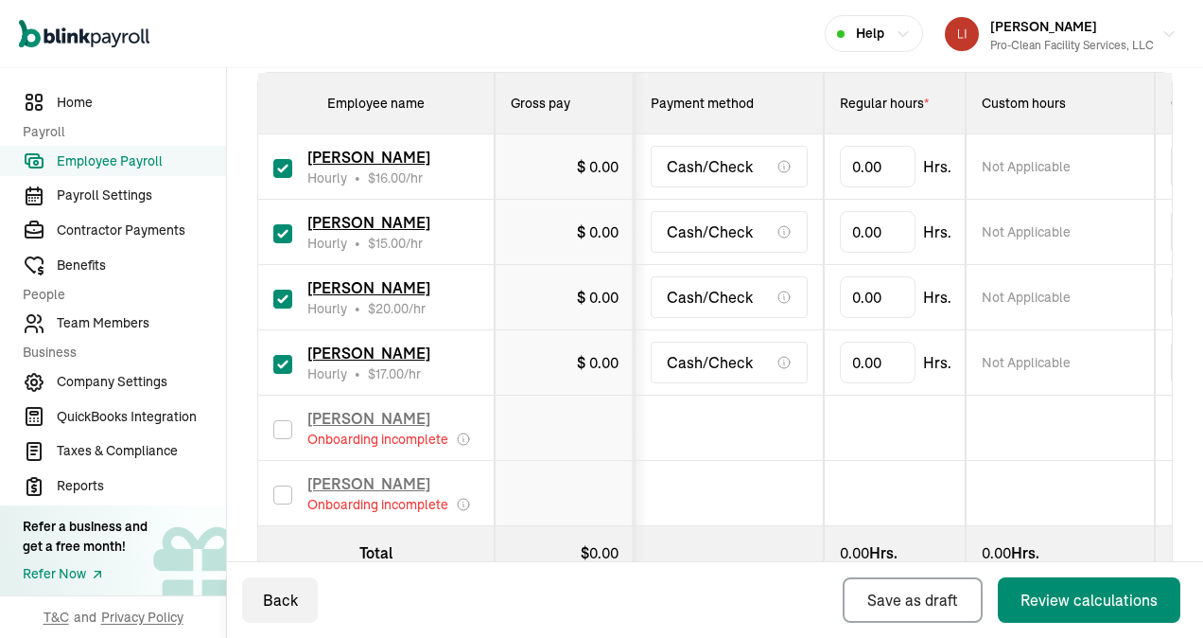
type input "[DATE] ~ [DATE]"
drag, startPoint x: 893, startPoint y: 362, endPoint x: 836, endPoint y: 349, distance: 58.3
type input "17"
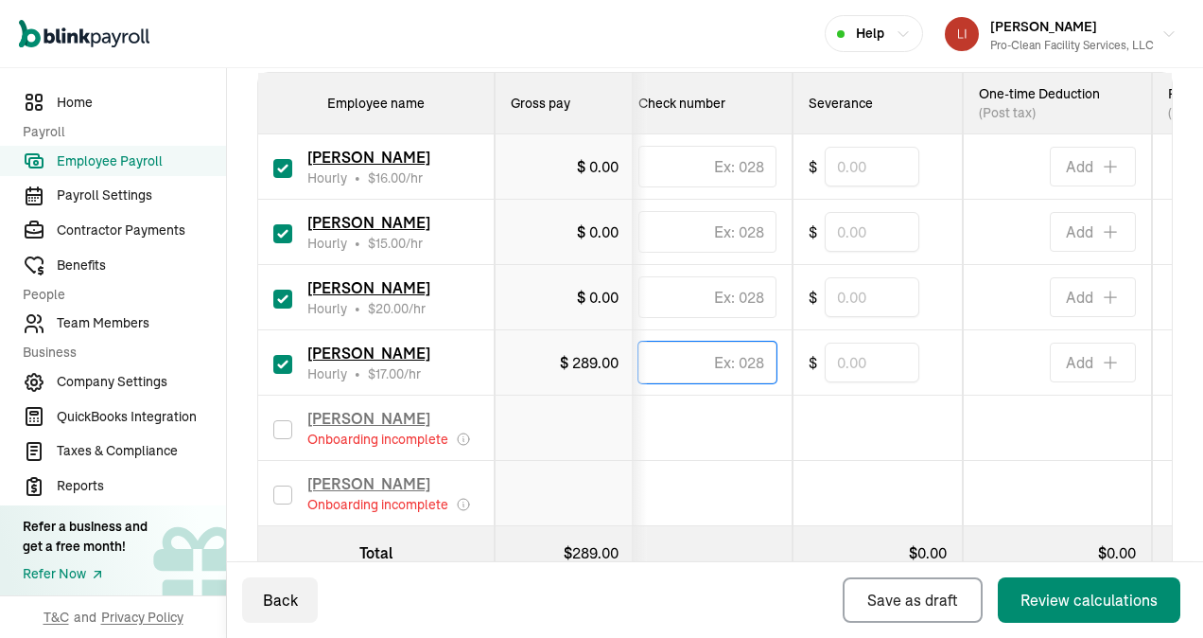
click at [561, 289] on div "$ 0.00" at bounding box center [565, 297] width 108 height 23
click at [569, 295] on div "$ 0.00" at bounding box center [565, 297] width 108 height 23
click at [587, 295] on div "$ 0.00" at bounding box center [598, 297] width 42 height 23
click at [612, 293] on span "0.00" at bounding box center [603, 297] width 29 height 19
click at [610, 291] on span "0.00" at bounding box center [603, 297] width 29 height 19
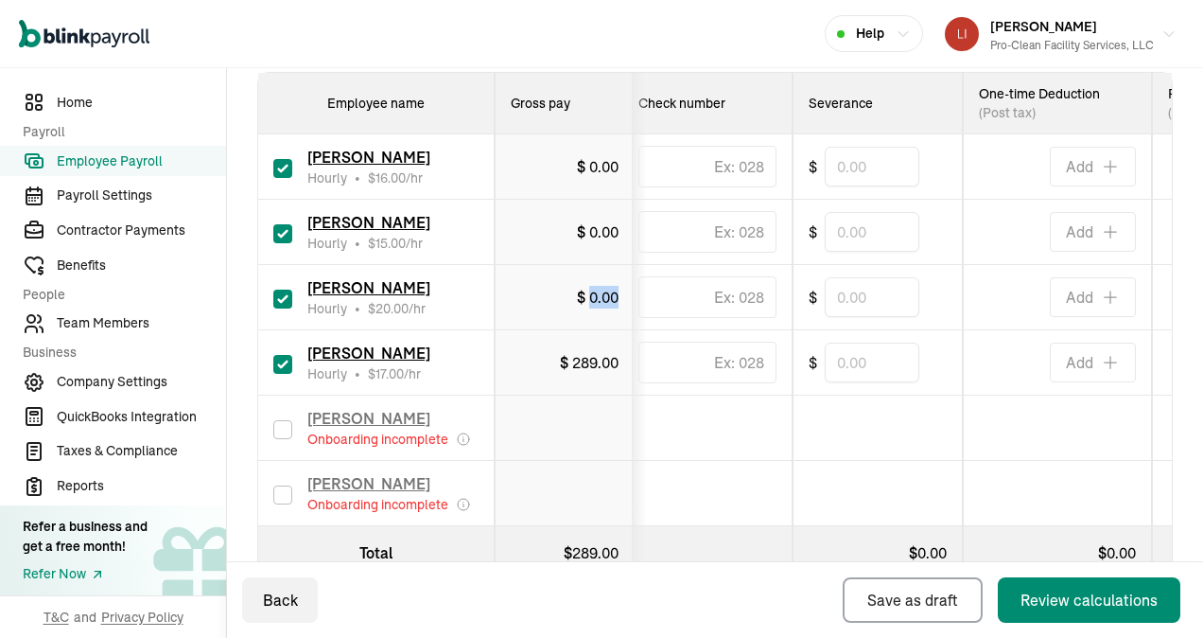
click at [284, 362] on input "checkbox" at bounding box center [282, 364] width 19 height 19
checkbox input "false"
type input "0.00"
click at [283, 360] on input "checkbox" at bounding box center [282, 364] width 19 height 19
checkbox input "true"
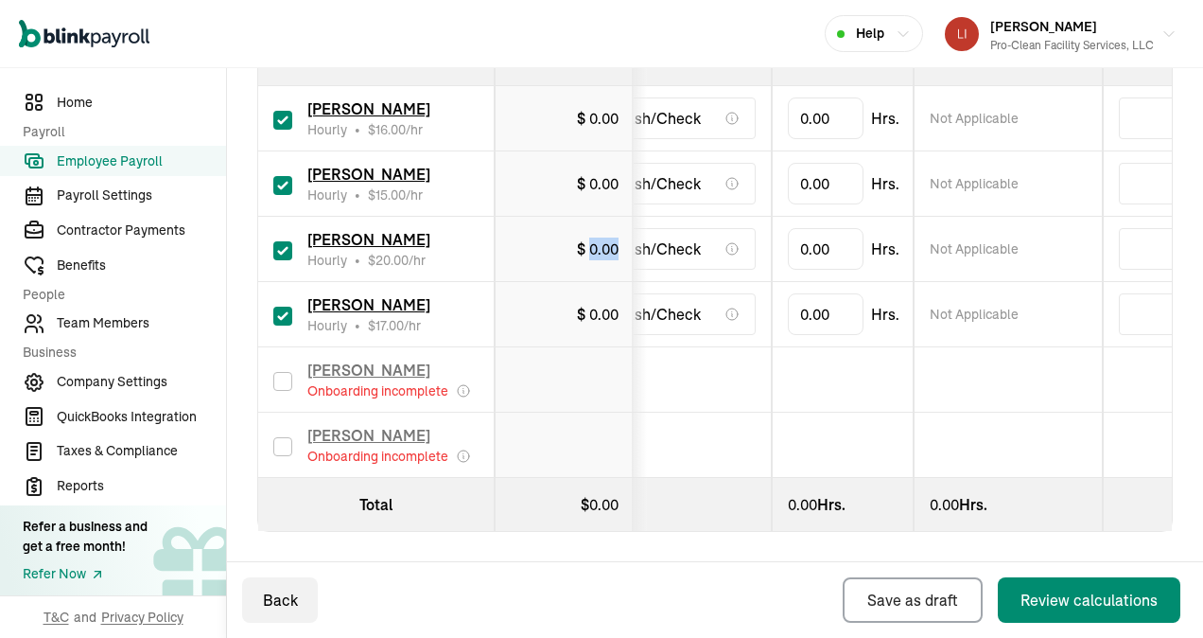
scroll to position [0, 0]
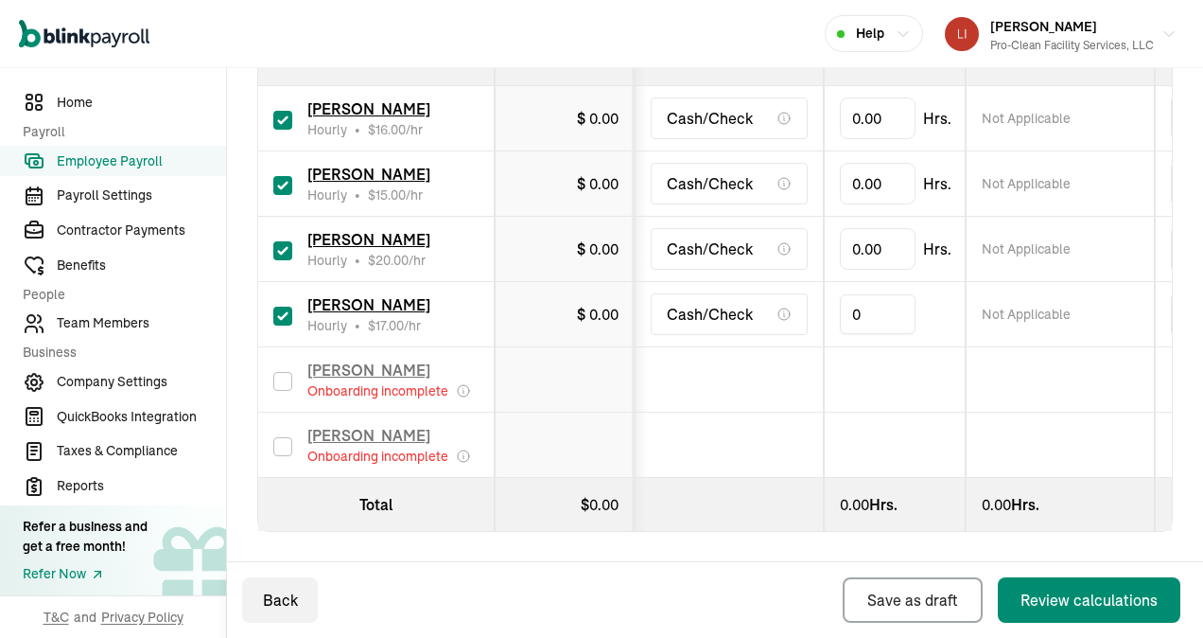
drag, startPoint x: 846, startPoint y: 299, endPoint x: 882, endPoint y: 295, distance: 36.1
type input "17"
drag, startPoint x: 851, startPoint y: 237, endPoint x: 884, endPoint y: 240, distance: 32.3
type input "20"
type input "37.33"
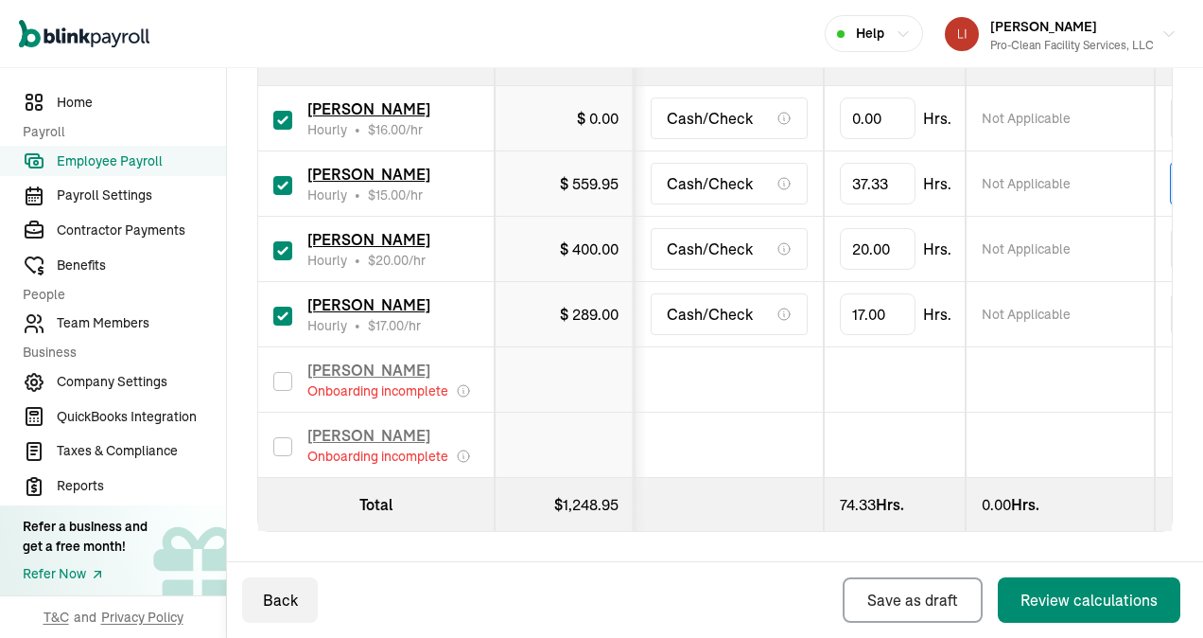
click at [588, 174] on span "559.95" at bounding box center [595, 183] width 46 height 19
click at [615, 174] on span "559.95" at bounding box center [595, 183] width 46 height 19
click at [616, 174] on span "559.95" at bounding box center [595, 183] width 46 height 19
drag, startPoint x: 897, startPoint y: 174, endPoint x: 837, endPoint y: 167, distance: 60.0
type input "3"
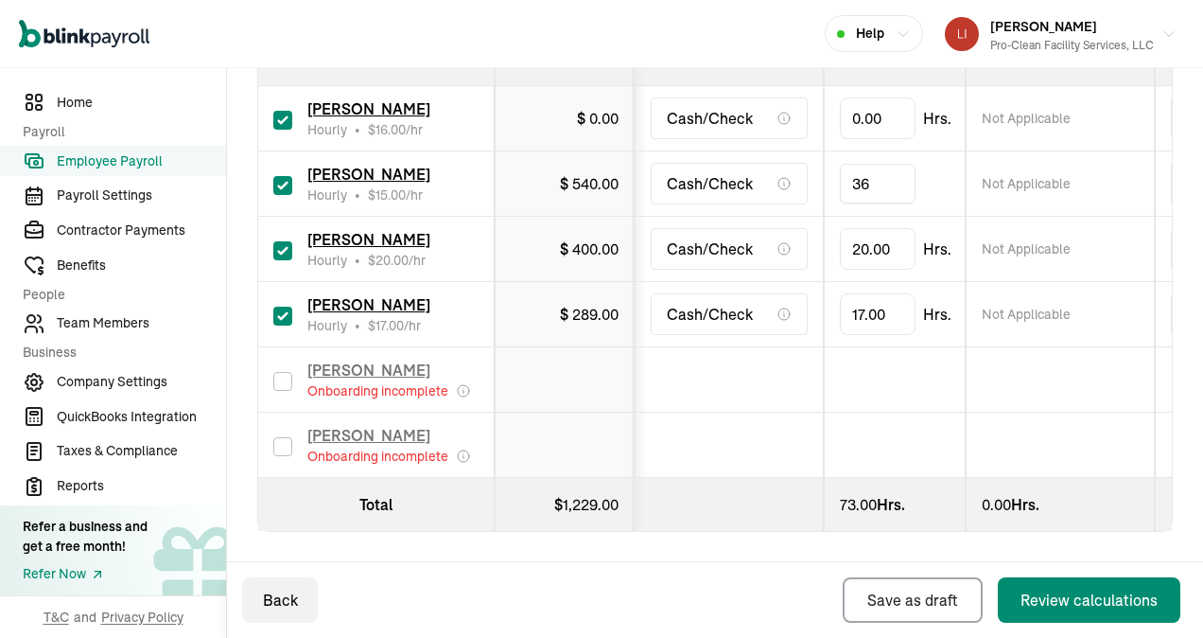
type input "3"
type input "37.33"
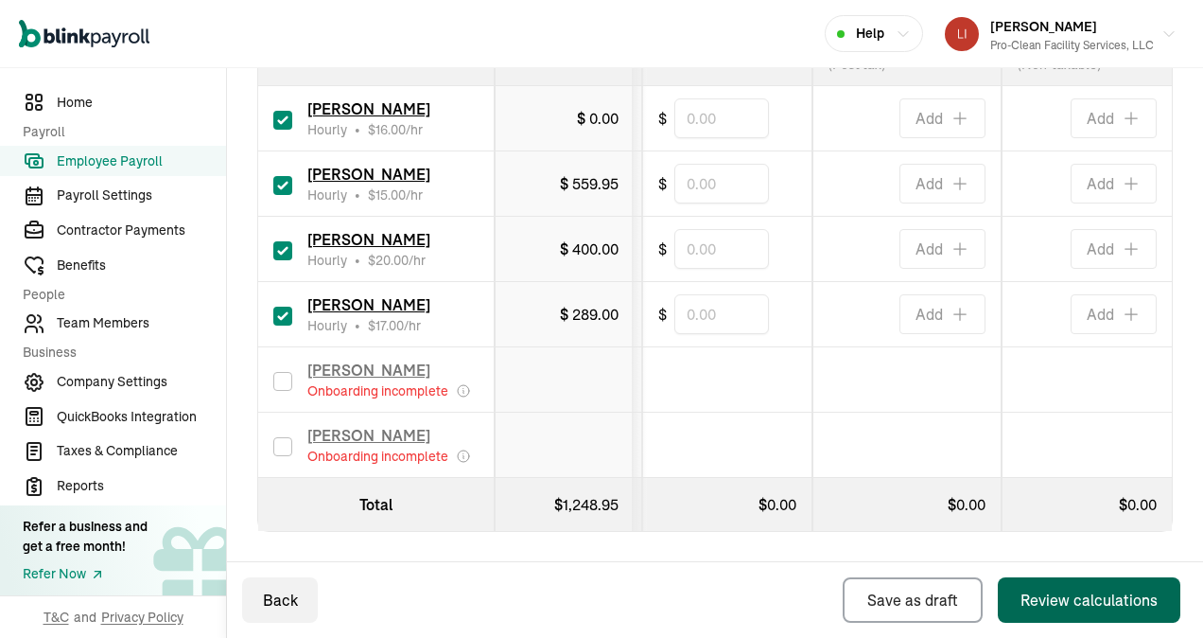
click at [1062, 596] on div "Review calculations" at bounding box center [1089, 599] width 137 height 23
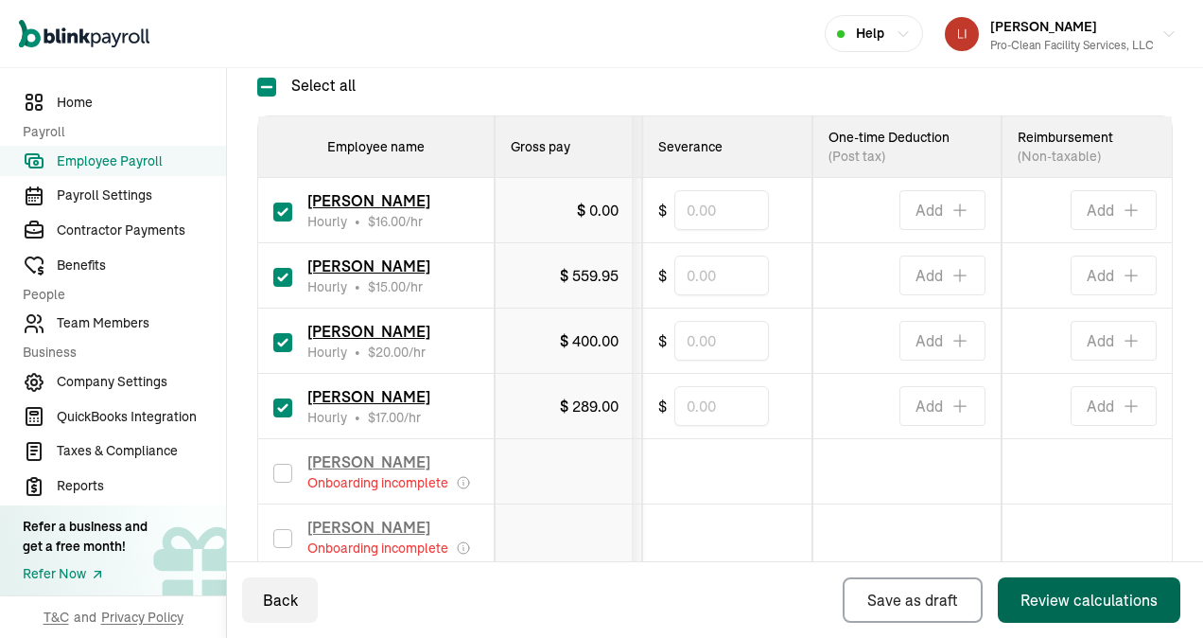
scroll to position [630, 0]
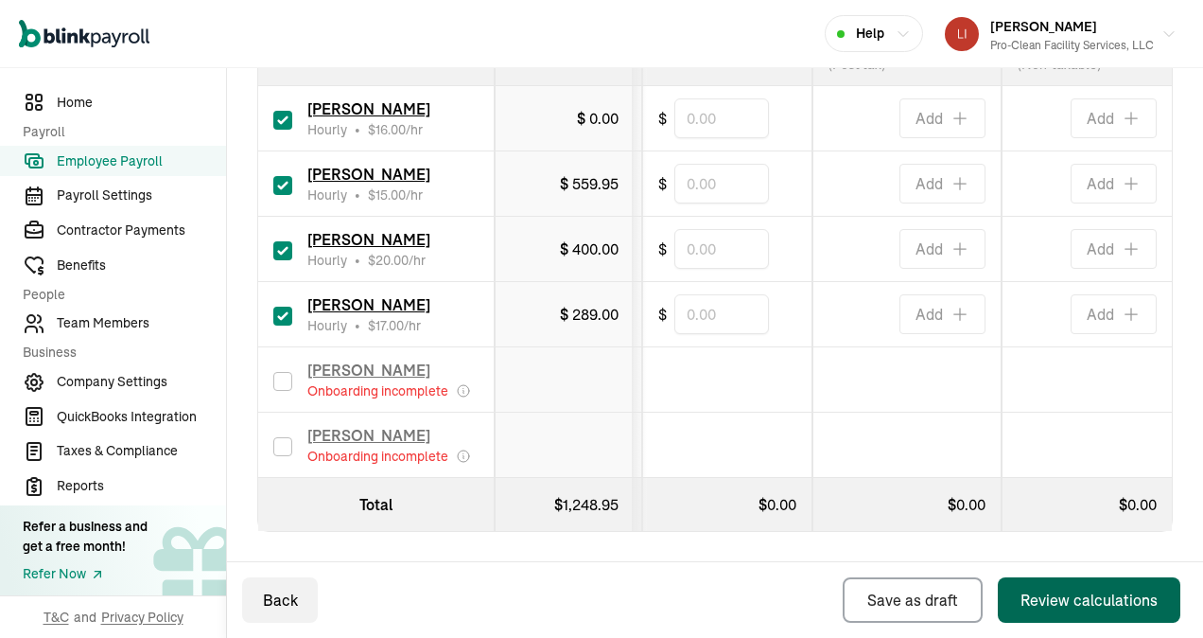
click at [1083, 592] on div "Review calculations" at bounding box center [1089, 599] width 137 height 23
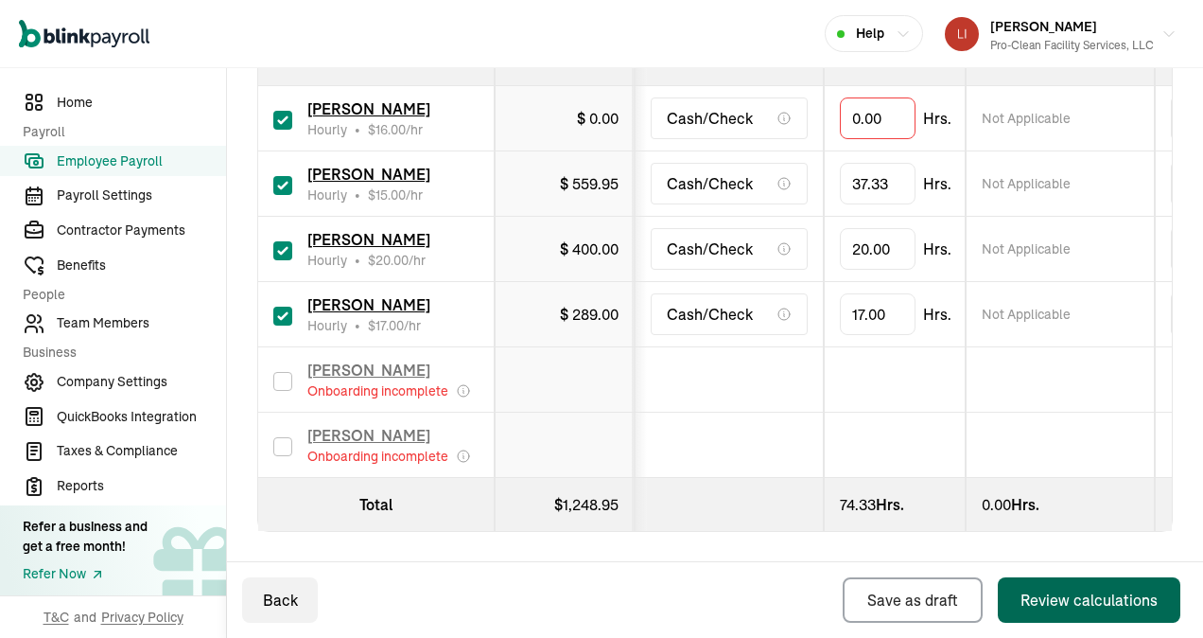
click at [1072, 604] on div "Review calculations" at bounding box center [1089, 599] width 137 height 23
click at [275, 111] on input "checkbox" at bounding box center [282, 120] width 19 height 19
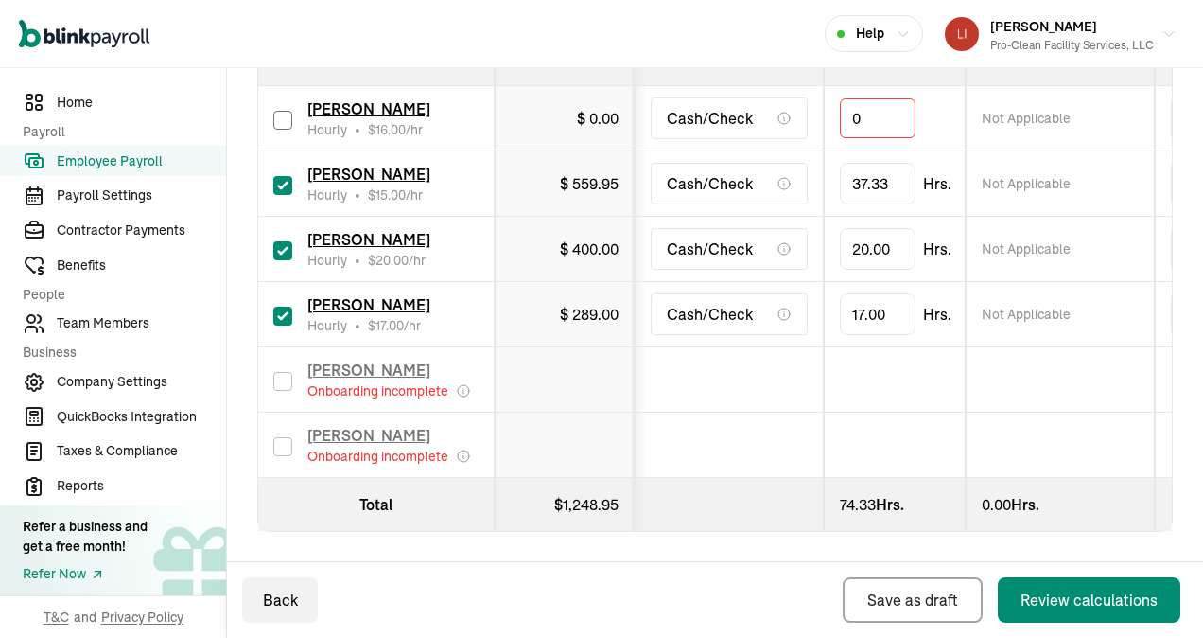
checkbox input "false"
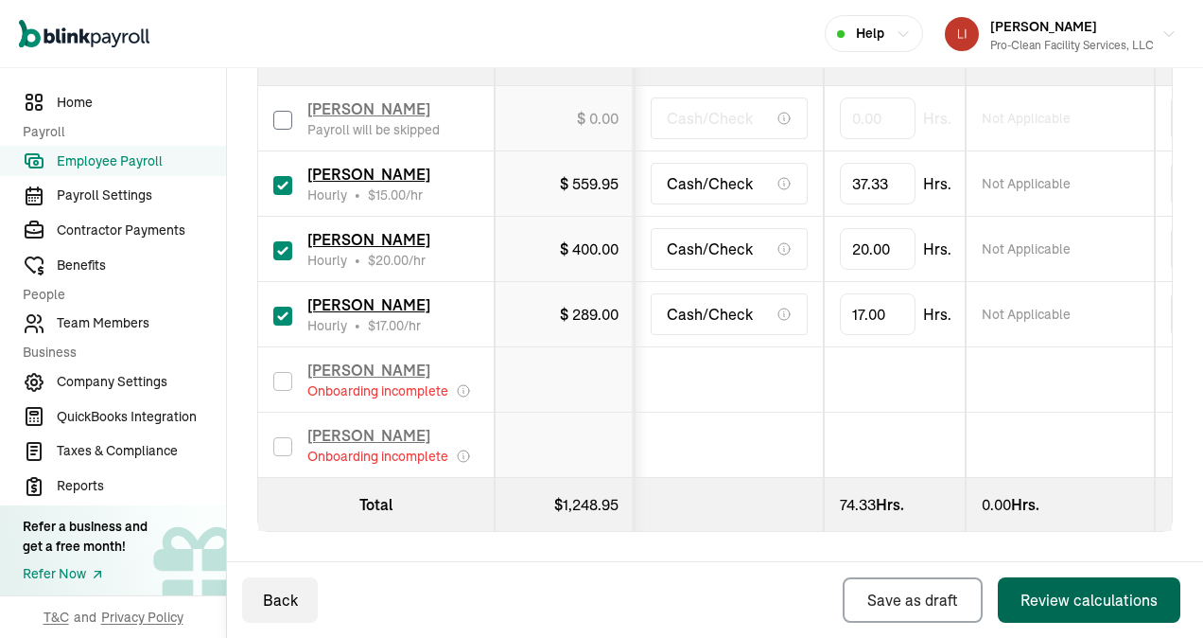
click at [1070, 591] on div "Review calculations" at bounding box center [1089, 599] width 137 height 23
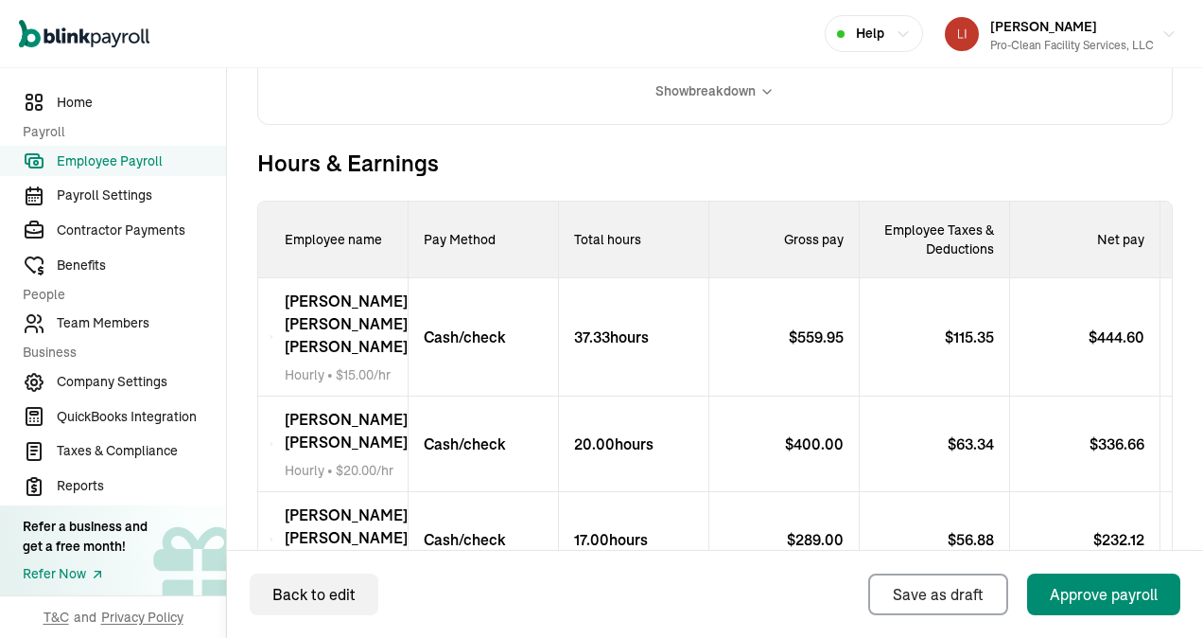
scroll to position [757, 0]
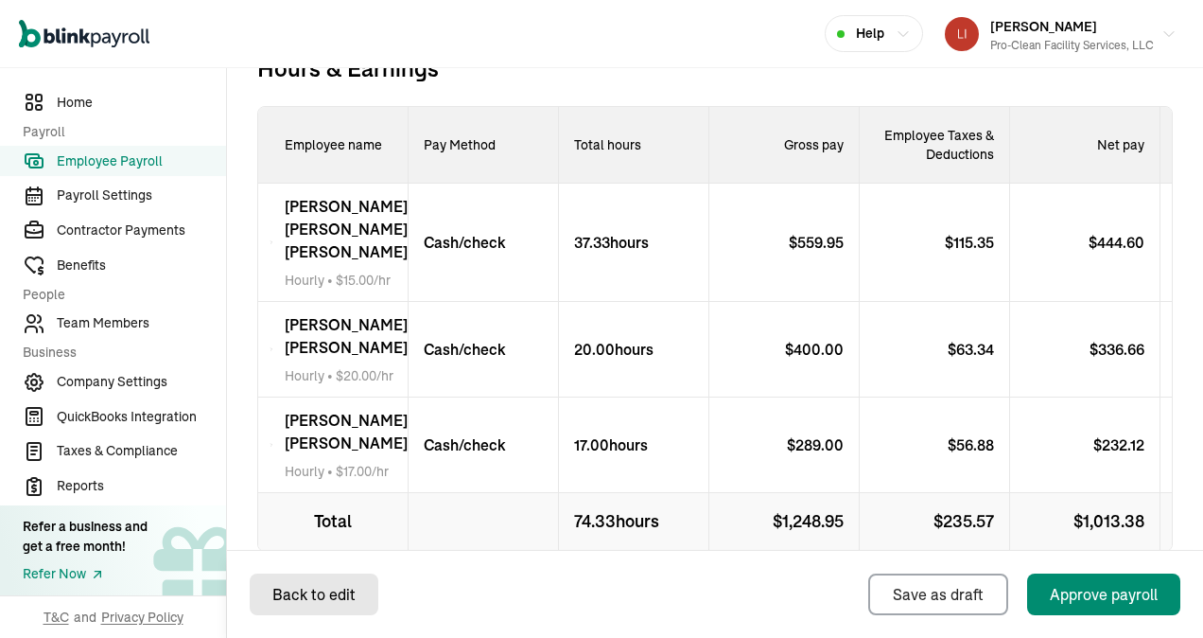
click at [309, 588] on div "Back to edit" at bounding box center [313, 594] width 83 height 23
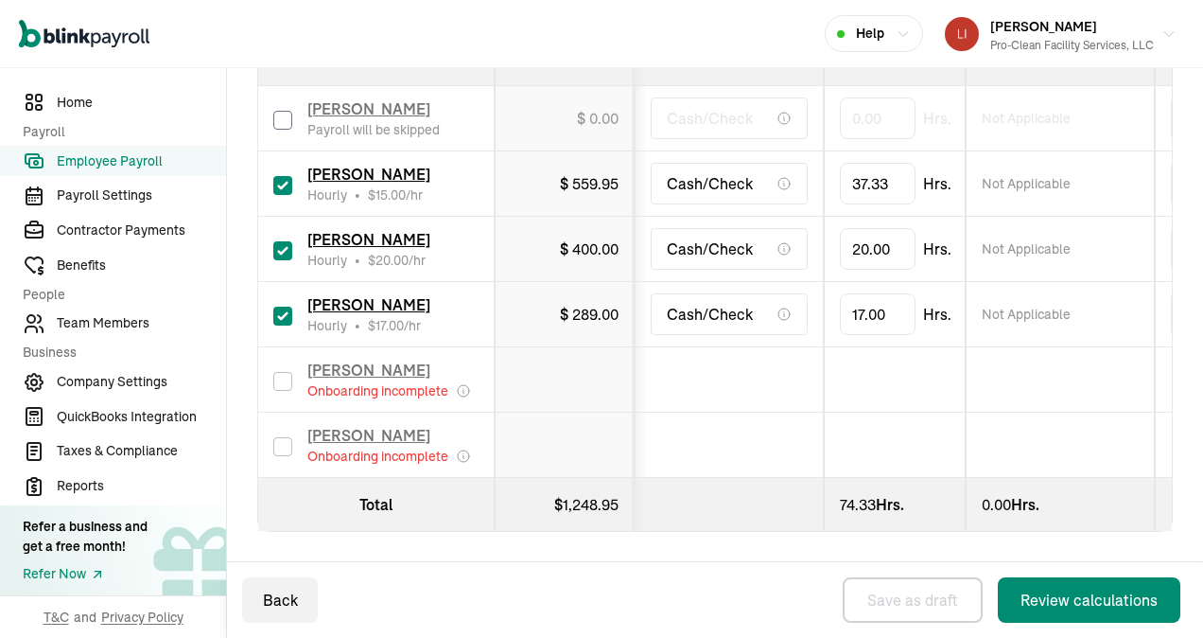
scroll to position [630, 0]
type input "21"
click at [805, 556] on div "Pay date * [DATE] [DATE] Mon Tue Wed Thu Fri Sat Sun 25 26 27 28 29 30 31 1 2 3…" at bounding box center [715, 107] width 916 height 1000
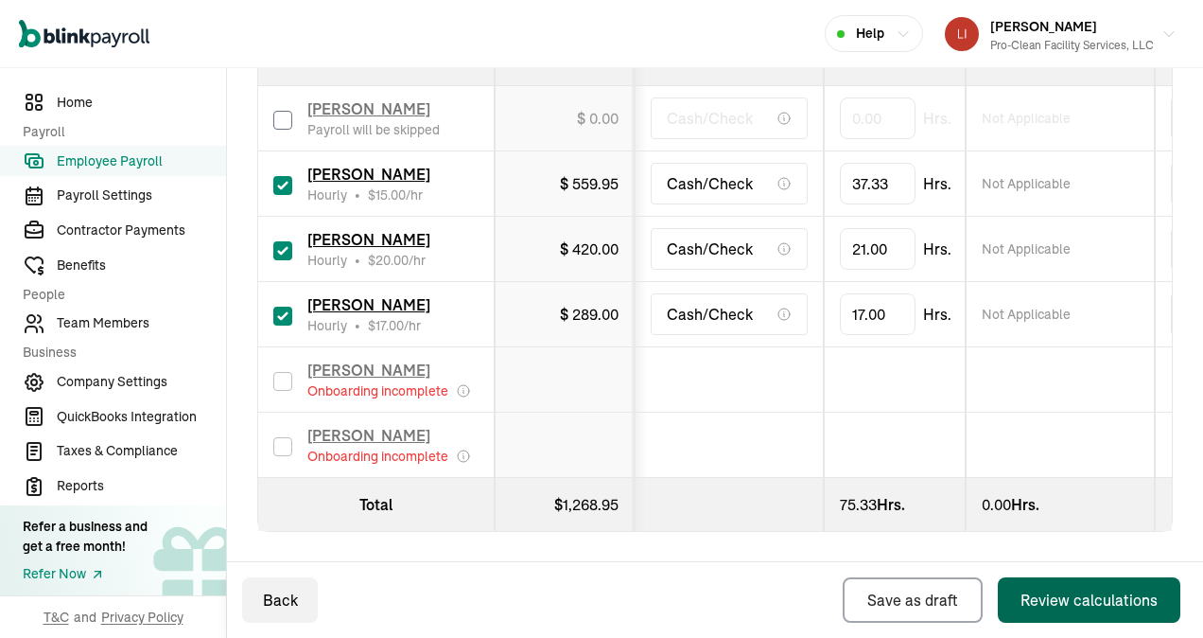
click at [1087, 602] on div "Review calculations" at bounding box center [1089, 599] width 137 height 23
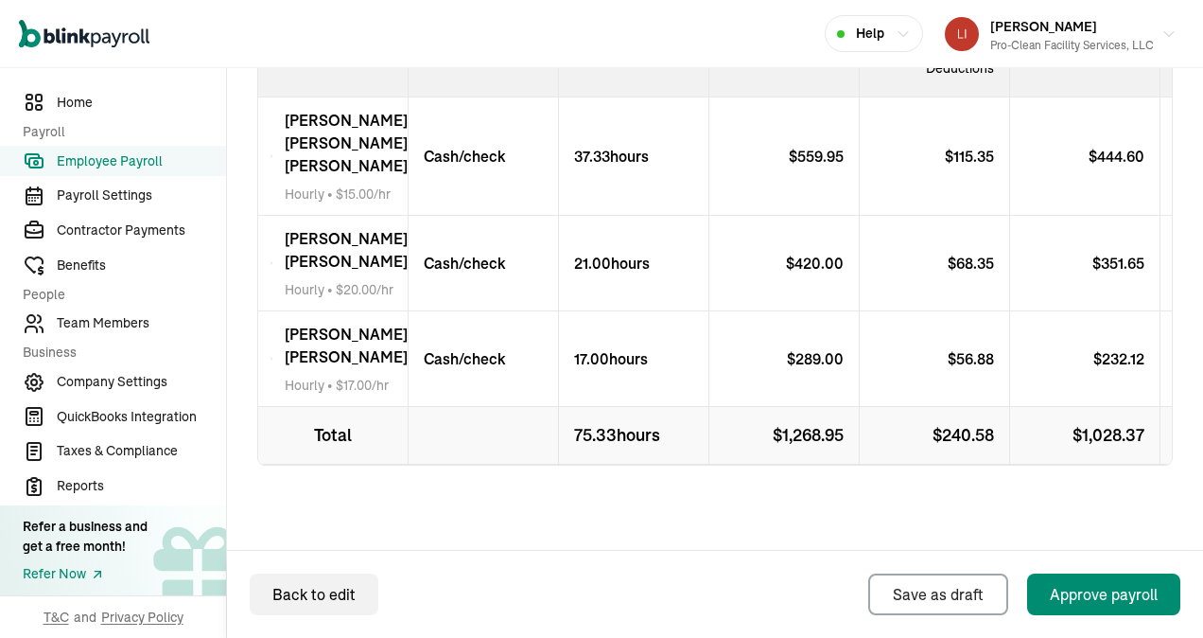
scroll to position [869, 0]
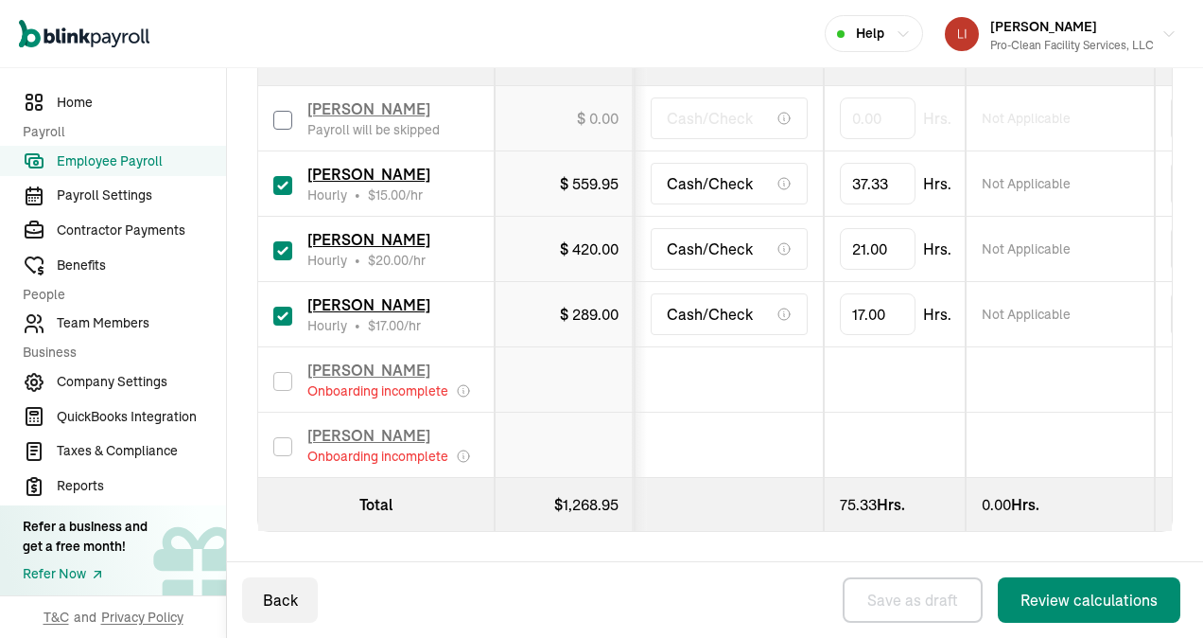
scroll to position [630, 0]
click at [1063, 597] on div "Review calculations" at bounding box center [1089, 599] width 137 height 23
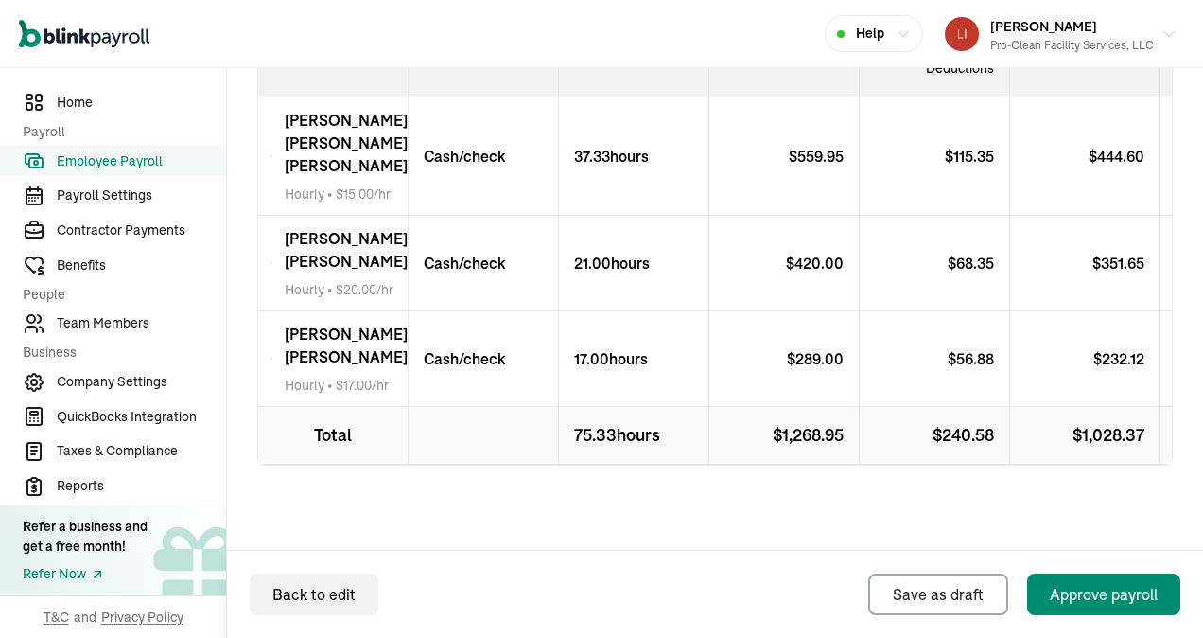
scroll to position [851, 0]
click at [1092, 590] on div "Approve payroll" at bounding box center [1104, 594] width 108 height 23
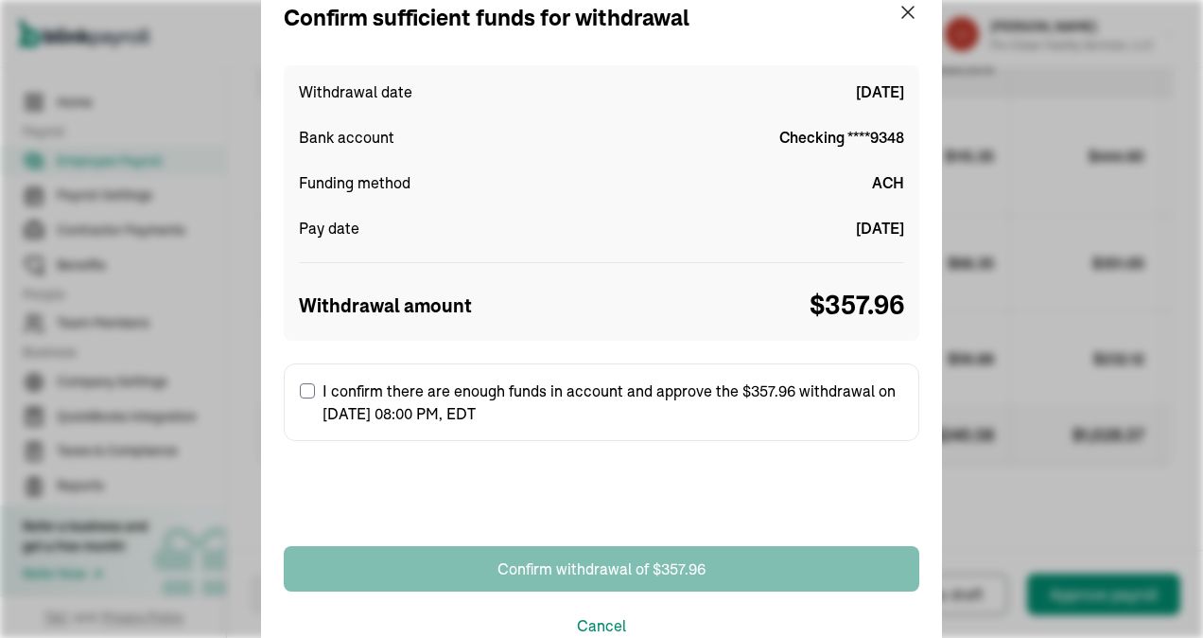
click at [307, 389] on input "I confirm there are enough funds in account and approve the $357.96 withdrawal …" at bounding box center [307, 390] width 15 height 15
checkbox input "true"
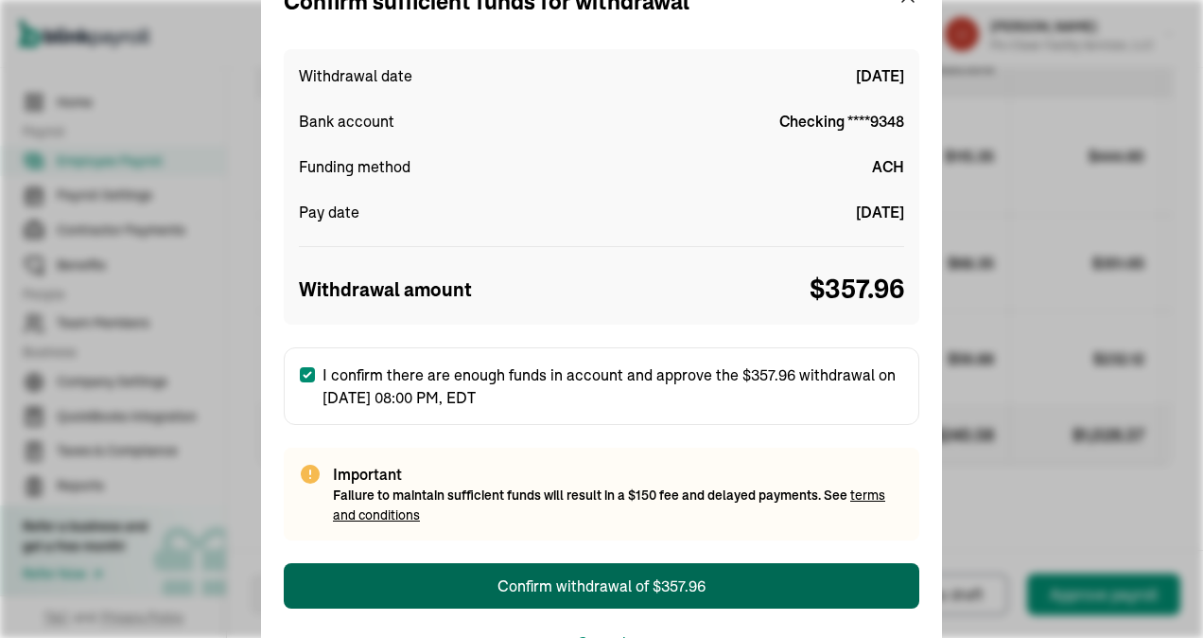
click at [592, 576] on div "Confirm withdrawal of $357.96" at bounding box center [602, 585] width 208 height 23
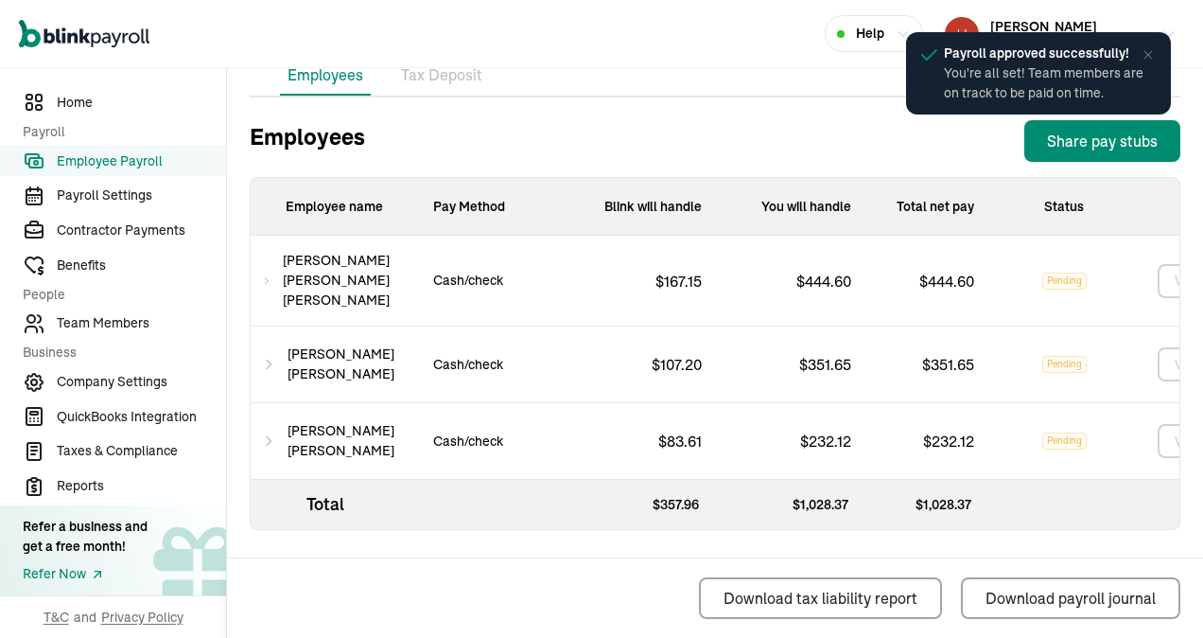
scroll to position [790, 0]
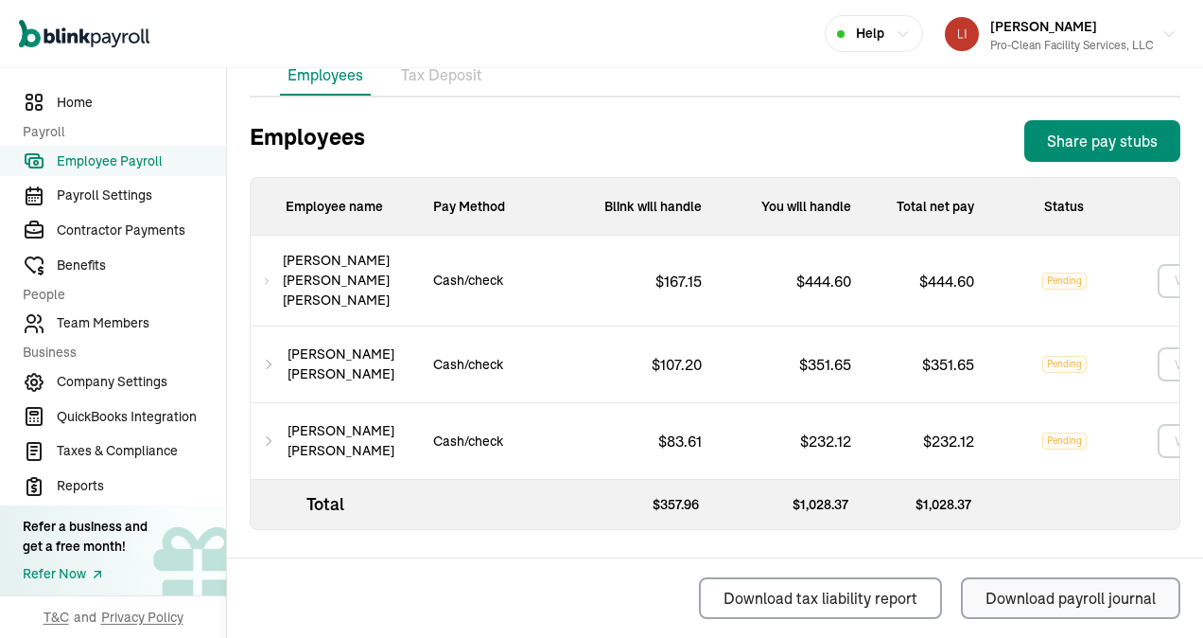
click at [983, 594] on button "Download payroll journal" at bounding box center [1070, 598] width 219 height 42
